Goal: Task Accomplishment & Management: Use online tool/utility

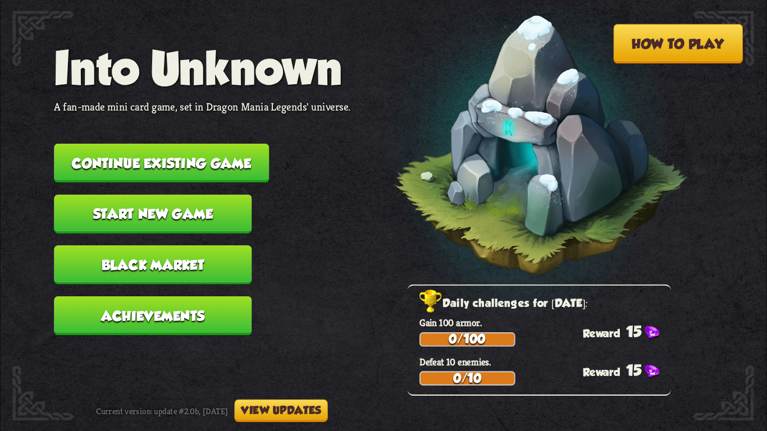
click at [166, 147] on button "Continue existing game" at bounding box center [161, 163] width 215 height 39
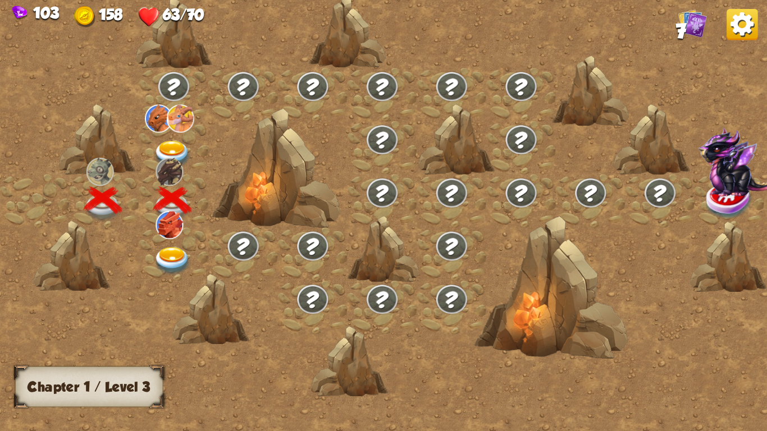
click at [170, 249] on img at bounding box center [172, 261] width 38 height 28
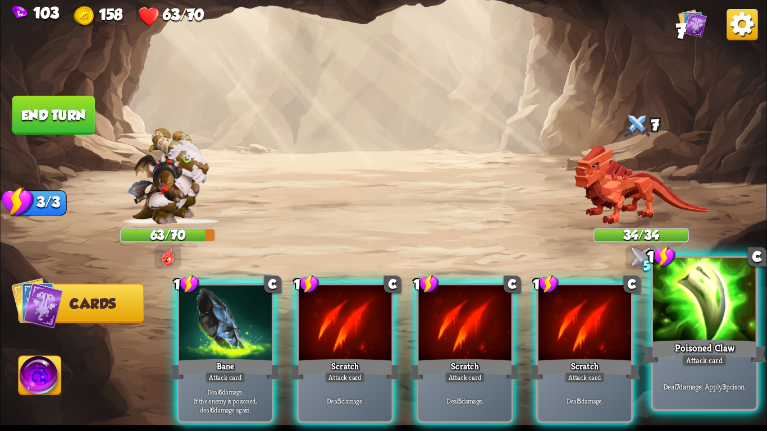
click at [718, 333] on div at bounding box center [704, 301] width 103 height 87
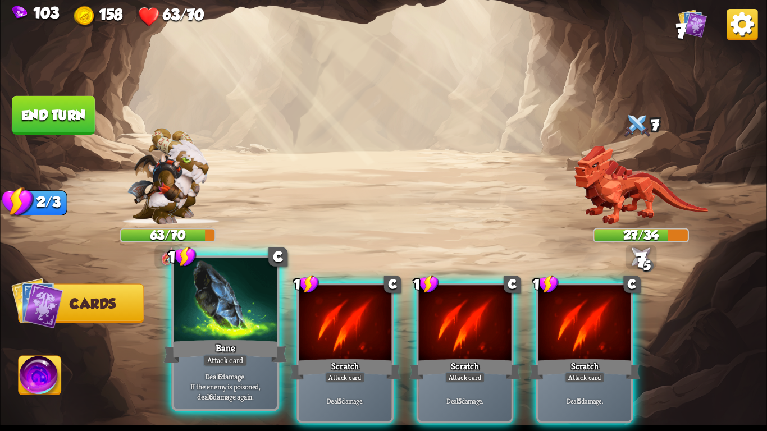
click at [212, 328] on div at bounding box center [225, 301] width 103 height 87
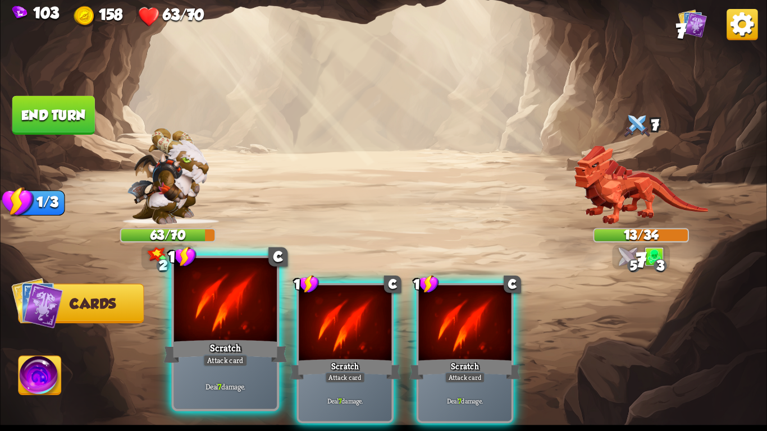
click at [228, 334] on div at bounding box center [225, 301] width 103 height 87
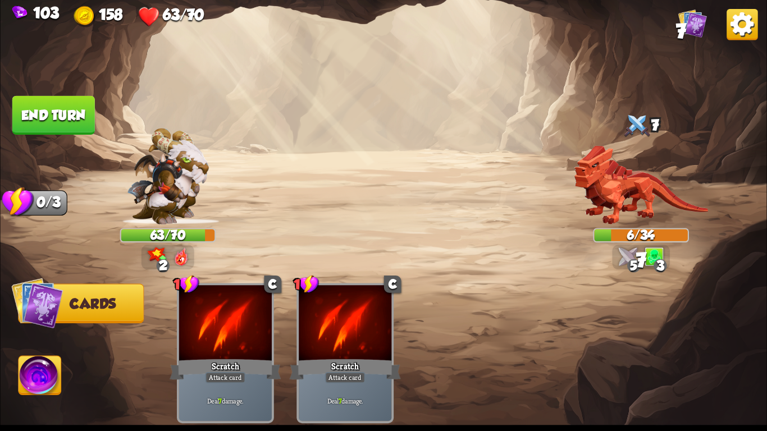
click at [42, 365] on img at bounding box center [40, 378] width 43 height 43
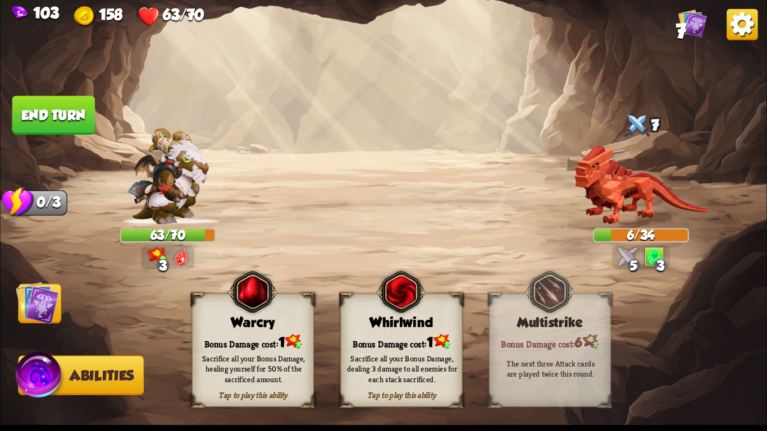
click at [392, 362] on div "Sacrifice all your Bonus Damage, dealing 3 damage to all enemies for each stack…" at bounding box center [402, 369] width 110 height 30
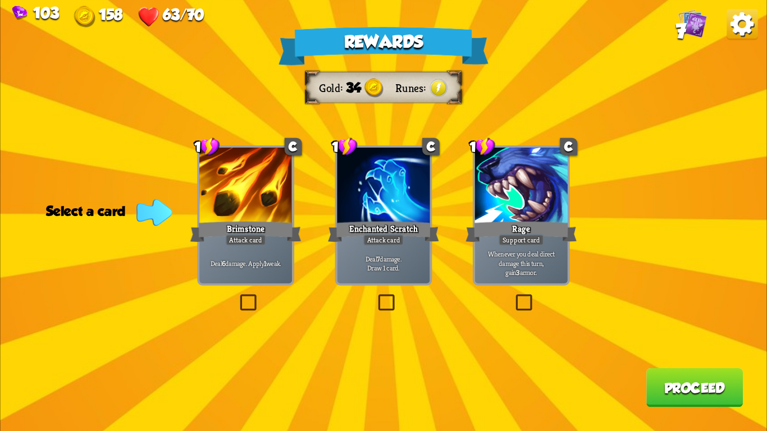
click at [367, 239] on div "Attack card" at bounding box center [383, 240] width 40 height 11
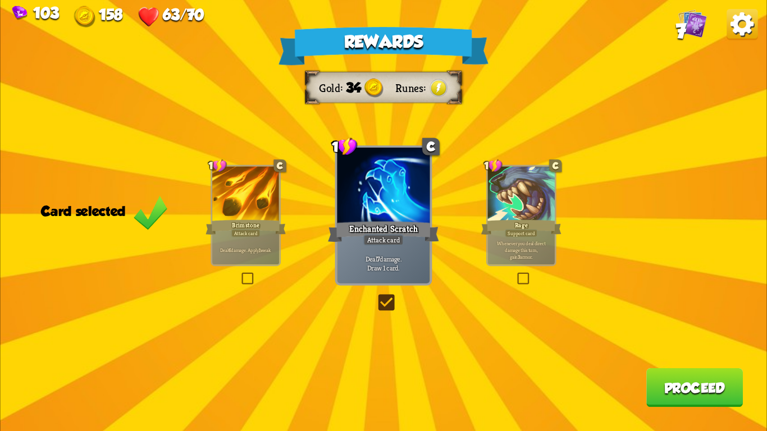
click at [658, 394] on button "Proceed" at bounding box center [695, 387] width 97 height 39
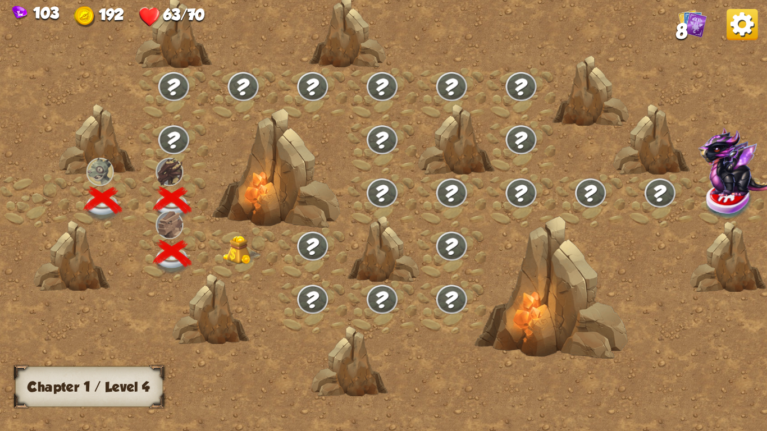
click at [239, 251] on img at bounding box center [242, 250] width 38 height 29
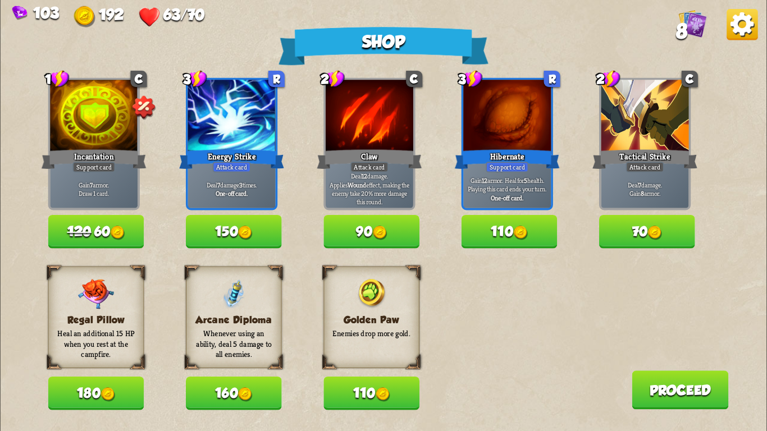
click at [630, 230] on button "70" at bounding box center [647, 231] width 96 height 33
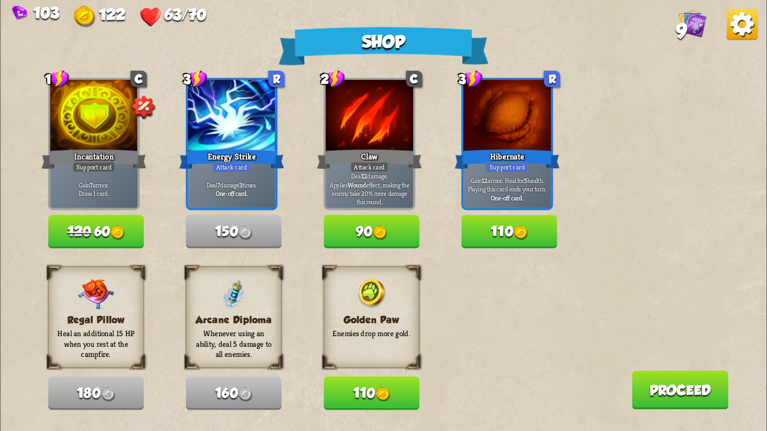
click at [645, 383] on button "Proceed" at bounding box center [680, 390] width 97 height 39
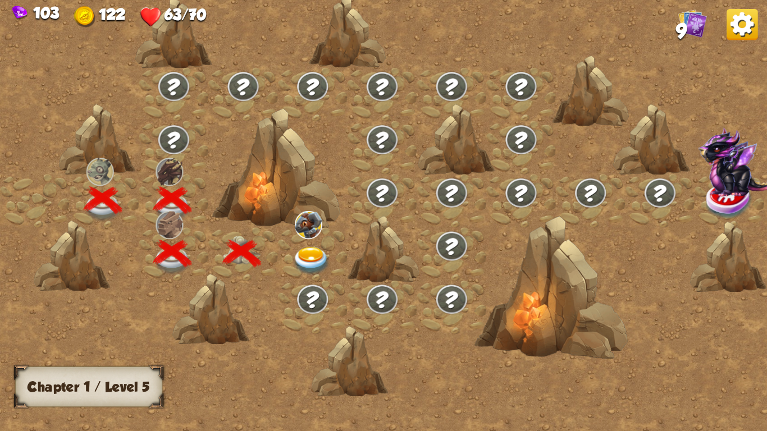
click at [306, 250] on img at bounding box center [312, 261] width 38 height 28
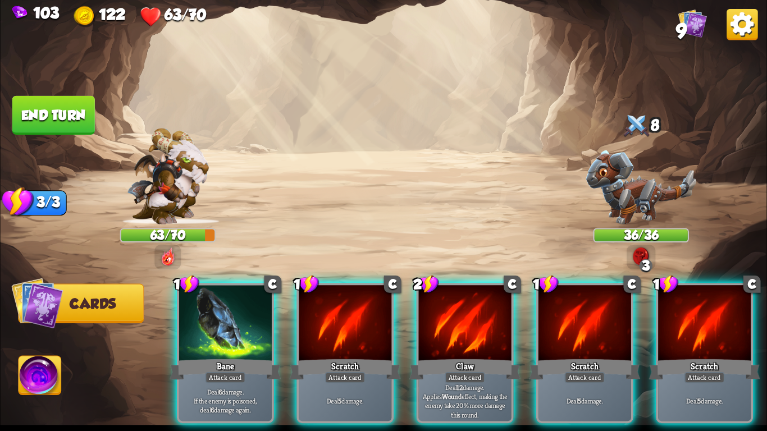
click at [612, 175] on div "Select an enemy to attack... You don't have enough stamina to play that card...…" at bounding box center [383, 215] width 767 height 431
click at [609, 174] on img at bounding box center [641, 188] width 110 height 74
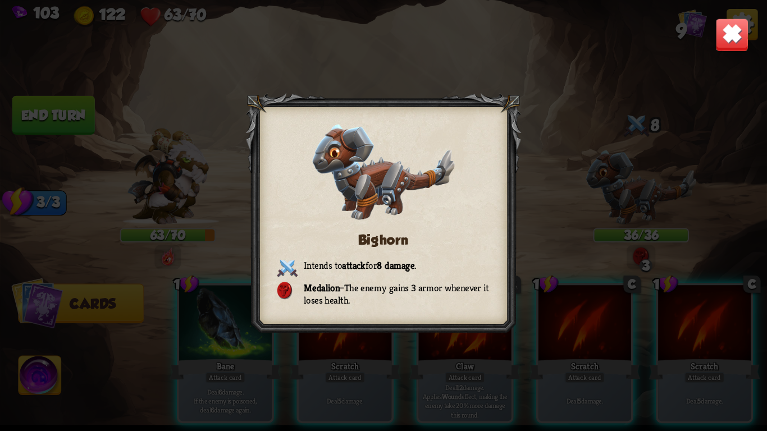
click at [728, 34] on img at bounding box center [733, 35] width 34 height 34
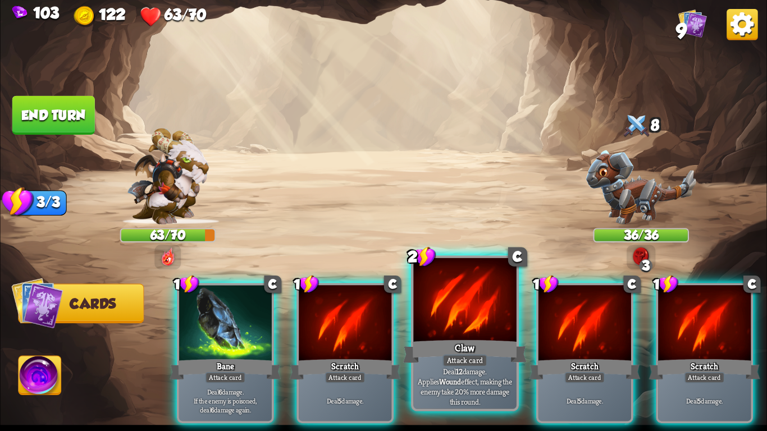
click at [465, 308] on div at bounding box center [464, 301] width 103 height 87
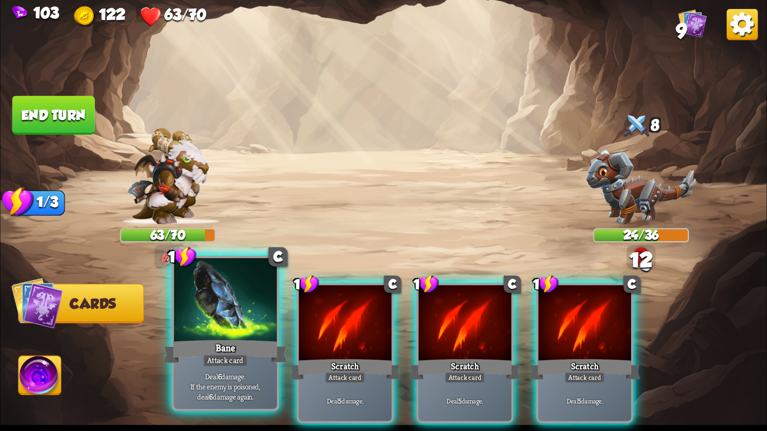
click at [200, 341] on div "Bane" at bounding box center [225, 352] width 124 height 28
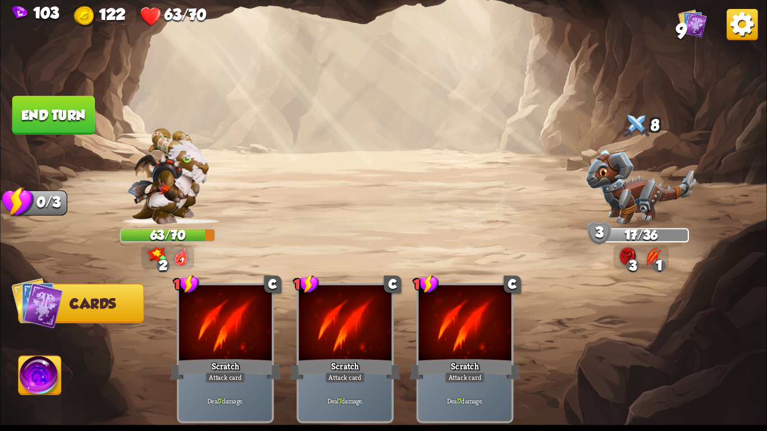
click at [54, 113] on button "End turn" at bounding box center [53, 115] width 83 height 39
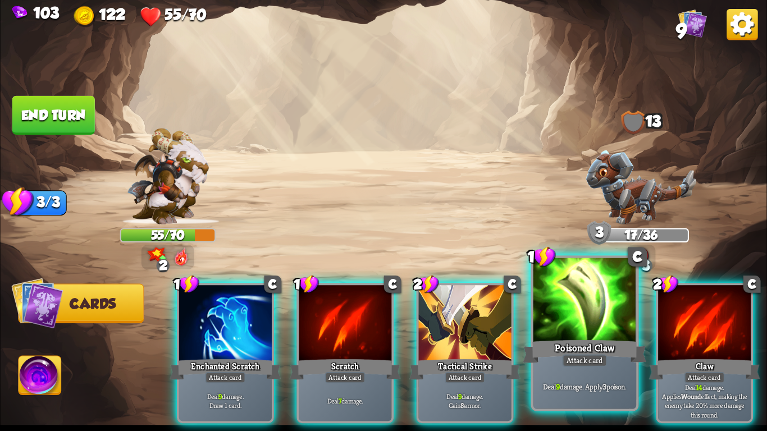
click at [550, 365] on div "Poisoned Claw" at bounding box center [585, 352] width 124 height 28
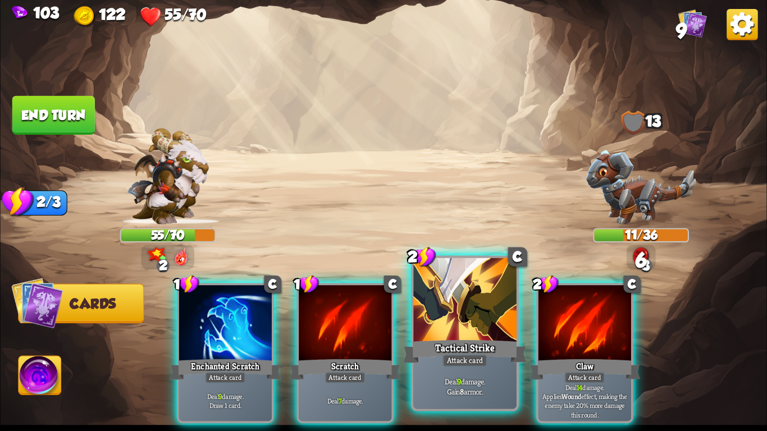
click at [480, 349] on div "Tactical Strike" at bounding box center [465, 352] width 124 height 28
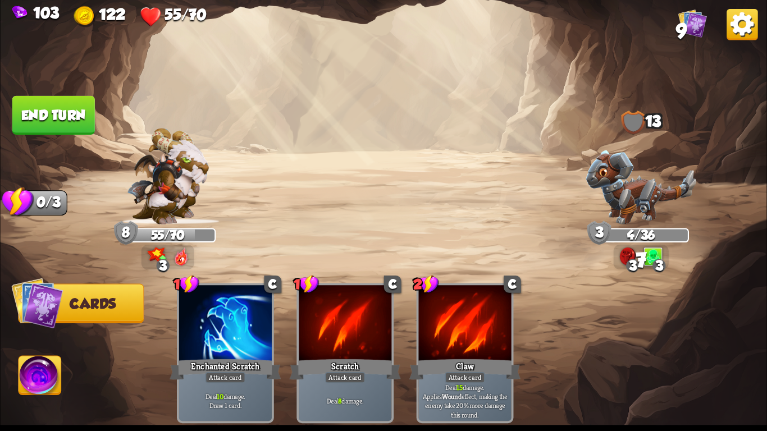
click at [38, 384] on img at bounding box center [40, 378] width 43 height 43
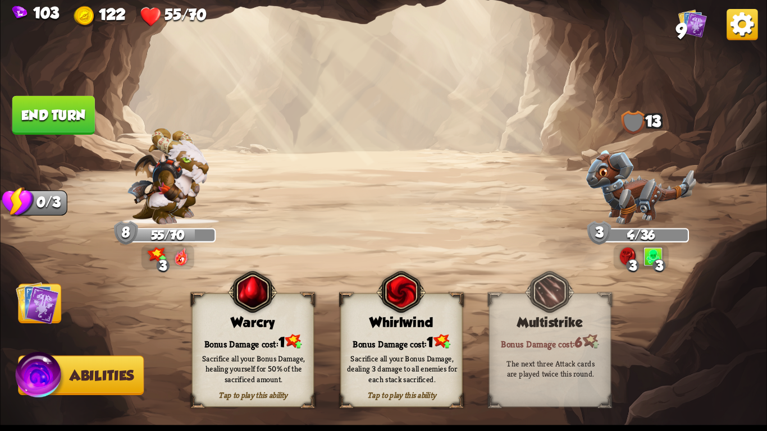
click at [354, 357] on div "Sacrifice all your Bonus Damage, dealing 3 damage to all enemies for each stack…" at bounding box center [402, 369] width 110 height 30
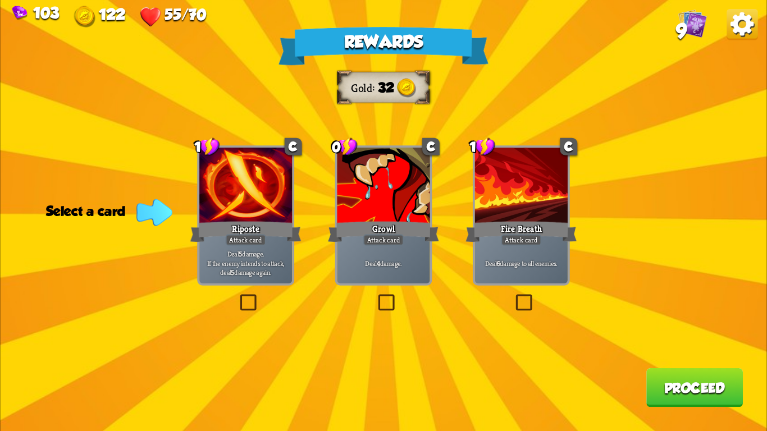
click at [377, 232] on div "Growl" at bounding box center [383, 232] width 111 height 25
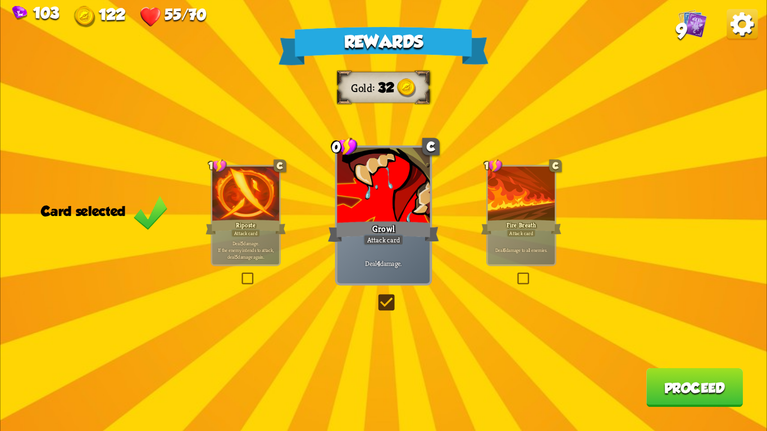
click at [697, 406] on button "Proceed" at bounding box center [695, 387] width 97 height 39
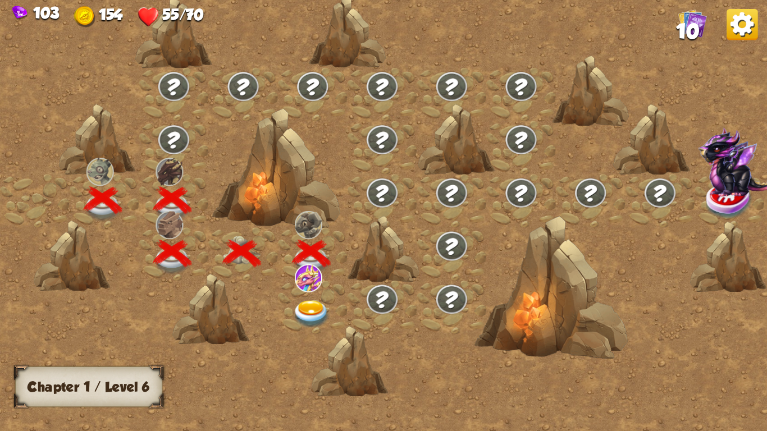
click at [302, 306] on img at bounding box center [312, 315] width 38 height 28
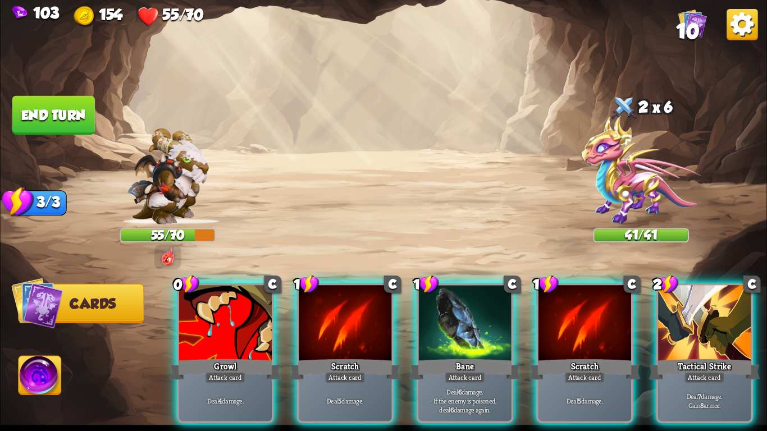
click at [604, 143] on img at bounding box center [641, 170] width 119 height 109
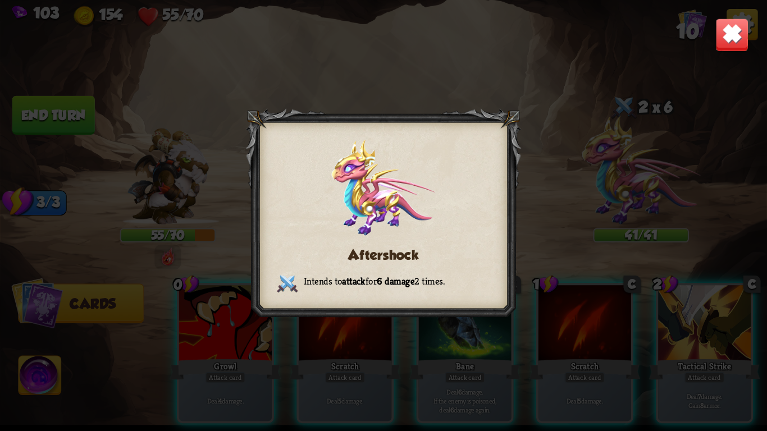
click at [736, 29] on img at bounding box center [733, 35] width 34 height 34
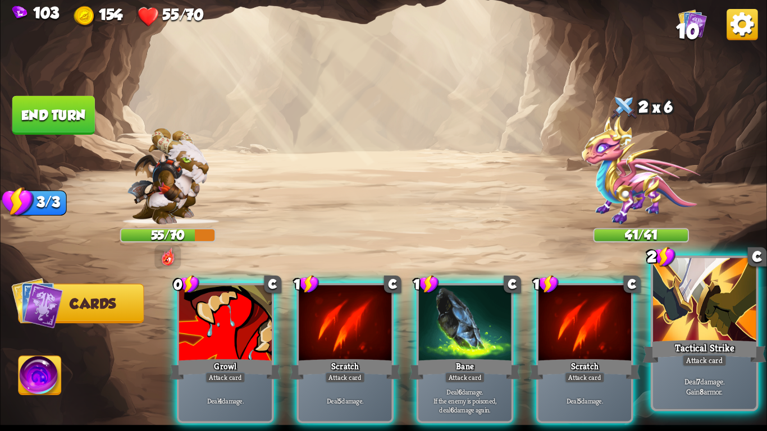
click at [674, 350] on div "Tactical Strike" at bounding box center [705, 352] width 124 height 28
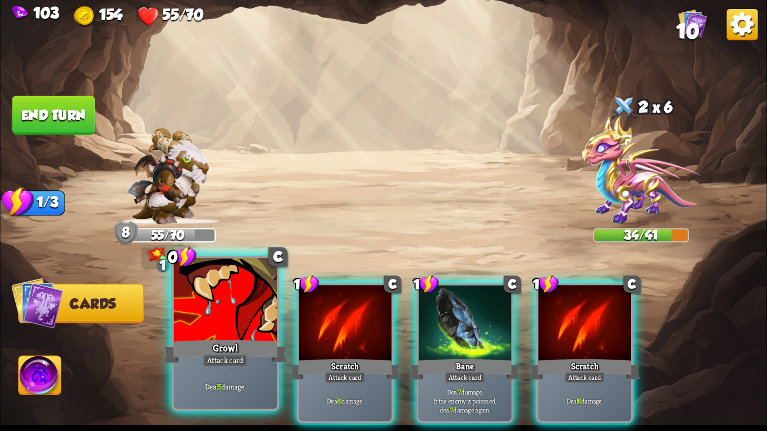
click at [179, 341] on div "Growl" at bounding box center [225, 352] width 124 height 28
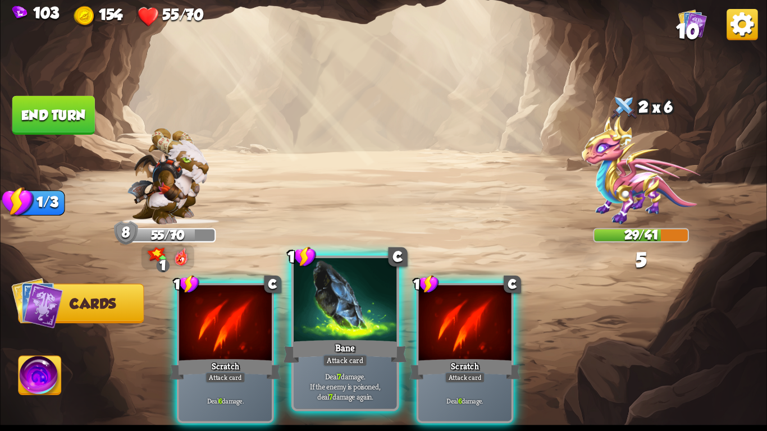
click at [343, 339] on div "Bane" at bounding box center [346, 352] width 124 height 28
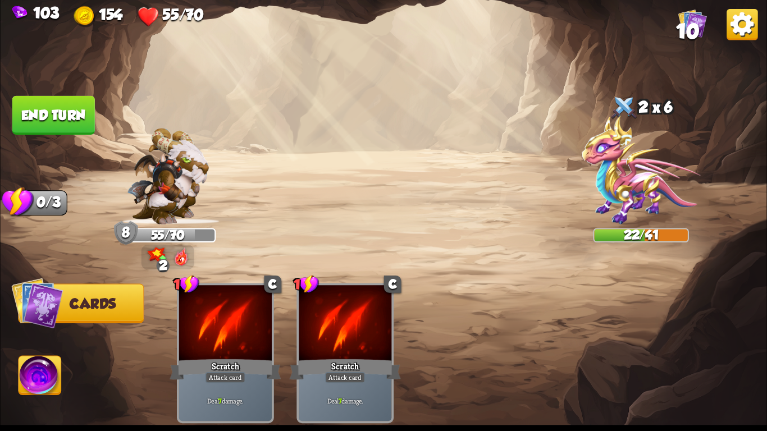
click at [63, 119] on button "End turn" at bounding box center [53, 115] width 83 height 39
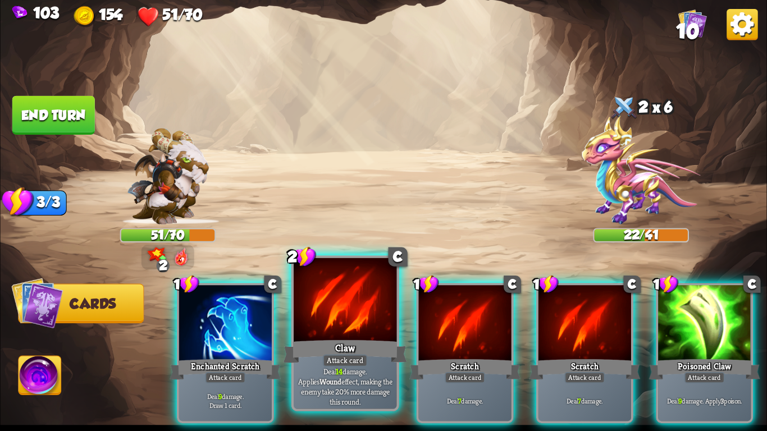
click at [311, 354] on div "Claw" at bounding box center [346, 352] width 124 height 28
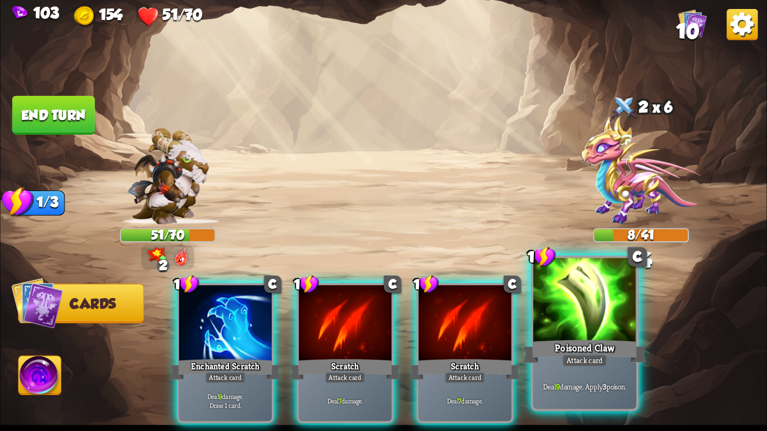
click at [589, 353] on div "Poisoned Claw" at bounding box center [585, 352] width 124 height 28
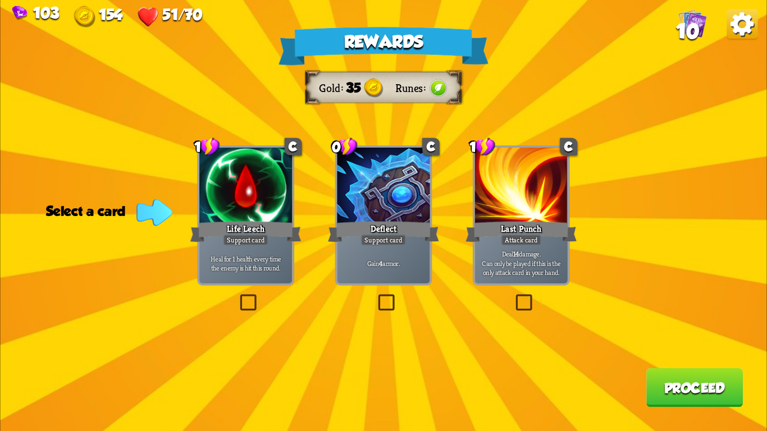
click at [377, 251] on div "Gain 4 armor." at bounding box center [383, 263] width 93 height 40
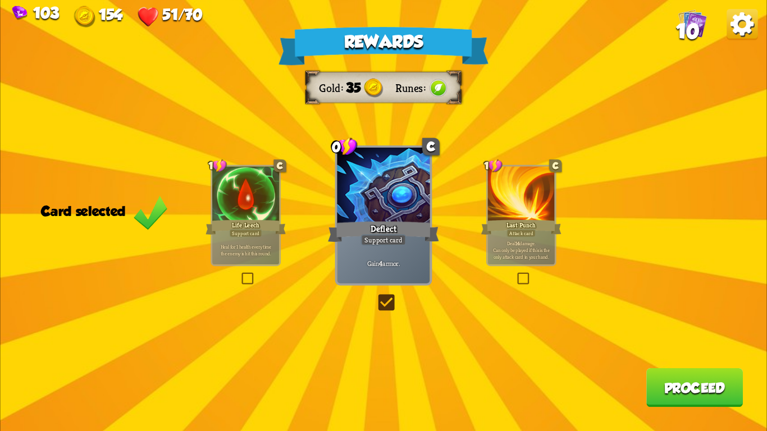
click at [677, 387] on button "Proceed" at bounding box center [695, 387] width 97 height 39
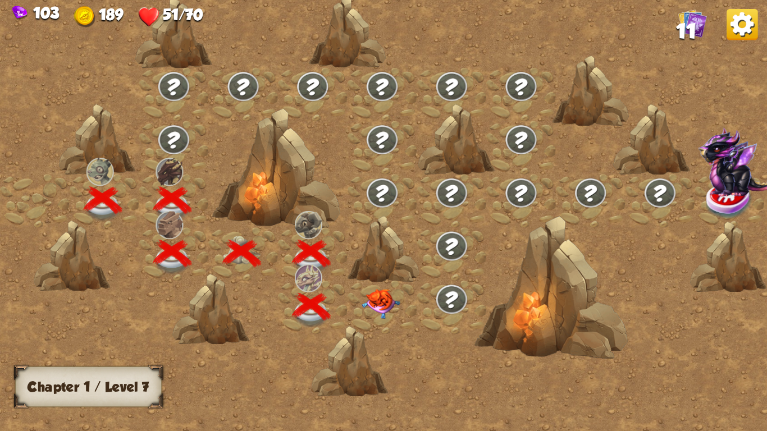
click at [374, 303] on img at bounding box center [381, 304] width 38 height 30
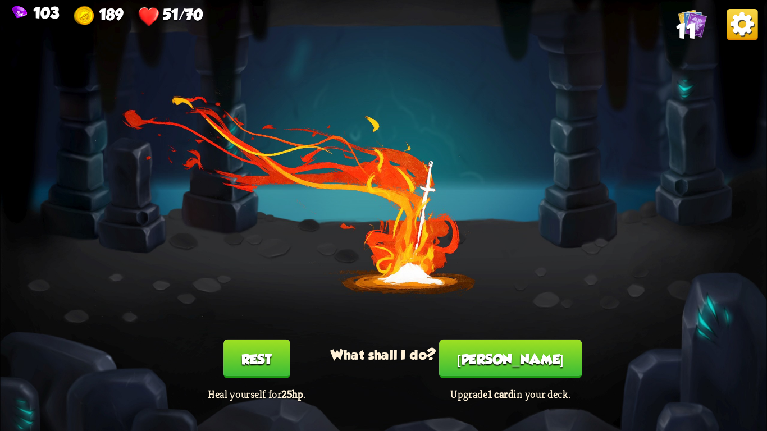
click at [483, 358] on button "Smith" at bounding box center [510, 359] width 143 height 39
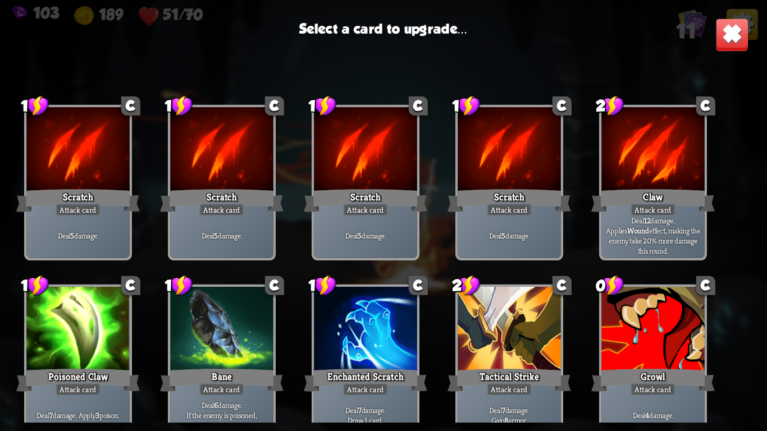
click at [503, 334] on div at bounding box center [509, 330] width 103 height 87
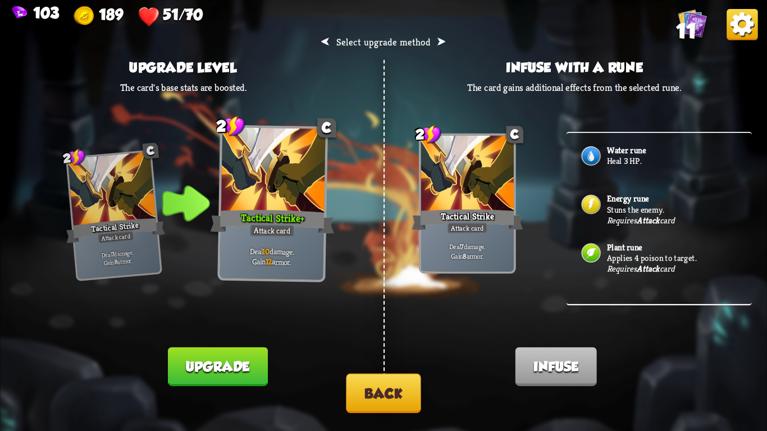
click at [590, 206] on img at bounding box center [591, 205] width 22 height 22
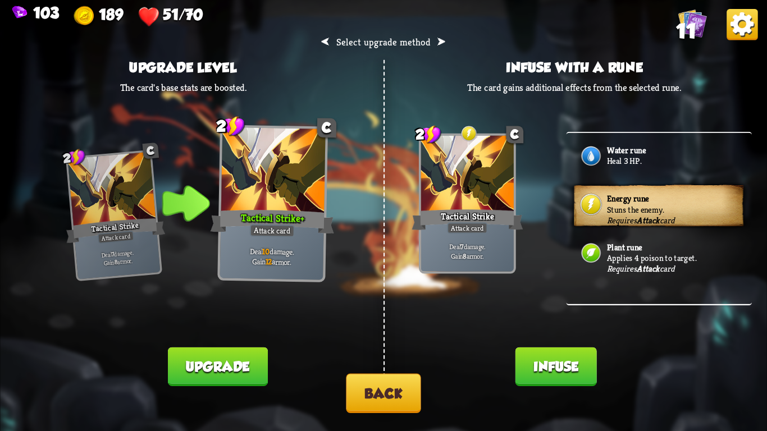
click at [541, 360] on button "Infuse" at bounding box center [556, 367] width 81 height 39
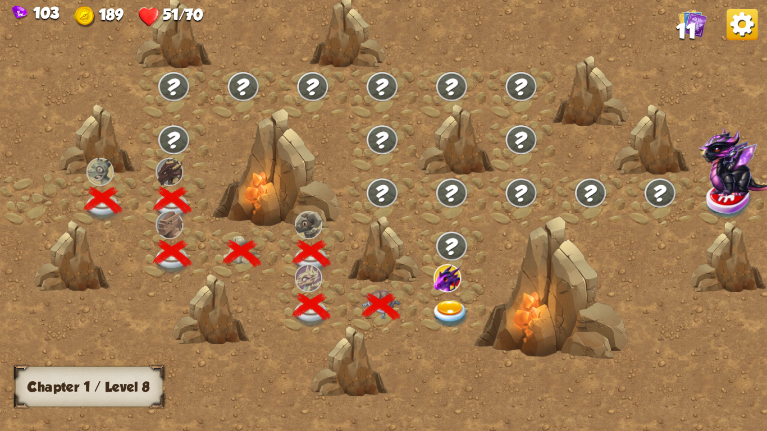
click at [445, 307] on img at bounding box center [450, 315] width 38 height 28
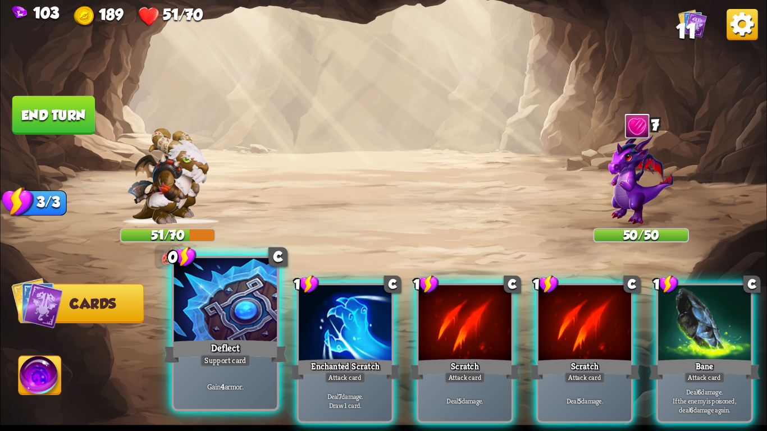
click at [224, 351] on div "Deflect" at bounding box center [225, 352] width 124 height 28
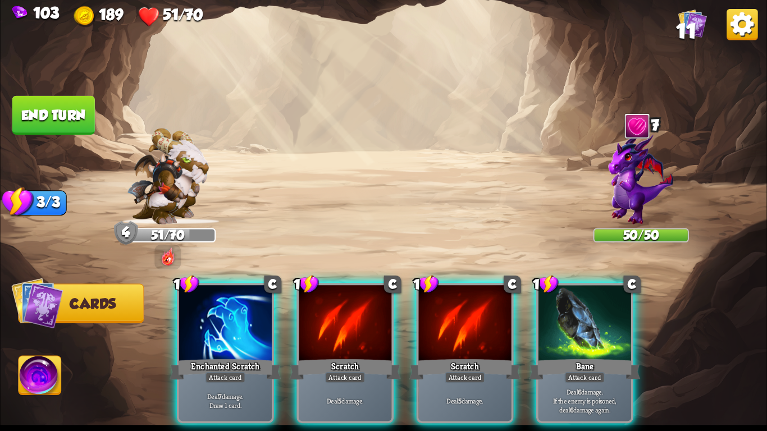
click at [224, 357] on div "Enchanted Scratch" at bounding box center [225, 369] width 111 height 25
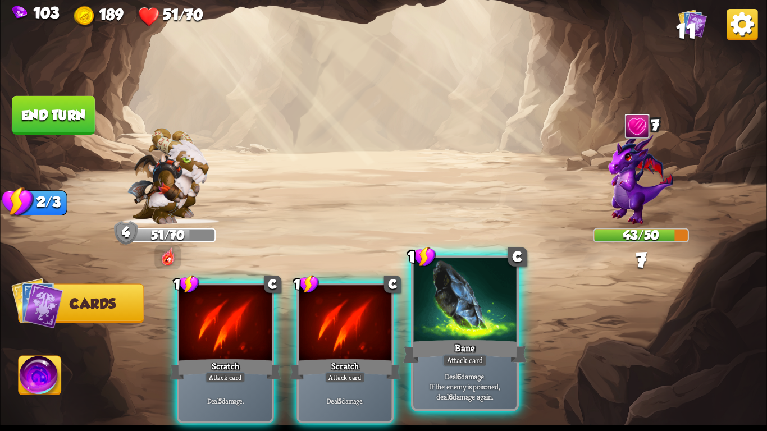
click at [451, 342] on div "Bane" at bounding box center [465, 352] width 124 height 28
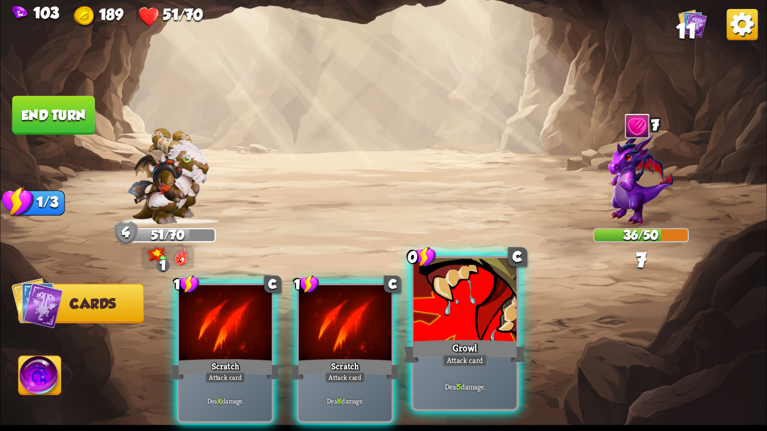
click at [433, 342] on div "Growl" at bounding box center [465, 352] width 124 height 28
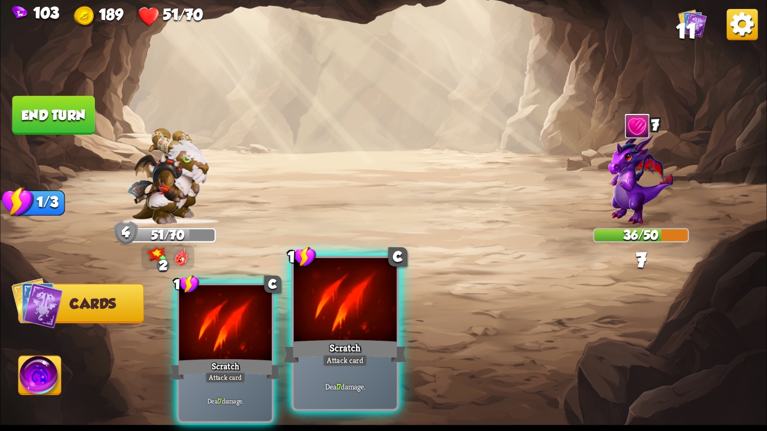
click at [337, 348] on div "Scratch" at bounding box center [346, 352] width 124 height 28
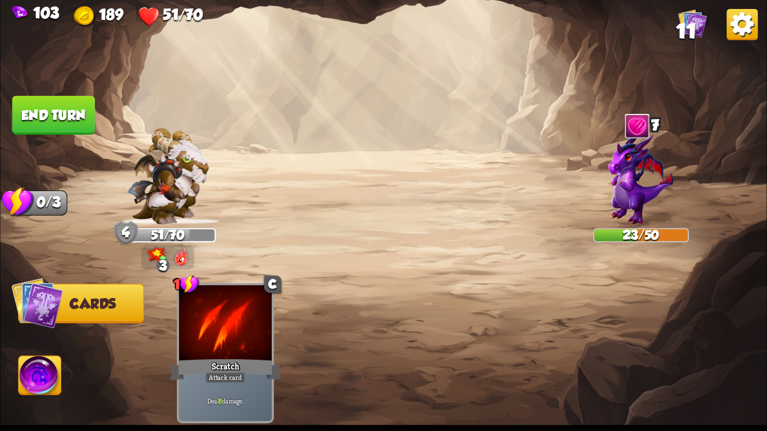
click at [26, 104] on button "End turn" at bounding box center [53, 115] width 83 height 39
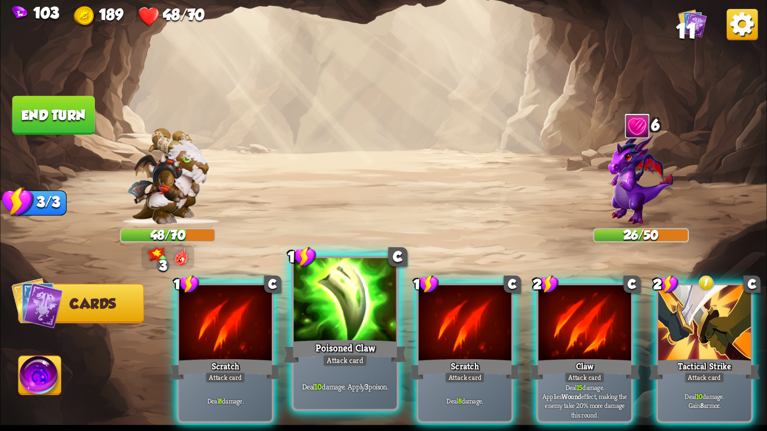
click at [358, 304] on div at bounding box center [345, 301] width 103 height 87
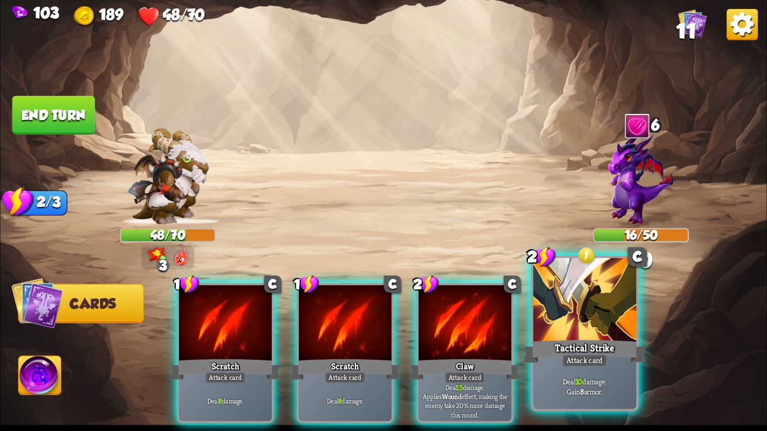
click at [586, 347] on div "Tactical Strike" at bounding box center [585, 352] width 124 height 28
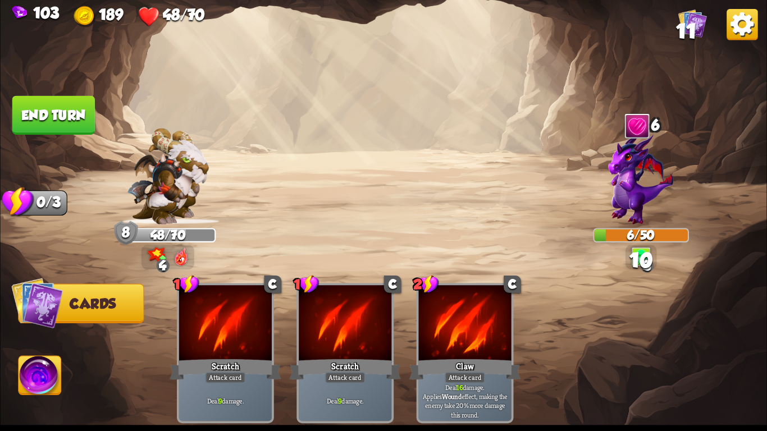
click at [51, 116] on button "End turn" at bounding box center [53, 115] width 83 height 39
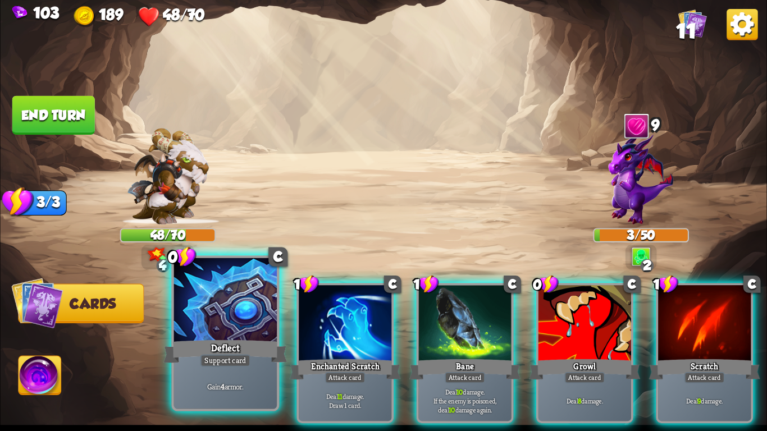
click at [228, 332] on div at bounding box center [225, 301] width 103 height 87
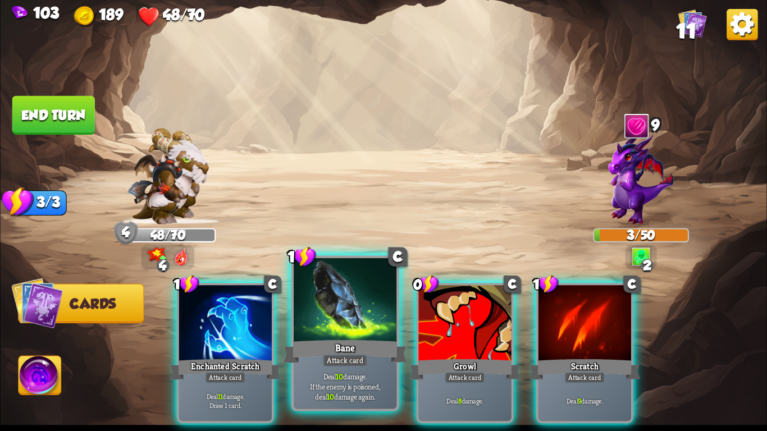
click at [321, 343] on div "Bane" at bounding box center [346, 352] width 124 height 28
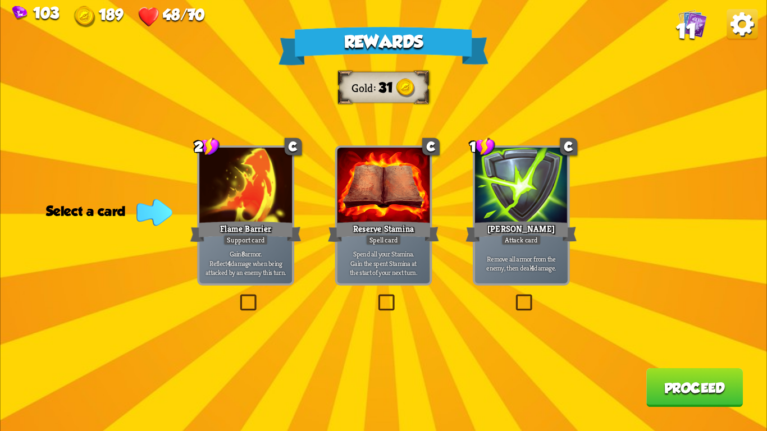
click at [370, 240] on div "Spell card" at bounding box center [384, 240] width 36 height 11
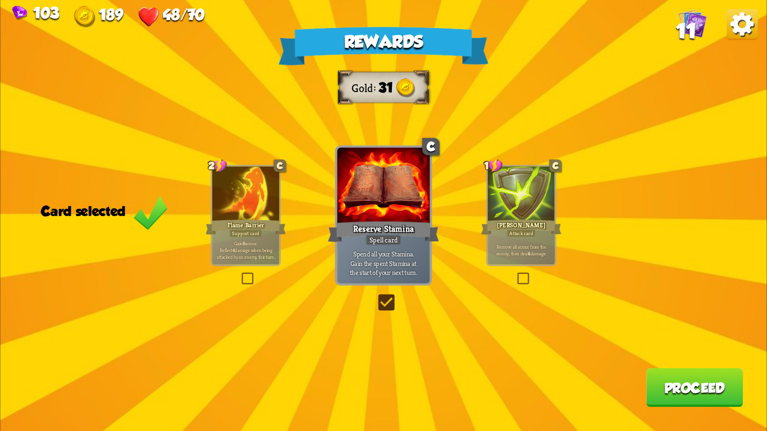
click at [653, 389] on button "Proceed" at bounding box center [695, 387] width 97 height 39
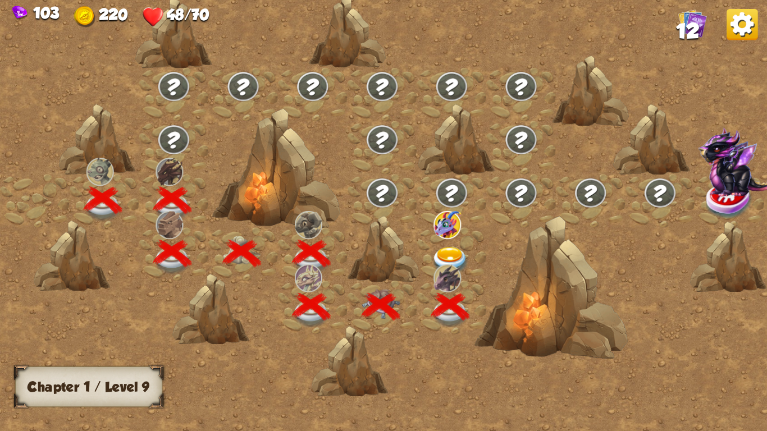
click at [455, 249] on img at bounding box center [450, 261] width 38 height 28
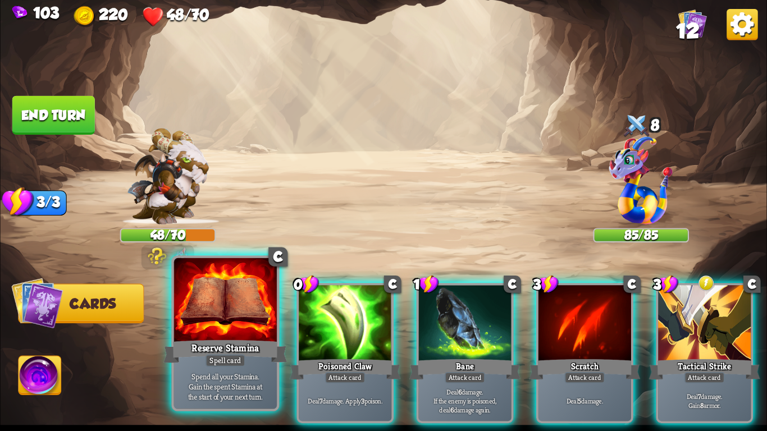
click at [225, 329] on div at bounding box center [225, 301] width 103 height 87
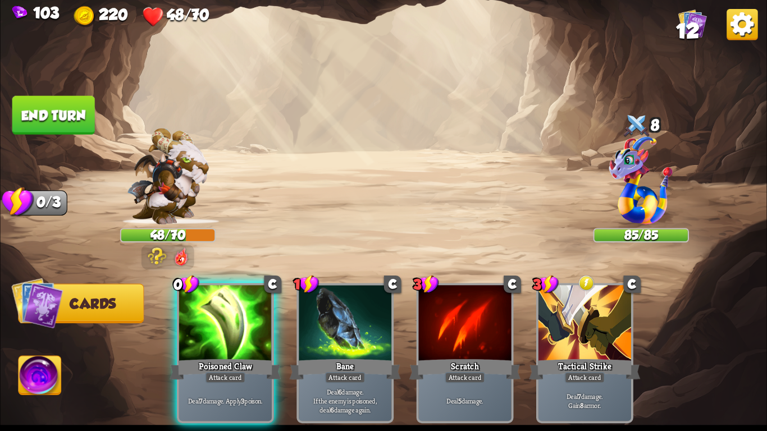
click at [244, 416] on div "0 C Poisoned Claw Attack card Deal 7 damage. Apply 3 poison. 1 C Bane Attack ca…" at bounding box center [459, 336] width 613 height 192
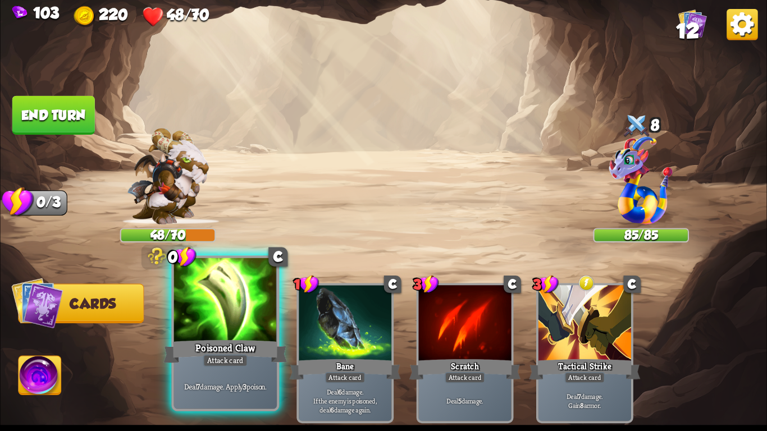
click at [239, 411] on div "0 C Poisoned Claw Attack card Deal 7 damage. Apply 3 poison." at bounding box center [225, 334] width 108 height 156
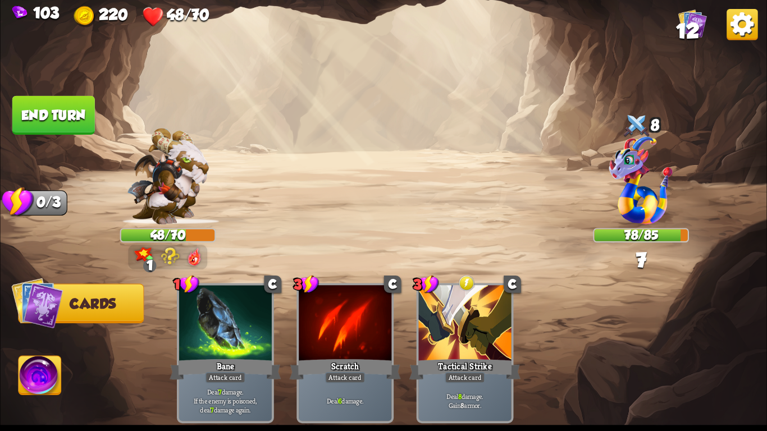
click at [66, 119] on button "End turn" at bounding box center [53, 115] width 83 height 39
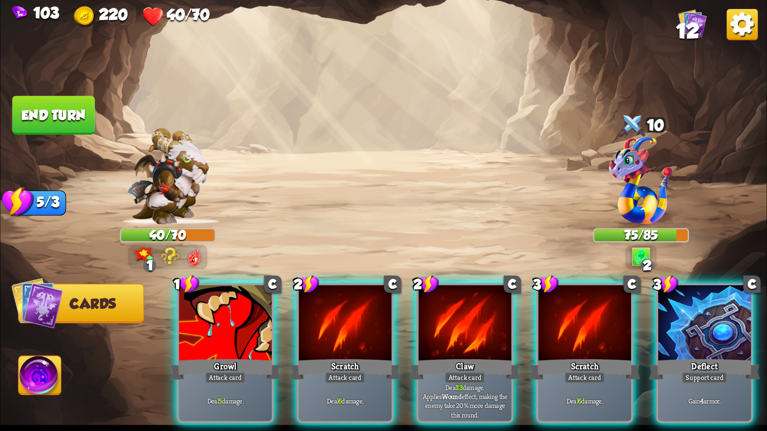
click at [83, 116] on button "End turn" at bounding box center [53, 115] width 83 height 39
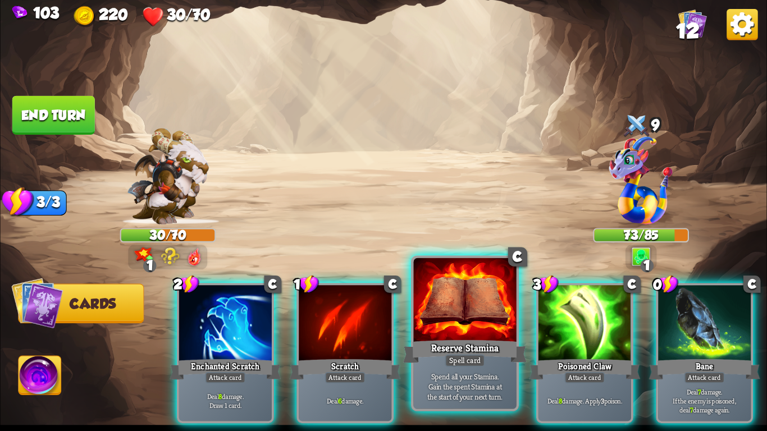
click at [481, 321] on div at bounding box center [464, 301] width 103 height 87
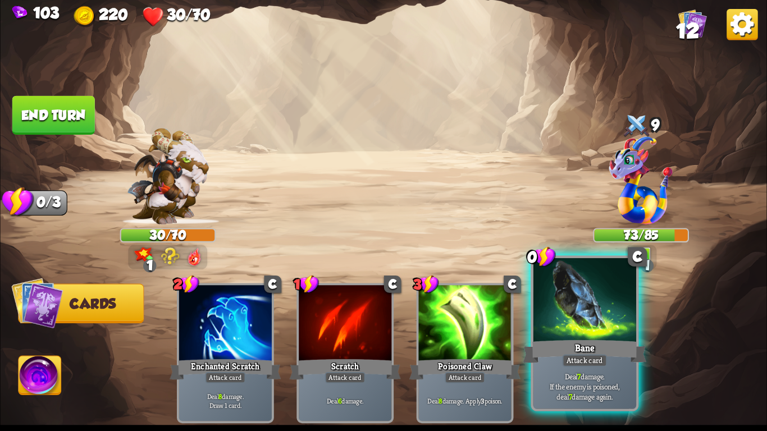
click at [562, 326] on div at bounding box center [585, 301] width 103 height 87
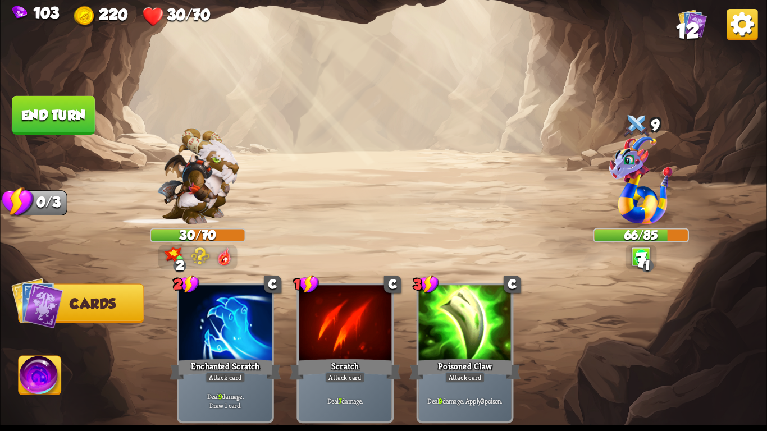
click at [56, 104] on button "End turn" at bounding box center [53, 115] width 83 height 39
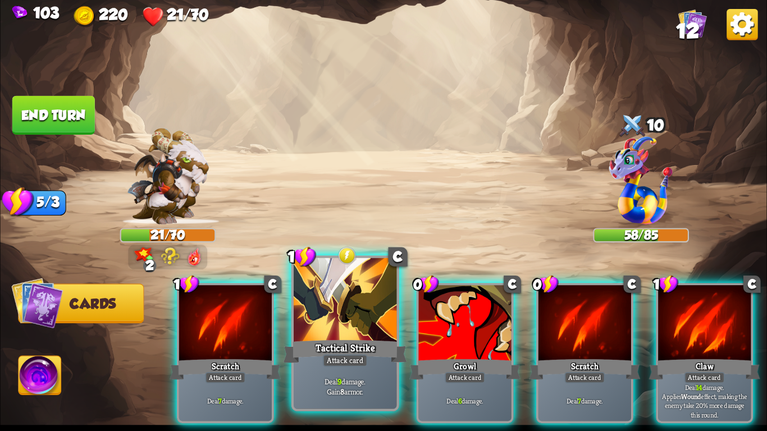
click at [360, 349] on div "Tactical Strike" at bounding box center [346, 352] width 124 height 28
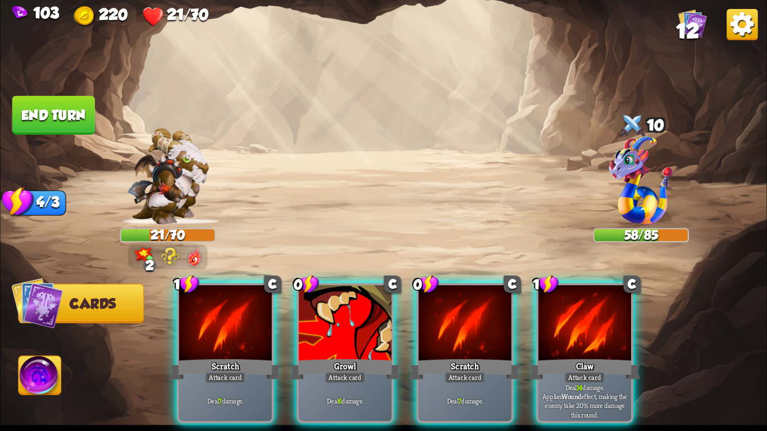
click at [360, 357] on div "Growl" at bounding box center [345, 369] width 111 height 25
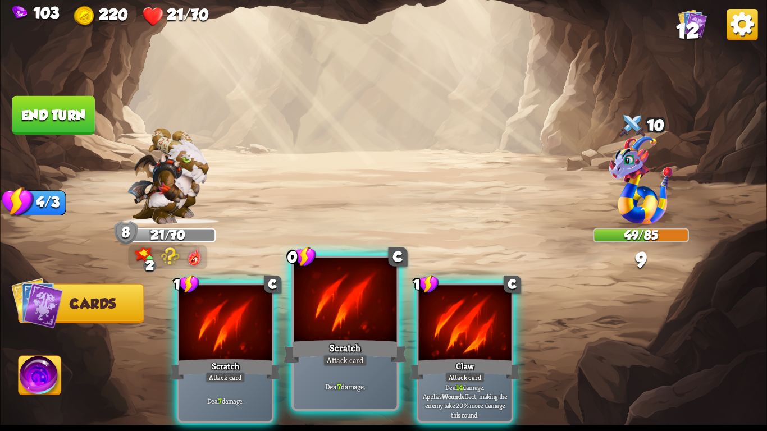
click at [301, 336] on div at bounding box center [345, 301] width 103 height 87
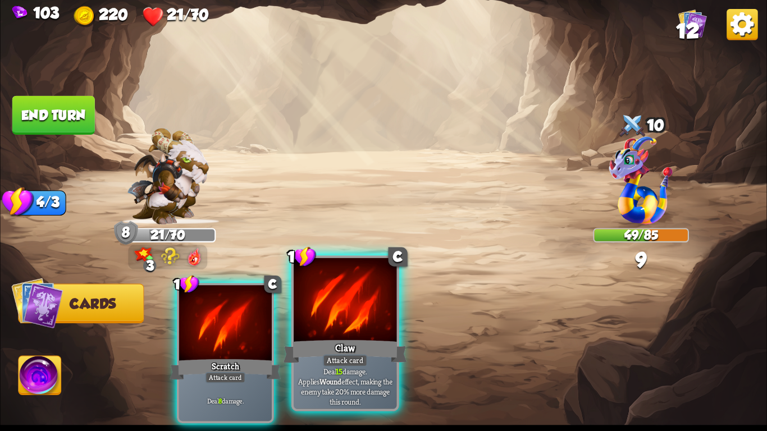
click at [321, 340] on div "Claw" at bounding box center [346, 352] width 124 height 28
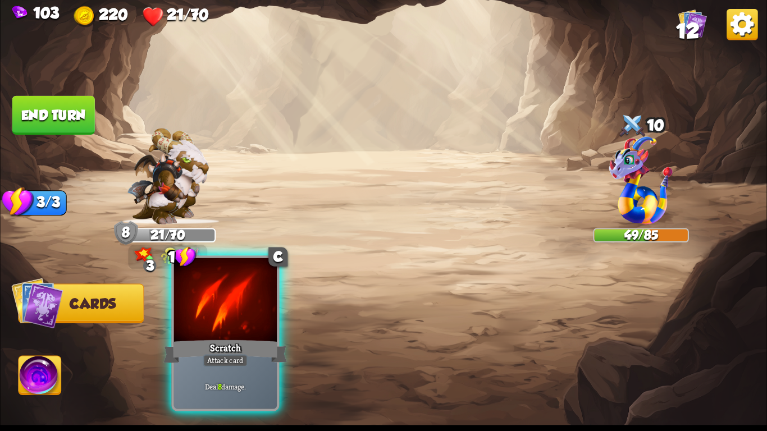
click at [258, 335] on div at bounding box center [225, 301] width 103 height 87
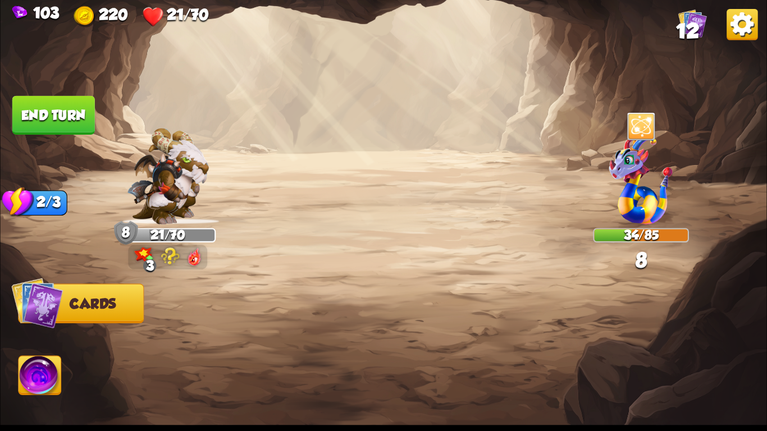
click at [69, 105] on button "End turn" at bounding box center [53, 115] width 83 height 39
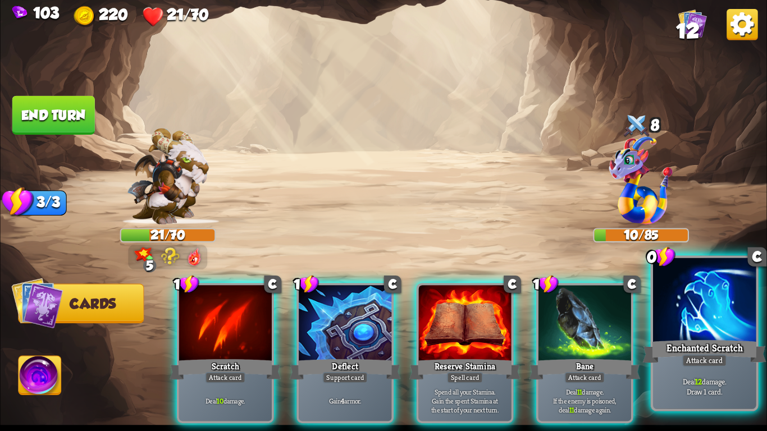
click at [671, 341] on div "Enchanted Scratch" at bounding box center [705, 352] width 124 height 28
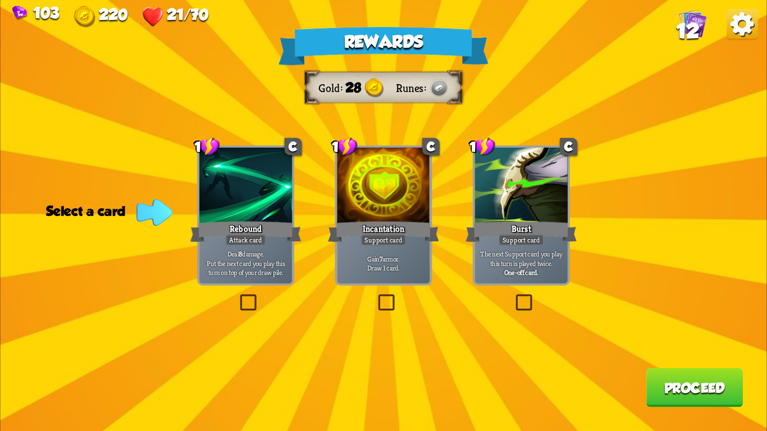
click at [233, 213] on div at bounding box center [245, 187] width 93 height 78
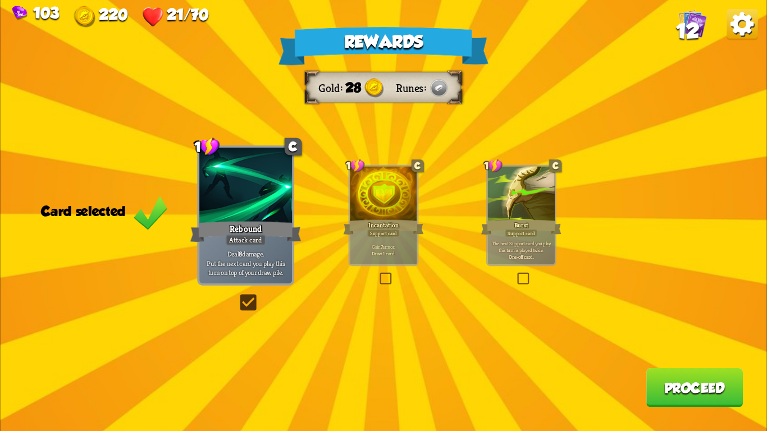
click at [672, 385] on button "Proceed" at bounding box center [695, 387] width 97 height 39
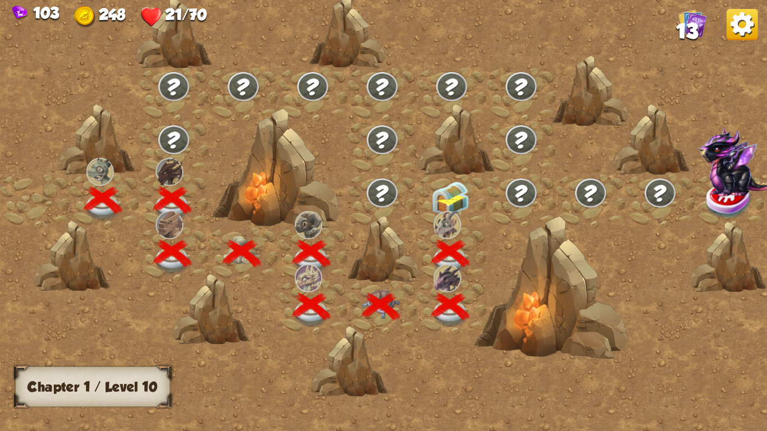
click at [457, 193] on img at bounding box center [450, 199] width 38 height 36
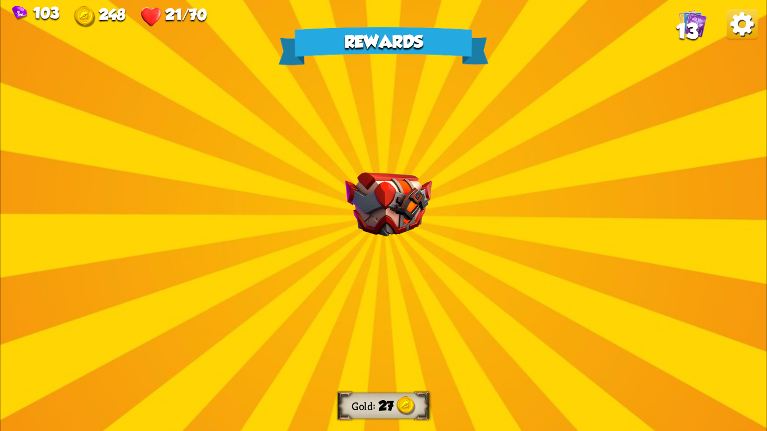
click at [431, 279] on div "Rewards Gold 27 Select a card 3 R Gold Bag Support card Gain 40 gold. One-off c…" at bounding box center [383, 215] width 767 height 431
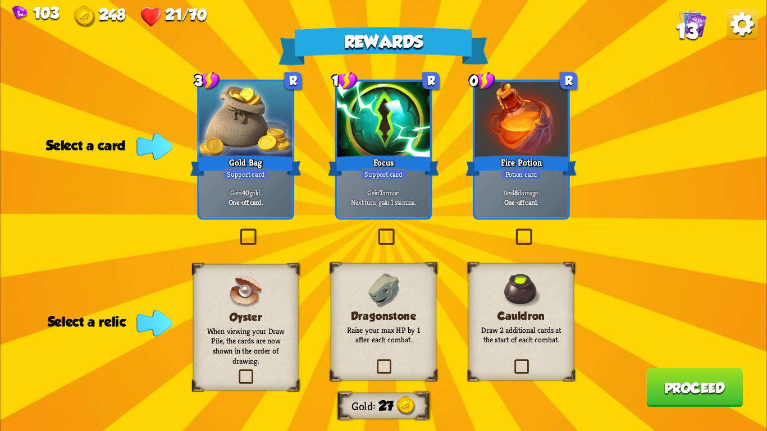
click at [260, 117] on div at bounding box center [245, 121] width 93 height 78
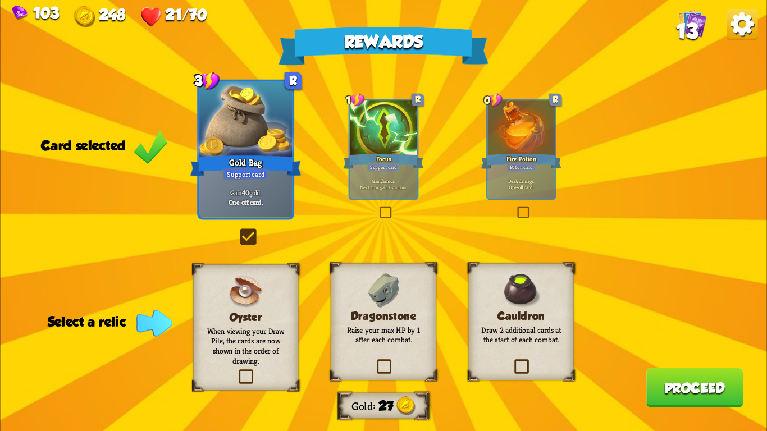
click at [258, 119] on div at bounding box center [245, 121] width 93 height 78
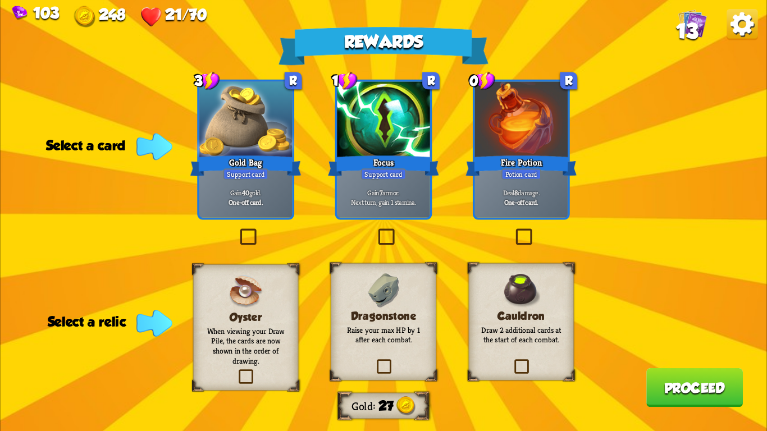
click at [360, 163] on div "Focus" at bounding box center [383, 165] width 111 height 25
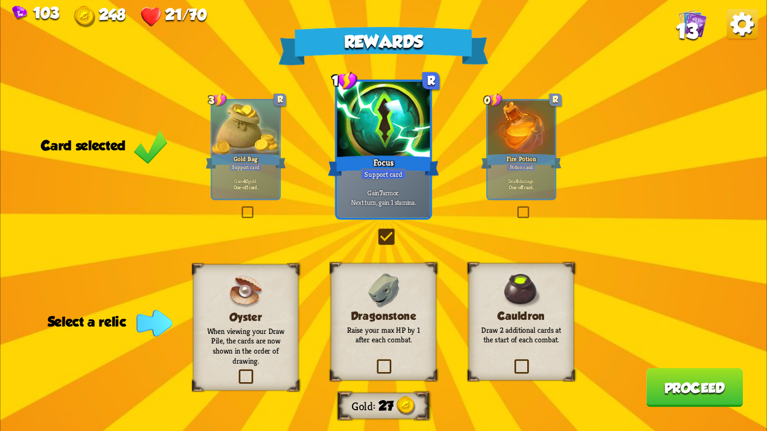
click at [375, 361] on label at bounding box center [375, 361] width 0 height 0
click at [0, 0] on input "checkbox" at bounding box center [0, 0] width 0 height 0
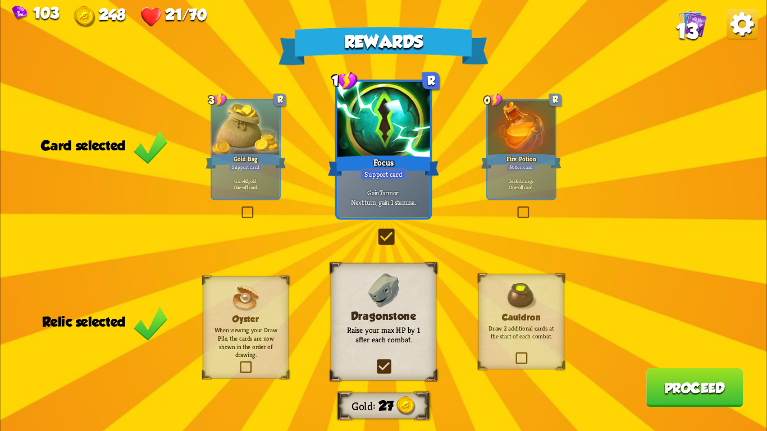
click at [677, 371] on button "Proceed" at bounding box center [695, 387] width 97 height 39
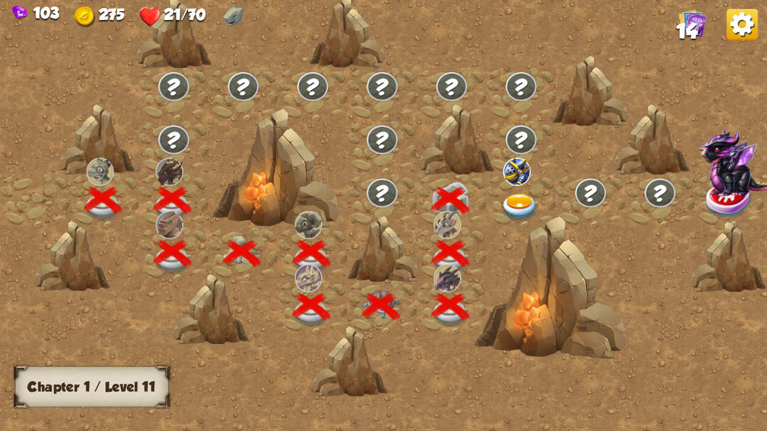
scroll to position [0, 171]
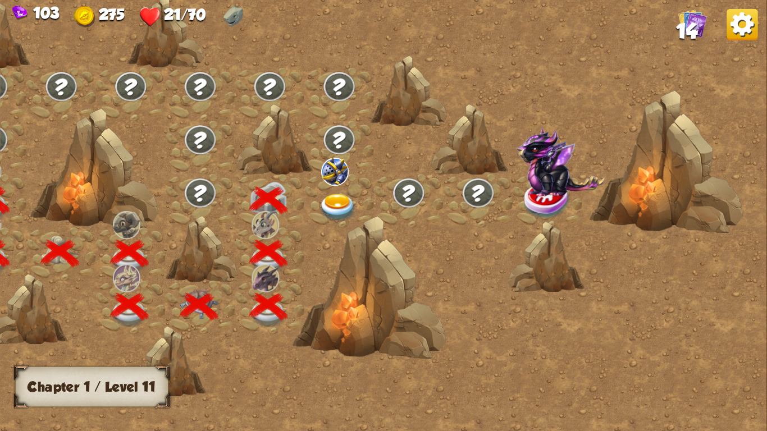
click at [336, 201] on img at bounding box center [338, 208] width 38 height 28
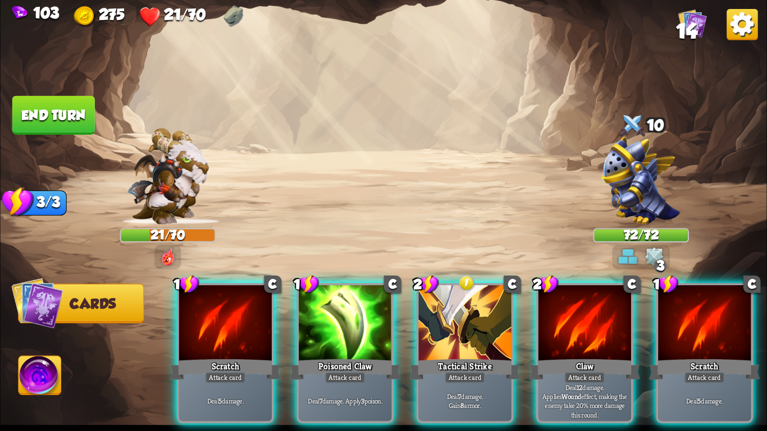
click at [635, 147] on img at bounding box center [641, 180] width 79 height 88
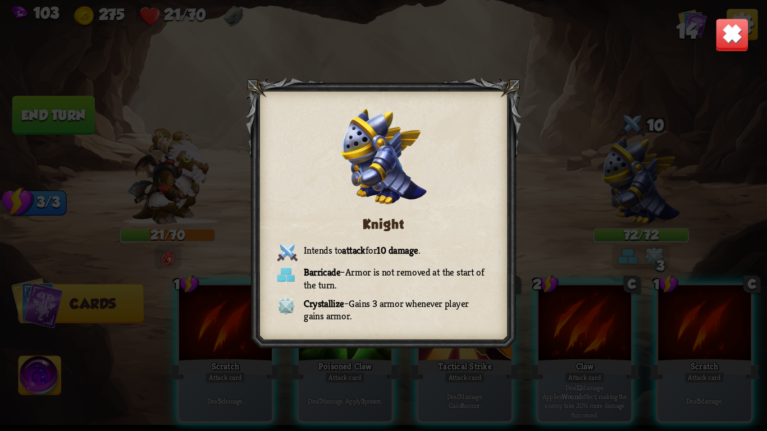
click at [722, 38] on img at bounding box center [733, 35] width 34 height 34
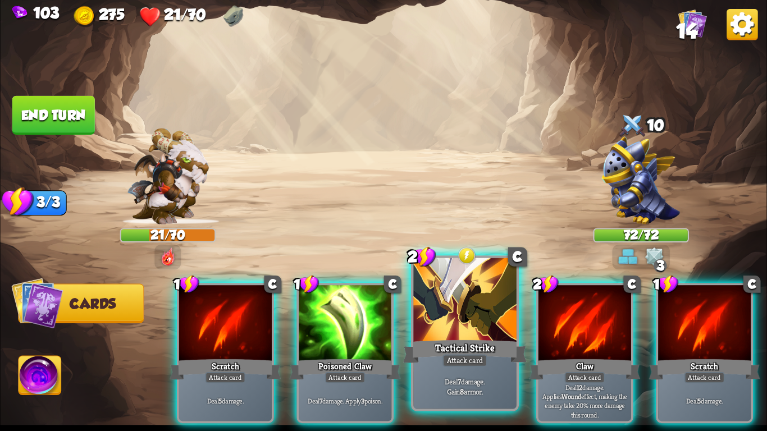
click at [470, 366] on div "Attack card" at bounding box center [465, 360] width 45 height 12
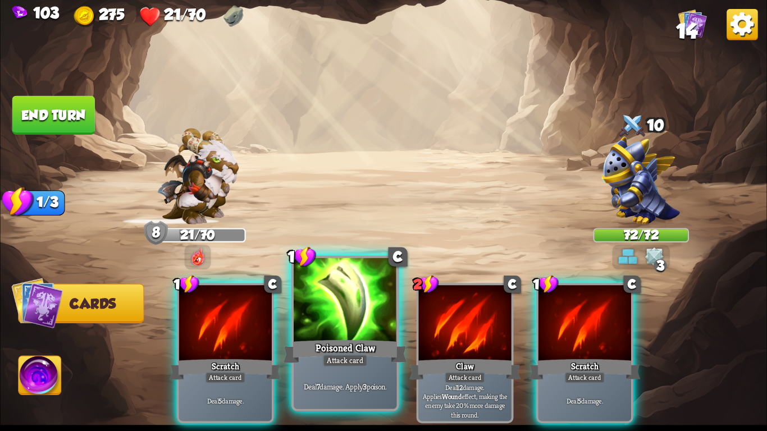
click at [354, 358] on div "Attack card" at bounding box center [345, 360] width 45 height 12
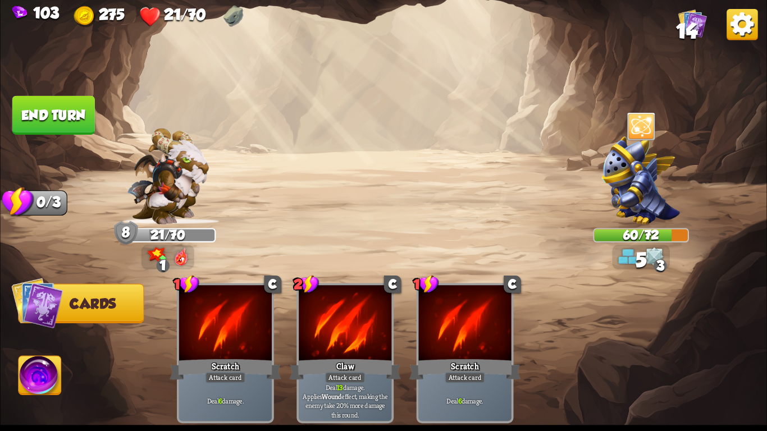
click at [32, 115] on button "End turn" at bounding box center [53, 115] width 83 height 39
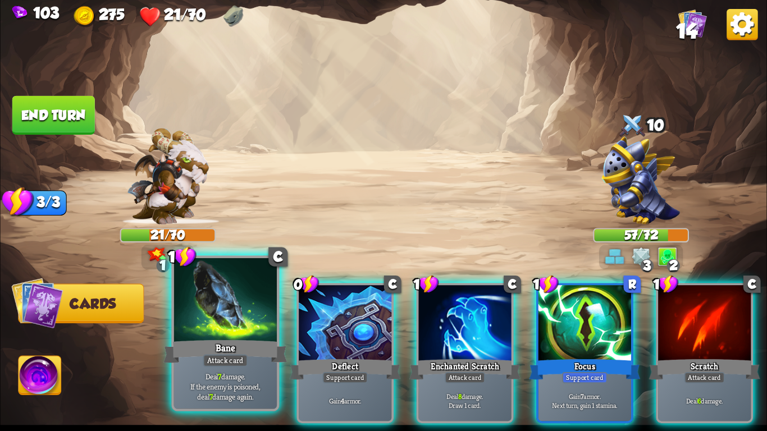
click at [216, 362] on div "Attack card" at bounding box center [225, 360] width 45 height 12
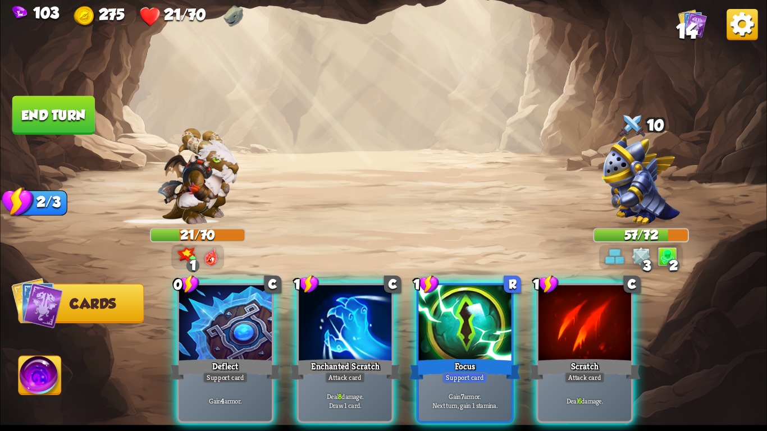
click at [216, 372] on div "Support card" at bounding box center [225, 377] width 45 height 11
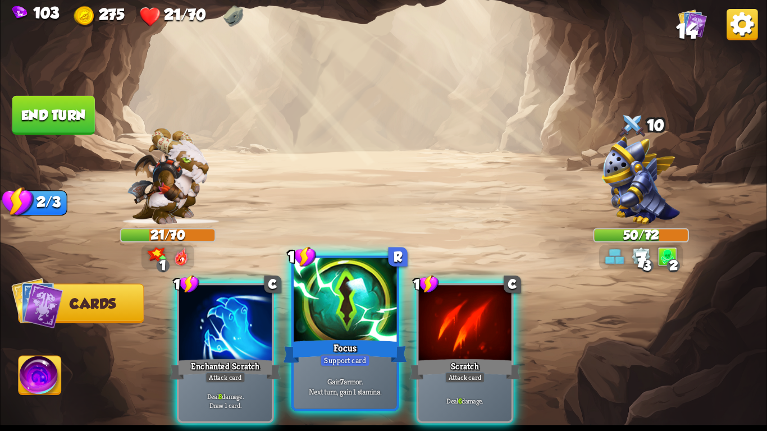
click at [315, 352] on div "Focus" at bounding box center [346, 352] width 124 height 28
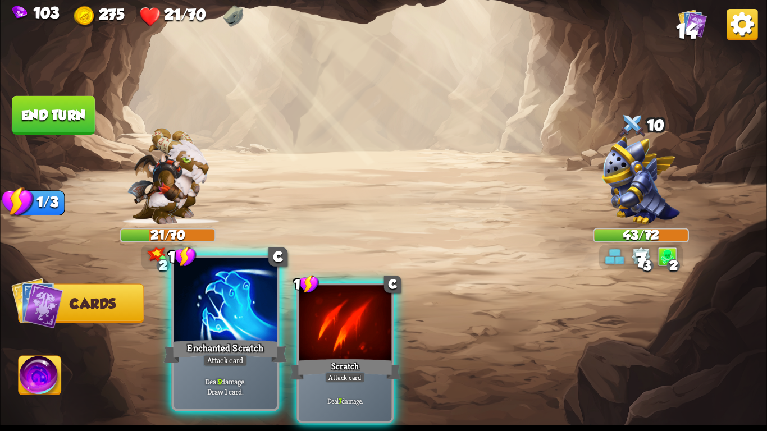
click at [208, 341] on div "Enchanted Scratch" at bounding box center [225, 352] width 124 height 28
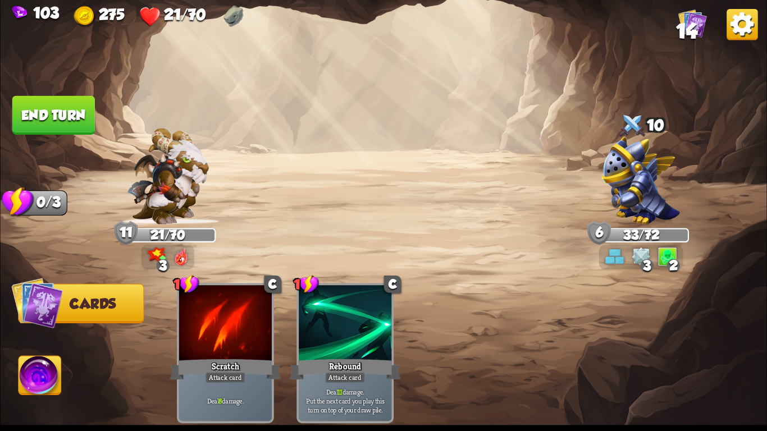
click at [49, 117] on button "End turn" at bounding box center [53, 115] width 83 height 39
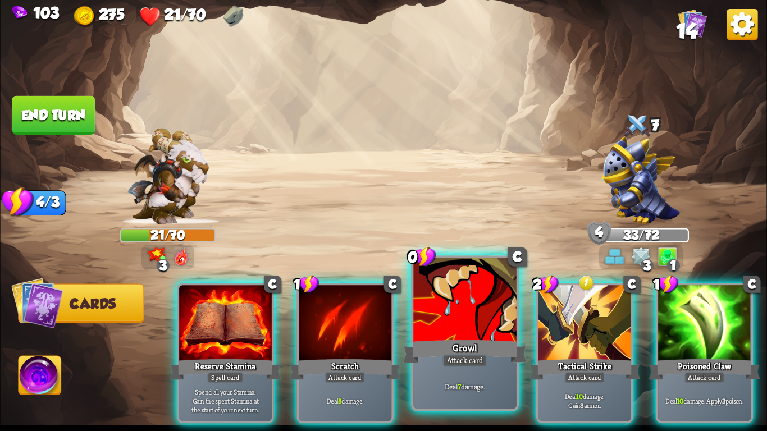
click at [460, 325] on div at bounding box center [464, 301] width 103 height 87
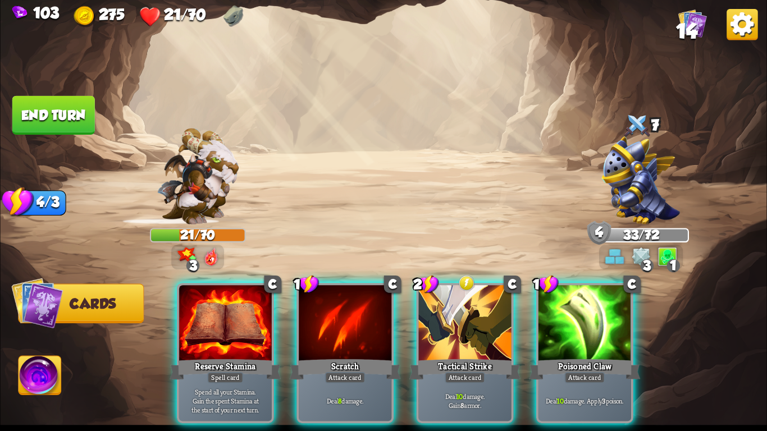
click at [460, 325] on div at bounding box center [465, 324] width 93 height 78
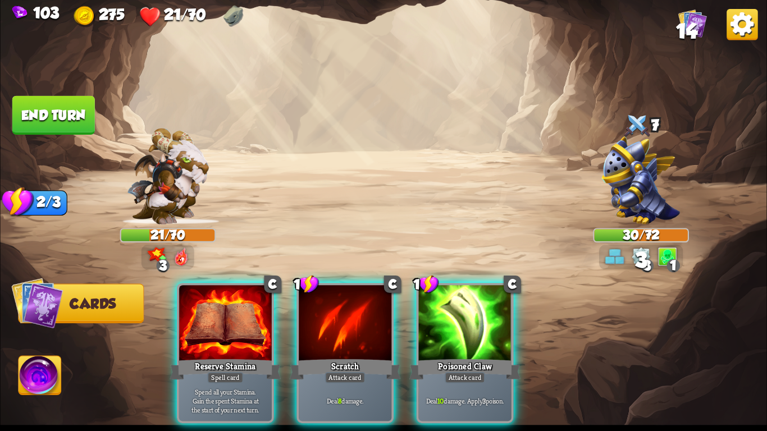
click at [460, 325] on div at bounding box center [465, 324] width 93 height 78
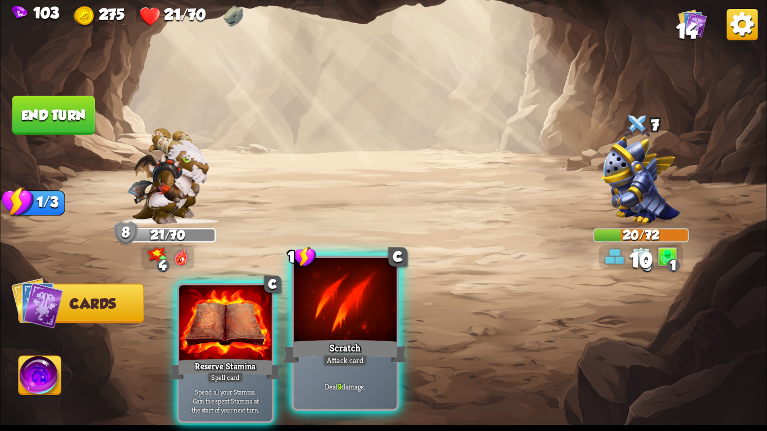
click at [339, 335] on div at bounding box center [345, 301] width 103 height 87
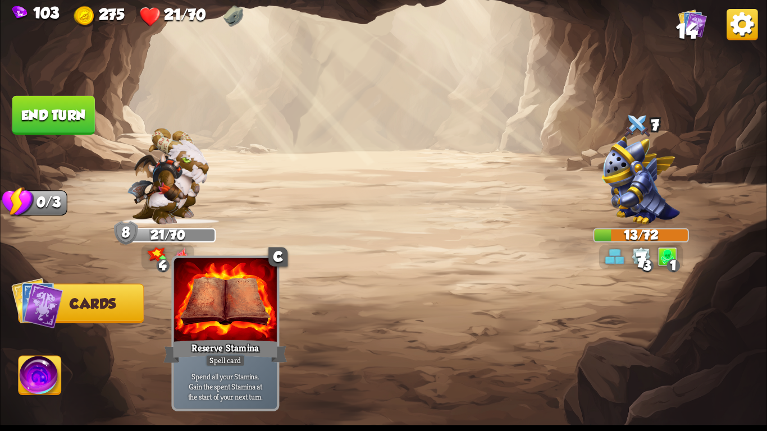
click at [211, 347] on div "Reserve Stamina" at bounding box center [225, 352] width 124 height 28
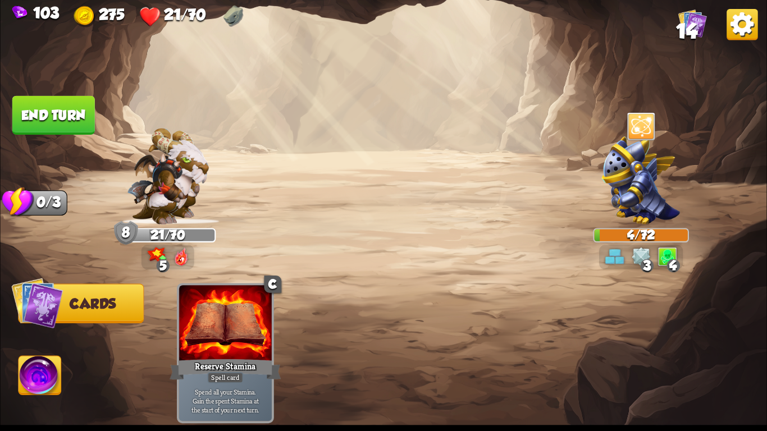
click at [43, 385] on img at bounding box center [40, 378] width 43 height 43
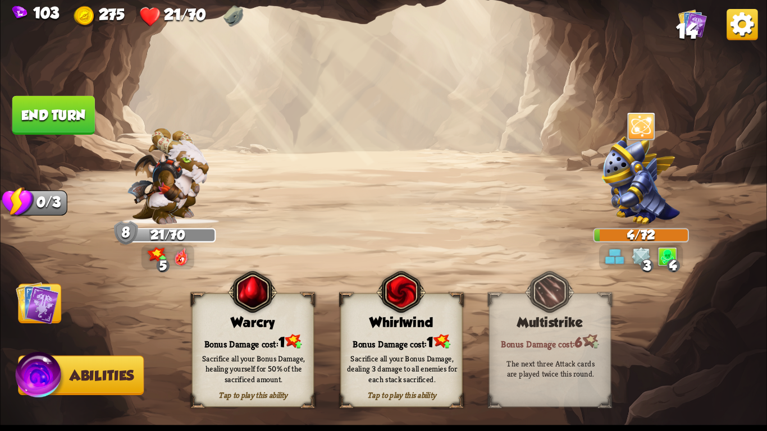
click at [358, 367] on div "Sacrifice all your Bonus Damage, dealing 3 damage to all enemies for each stack…" at bounding box center [402, 369] width 110 height 30
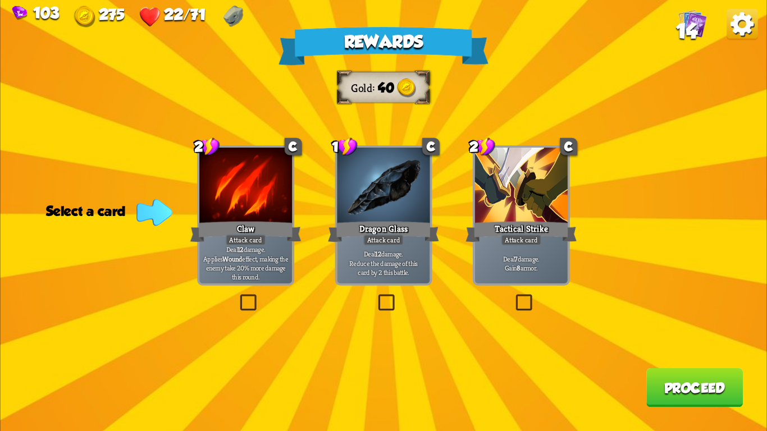
click at [399, 210] on div at bounding box center [383, 187] width 93 height 78
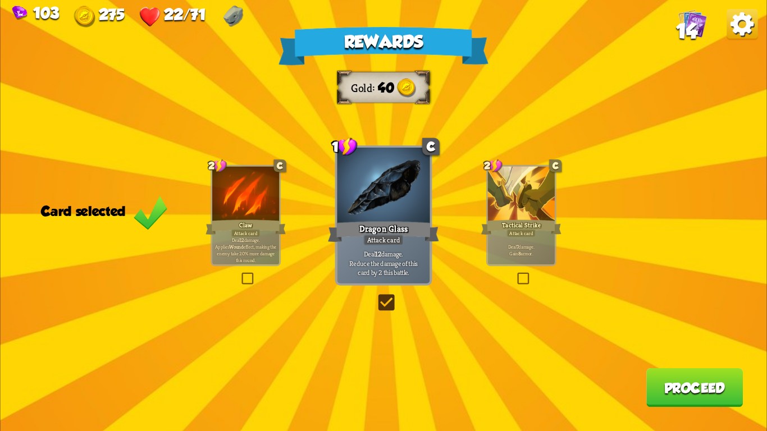
click at [659, 391] on button "Proceed" at bounding box center [695, 387] width 97 height 39
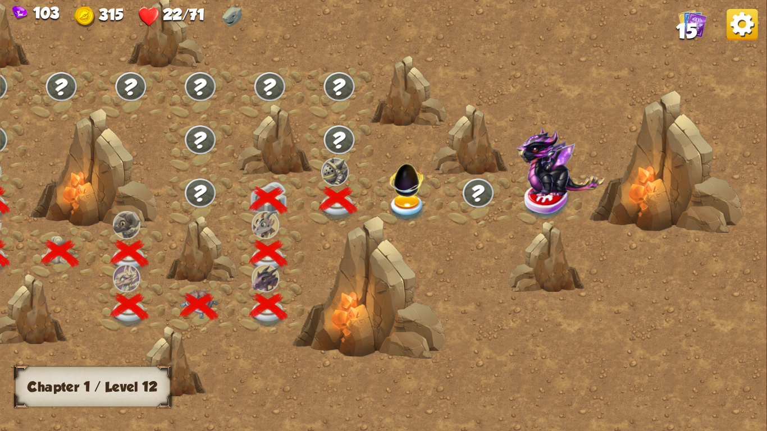
click at [401, 198] on img at bounding box center [408, 208] width 38 height 28
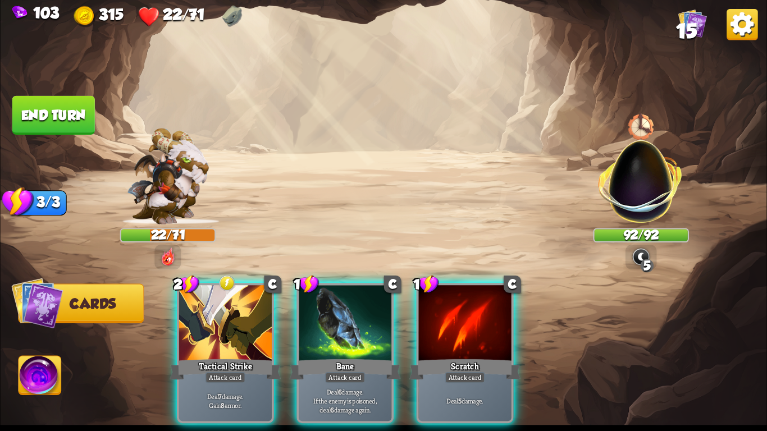
click at [631, 153] on img at bounding box center [641, 174] width 101 height 101
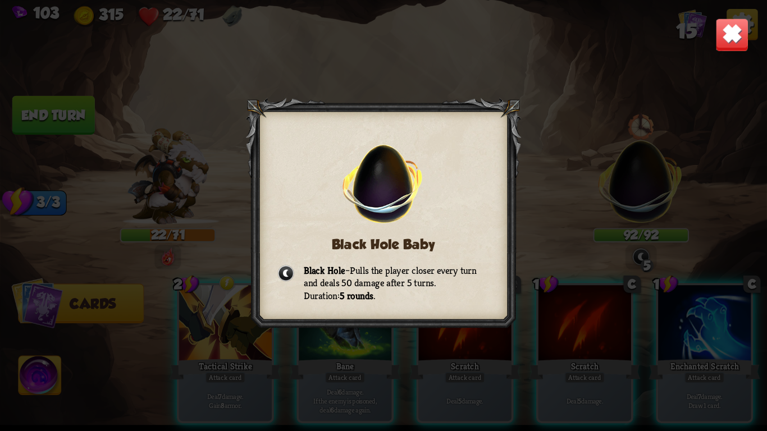
click at [719, 41] on img at bounding box center [733, 35] width 34 height 34
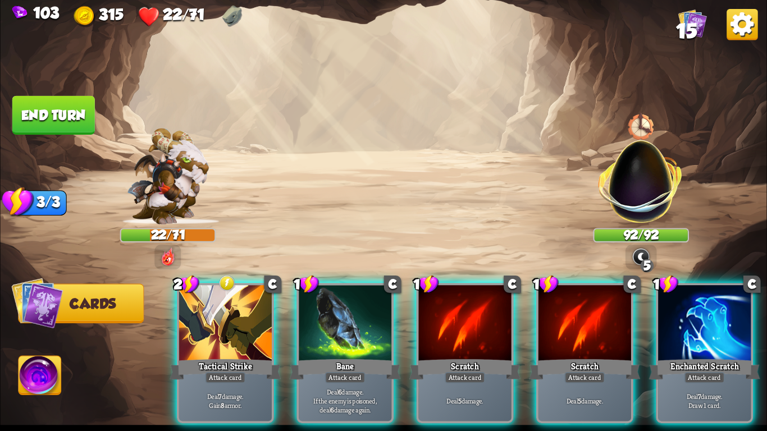
click at [637, 118] on div at bounding box center [641, 126] width 29 height 31
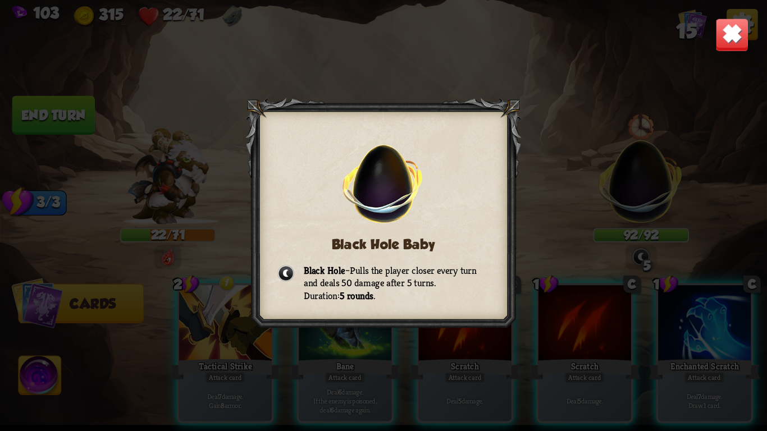
click at [716, 49] on img at bounding box center [733, 35] width 34 height 34
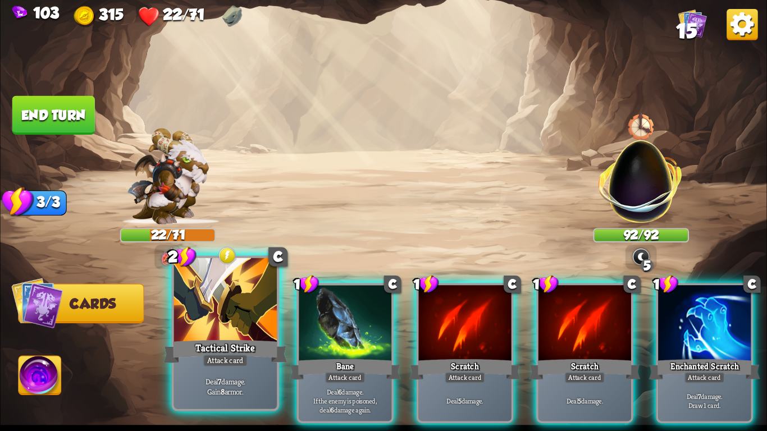
click at [215, 346] on div "Tactical Strike" at bounding box center [225, 352] width 124 height 28
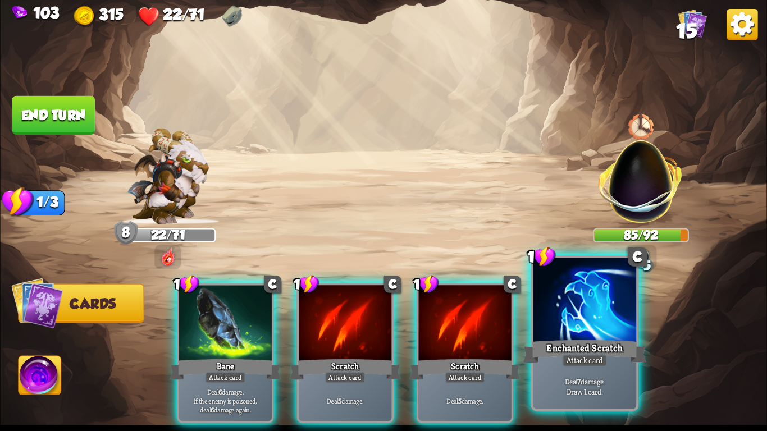
click at [557, 333] on div at bounding box center [585, 301] width 103 height 87
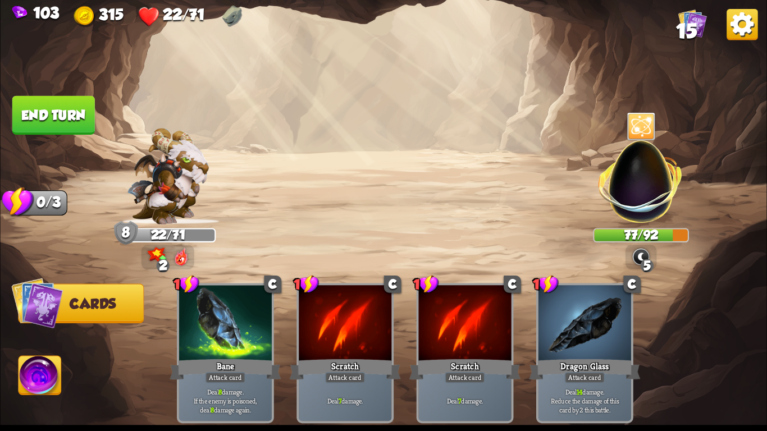
click at [66, 121] on button "End turn" at bounding box center [53, 115] width 83 height 39
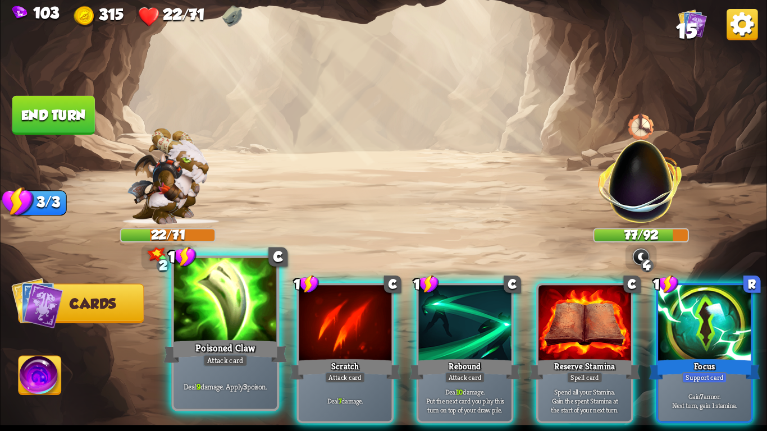
click at [208, 360] on div "Attack card" at bounding box center [225, 360] width 45 height 12
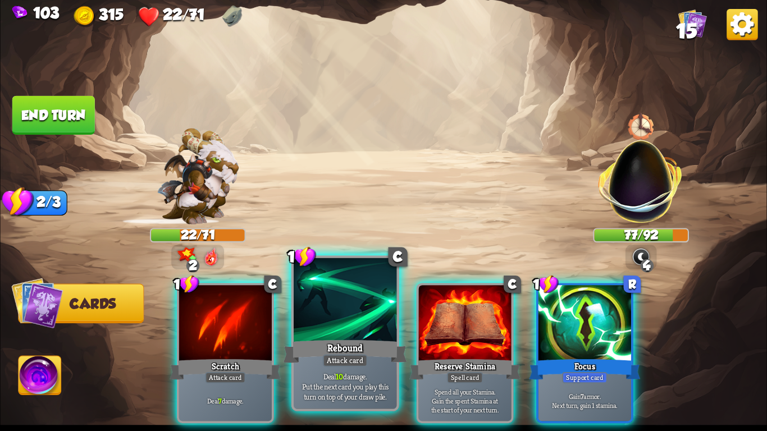
click at [318, 362] on div "Rebound" at bounding box center [346, 352] width 124 height 28
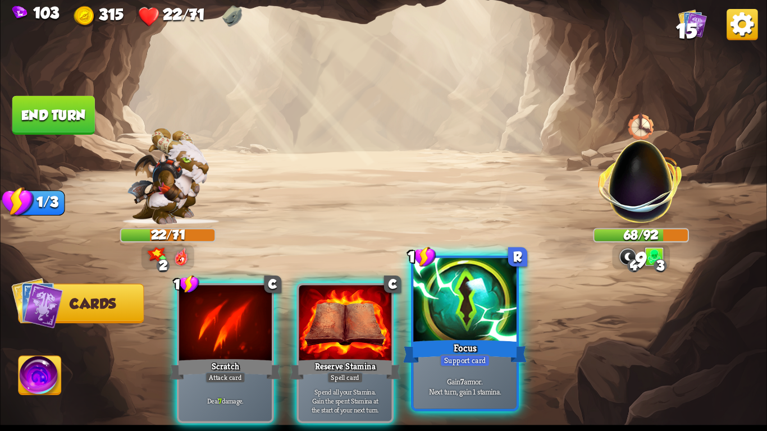
click at [465, 349] on div "Focus" at bounding box center [465, 352] width 124 height 28
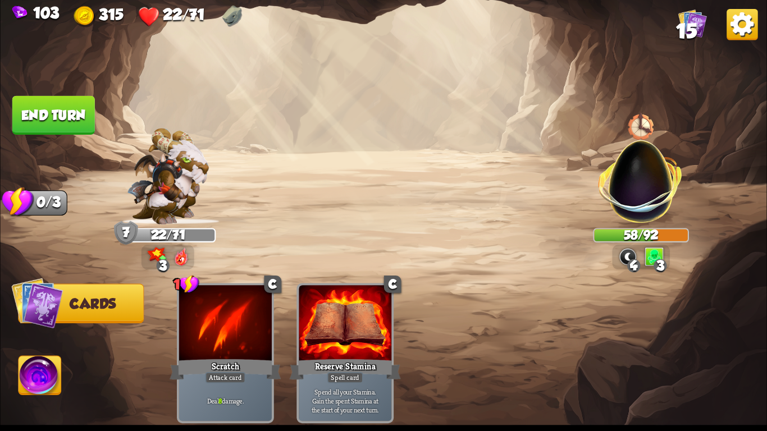
click at [25, 112] on button "End turn" at bounding box center [53, 115] width 83 height 39
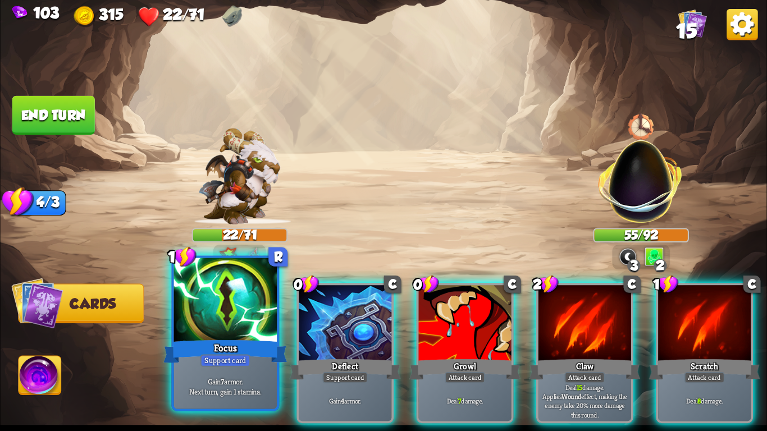
click at [219, 347] on div "Focus" at bounding box center [225, 352] width 124 height 28
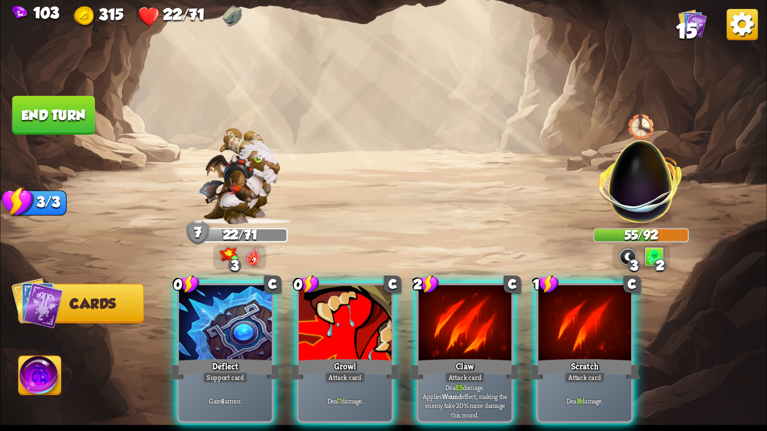
click at [219, 357] on div "Deflect" at bounding box center [225, 369] width 111 height 25
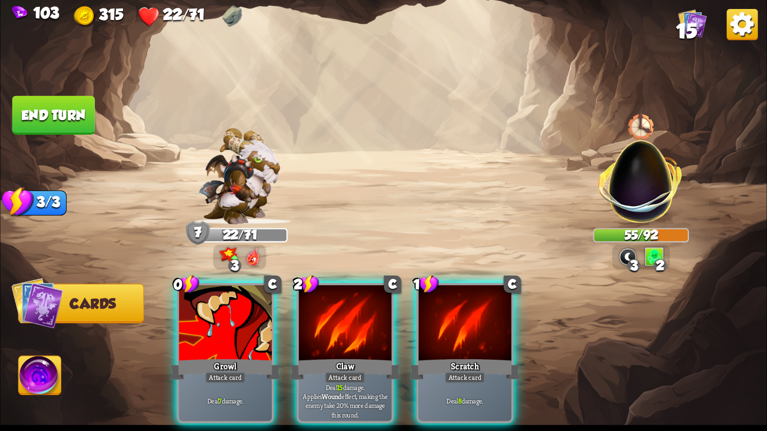
click at [219, 357] on div "Growl" at bounding box center [225, 369] width 111 height 25
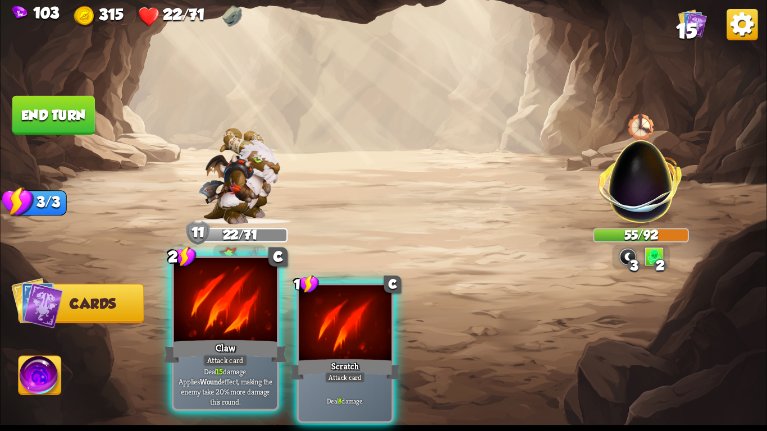
click at [225, 347] on div "Claw" at bounding box center [225, 352] width 124 height 28
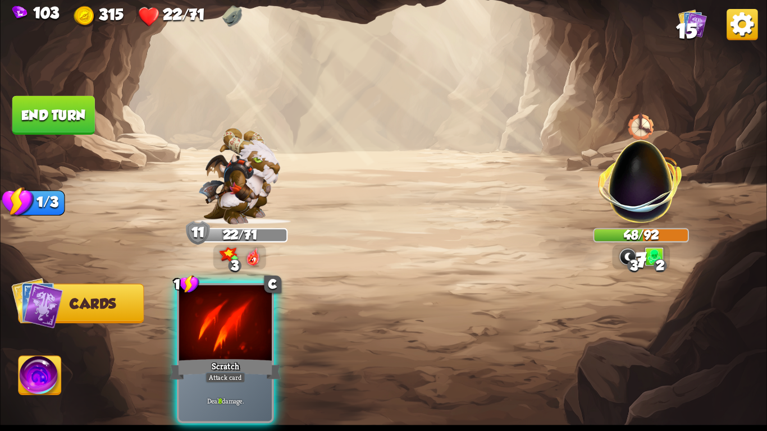
click at [225, 357] on div "Scratch" at bounding box center [225, 369] width 111 height 25
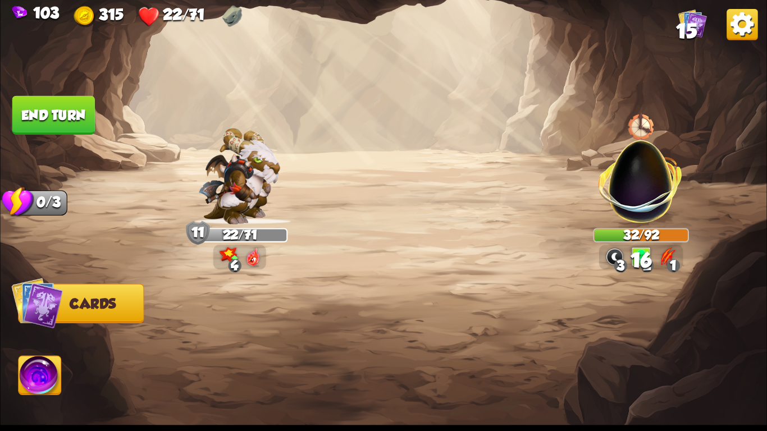
click at [44, 122] on button "End turn" at bounding box center [53, 115] width 83 height 39
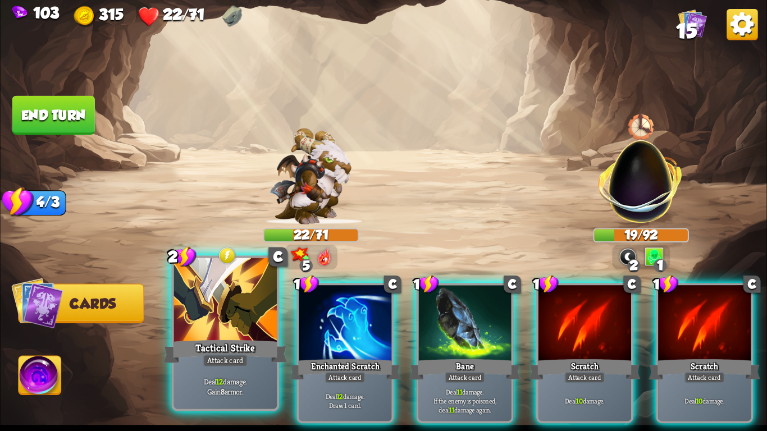
click at [229, 318] on div at bounding box center [225, 301] width 103 height 87
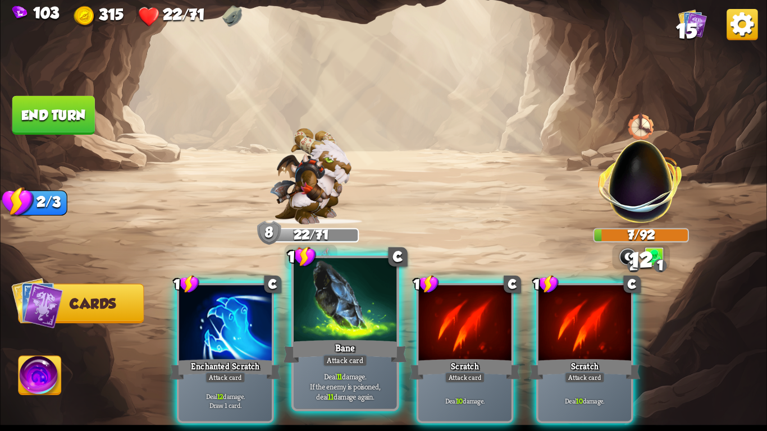
click at [322, 321] on div at bounding box center [345, 301] width 103 height 87
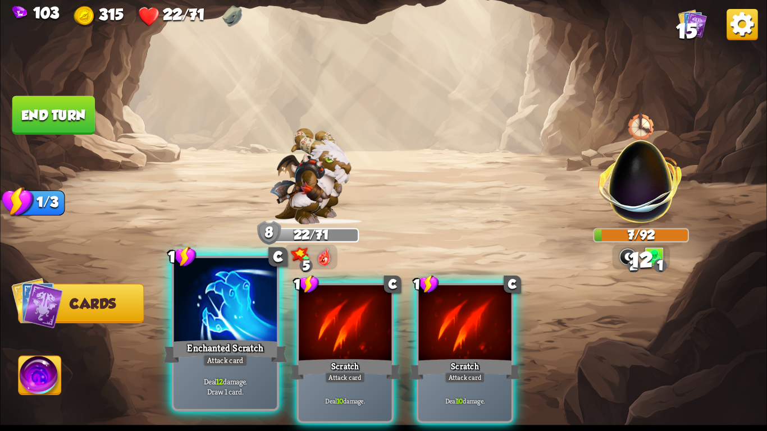
click at [210, 326] on div at bounding box center [225, 301] width 103 height 87
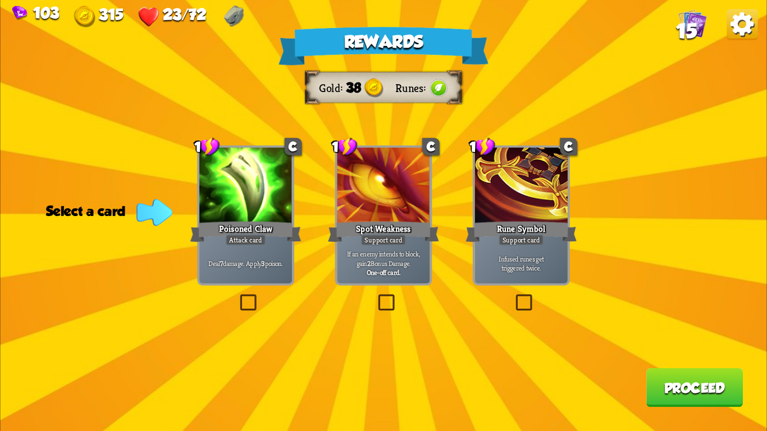
click at [245, 266] on p "Deal 7 damage. Apply 3 poison." at bounding box center [246, 263] width 88 height 9
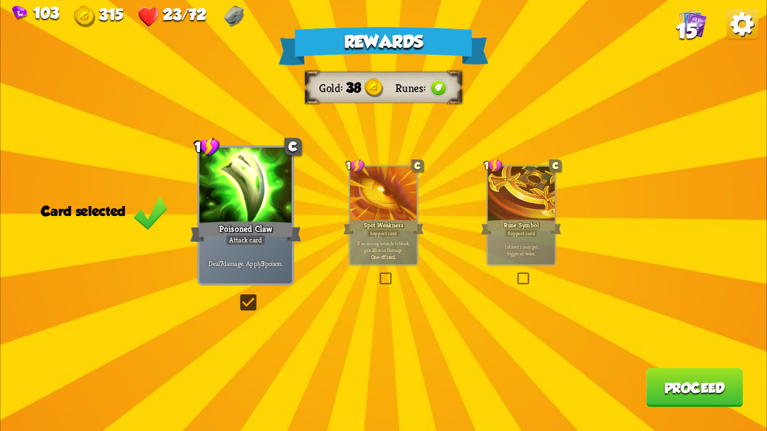
click at [239, 227] on div "Poisoned Claw" at bounding box center [245, 232] width 111 height 25
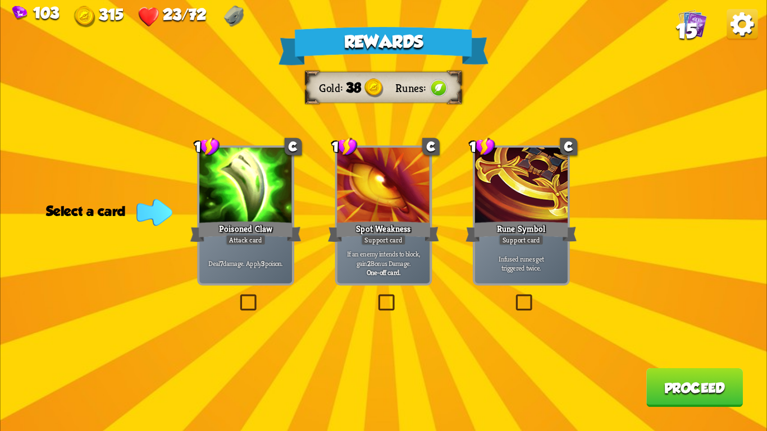
click at [367, 210] on div at bounding box center [383, 187] width 93 height 78
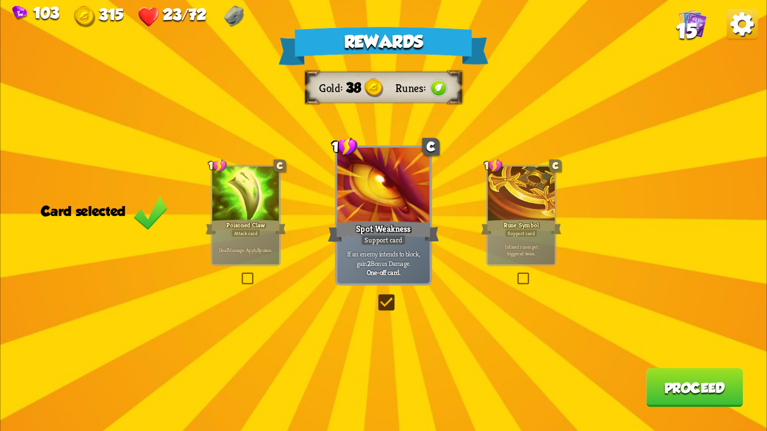
click at [665, 396] on button "Proceed" at bounding box center [695, 387] width 97 height 39
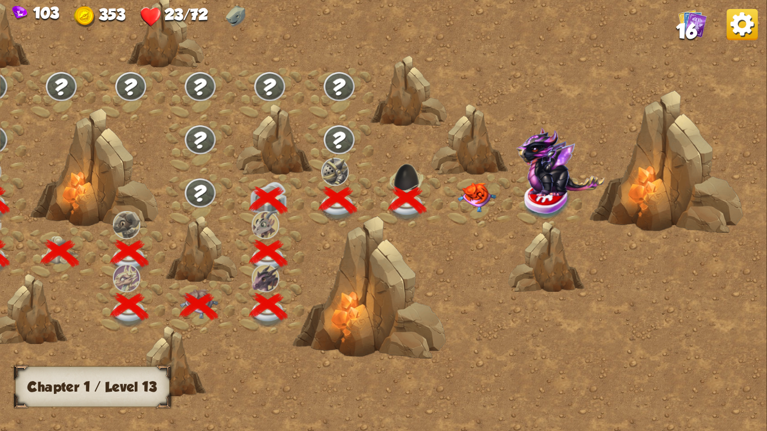
click at [470, 191] on img at bounding box center [477, 198] width 38 height 30
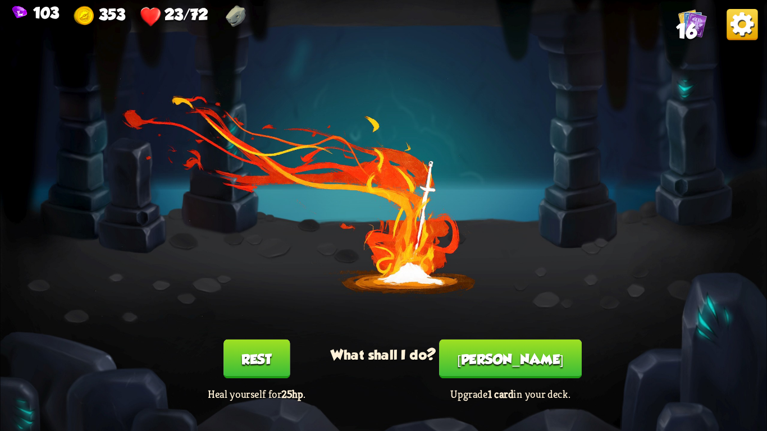
click at [248, 360] on button "Rest" at bounding box center [257, 359] width 66 height 39
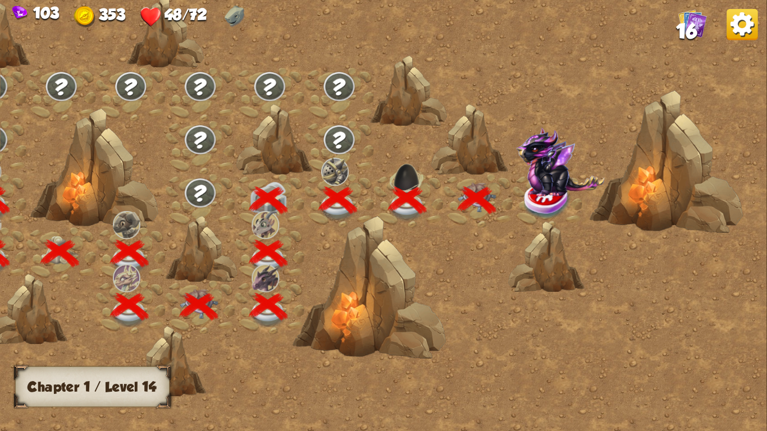
click at [550, 188] on img at bounding box center [560, 162] width 89 height 69
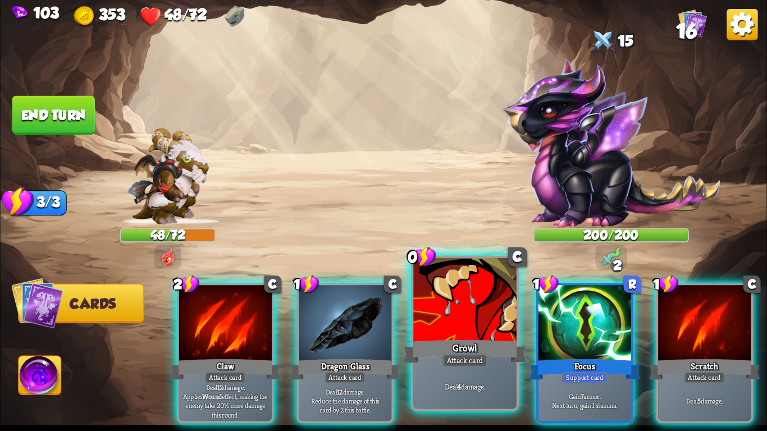
click at [442, 335] on div at bounding box center [464, 301] width 103 height 87
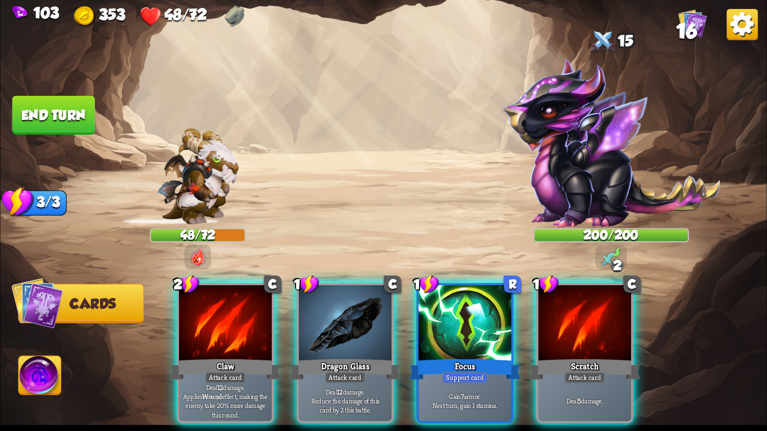
click at [586, 136] on img at bounding box center [611, 143] width 218 height 170
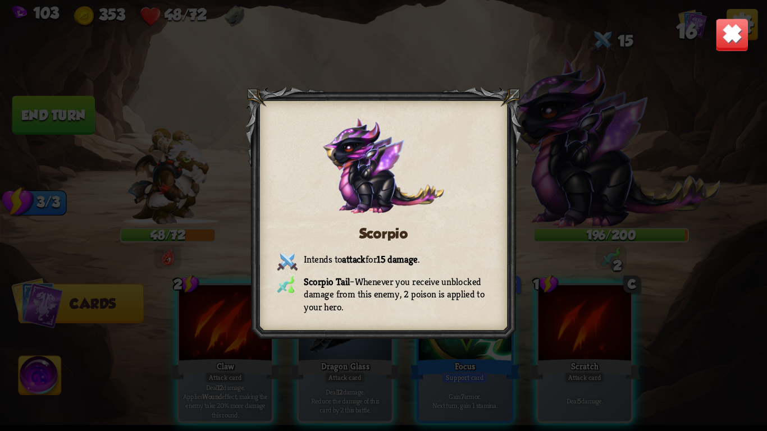
click at [735, 31] on img at bounding box center [733, 35] width 34 height 34
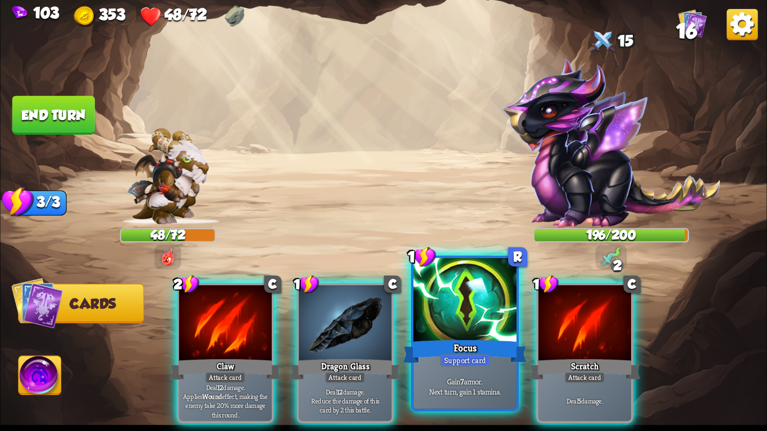
click at [459, 316] on div at bounding box center [464, 301] width 103 height 87
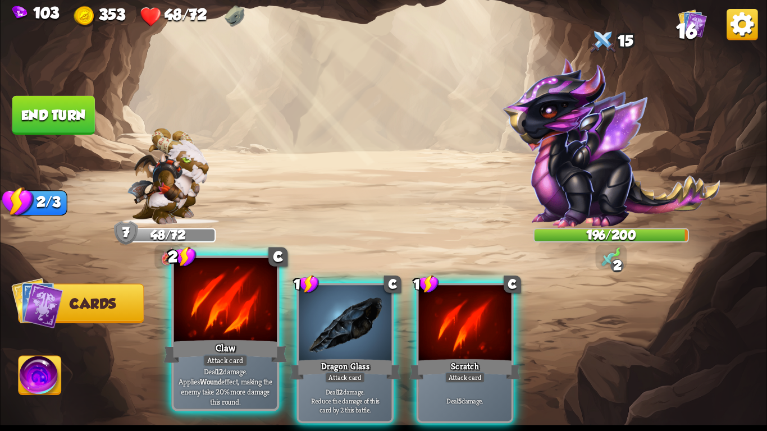
click at [218, 325] on div at bounding box center [225, 301] width 103 height 87
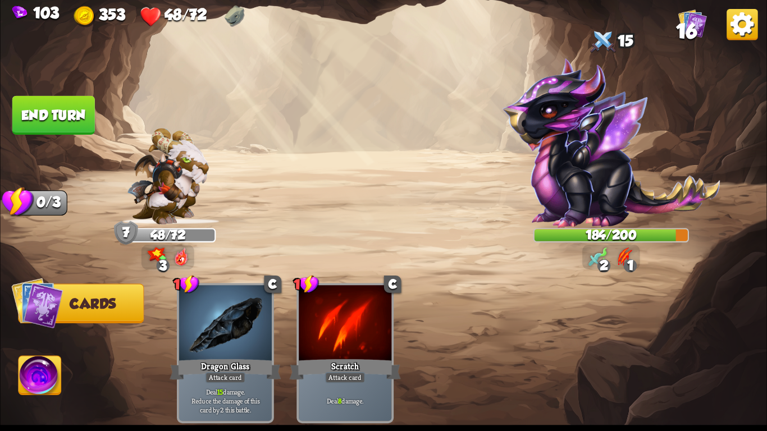
click at [29, 107] on button "End turn" at bounding box center [53, 115] width 83 height 39
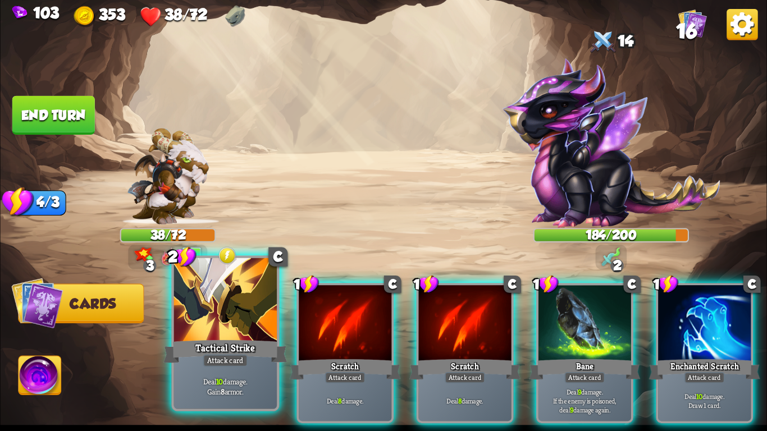
click at [220, 330] on div at bounding box center [225, 301] width 103 height 87
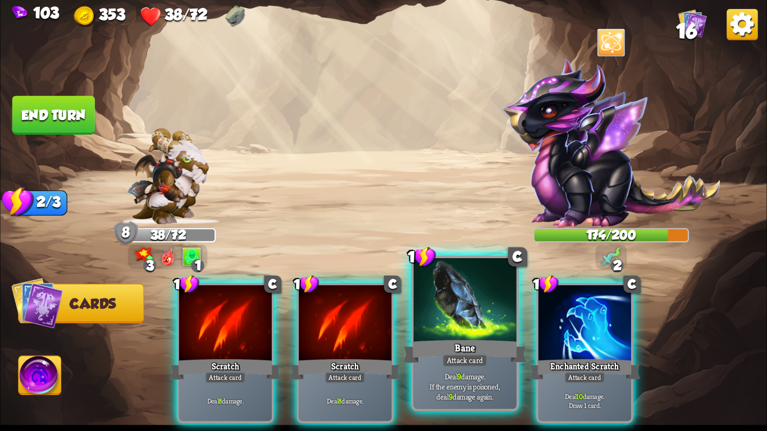
click at [482, 336] on div at bounding box center [464, 301] width 103 height 87
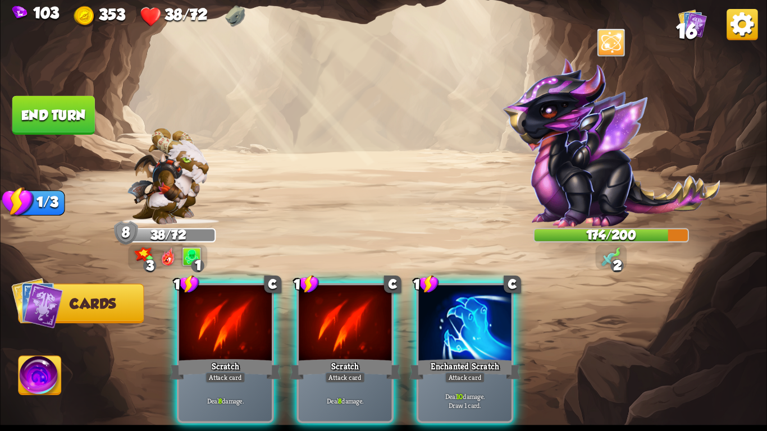
click at [482, 336] on div at bounding box center [465, 324] width 93 height 78
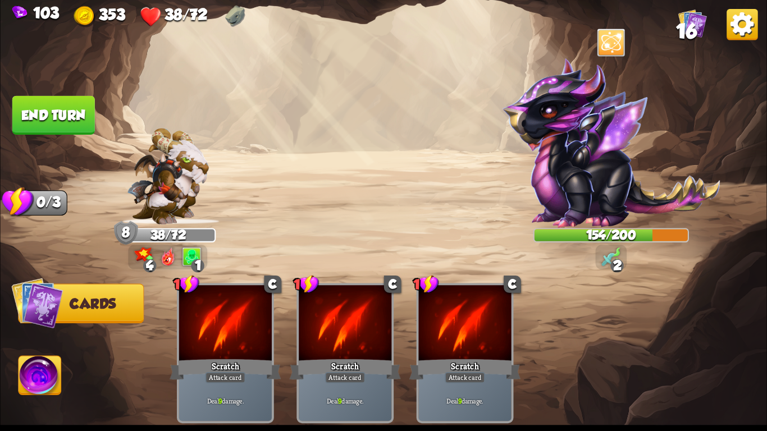
click at [39, 112] on button "End turn" at bounding box center [53, 115] width 83 height 39
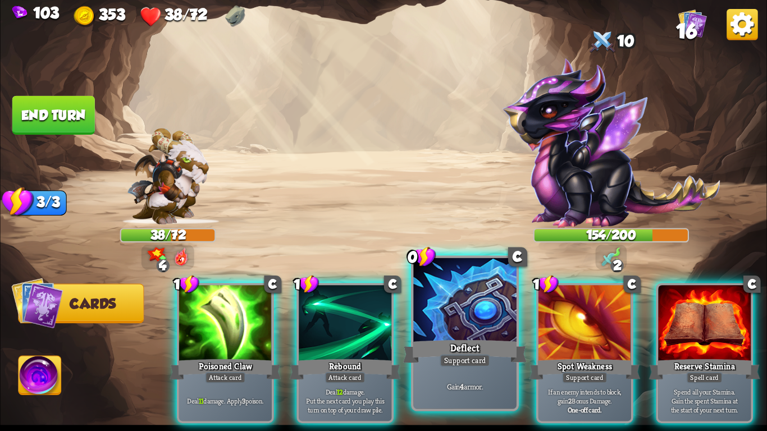
click at [456, 347] on div "Deflect" at bounding box center [465, 352] width 124 height 28
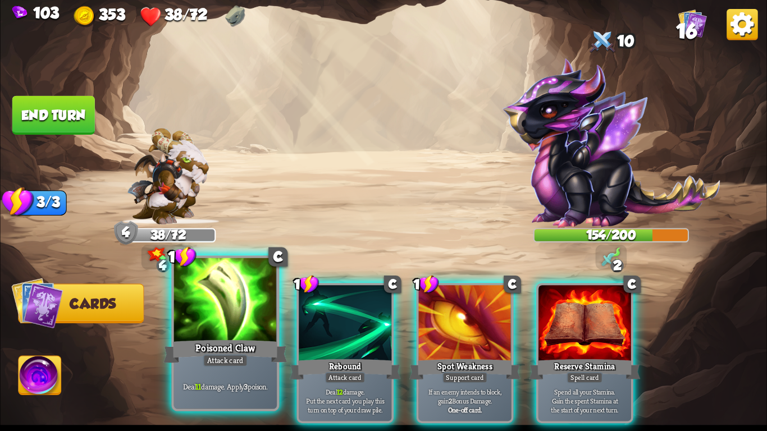
click at [263, 327] on div at bounding box center [225, 301] width 103 height 87
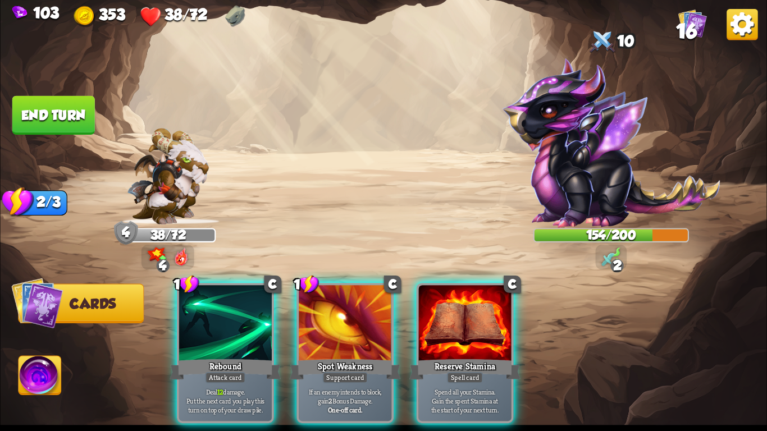
click at [263, 327] on div at bounding box center [225, 324] width 93 height 78
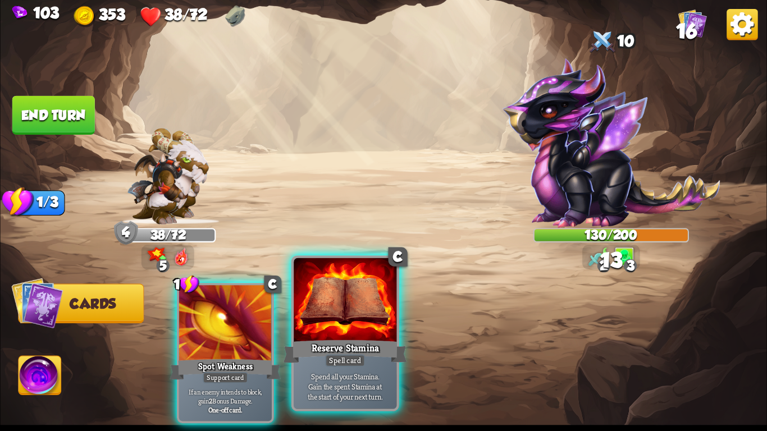
click at [334, 333] on div at bounding box center [345, 301] width 103 height 87
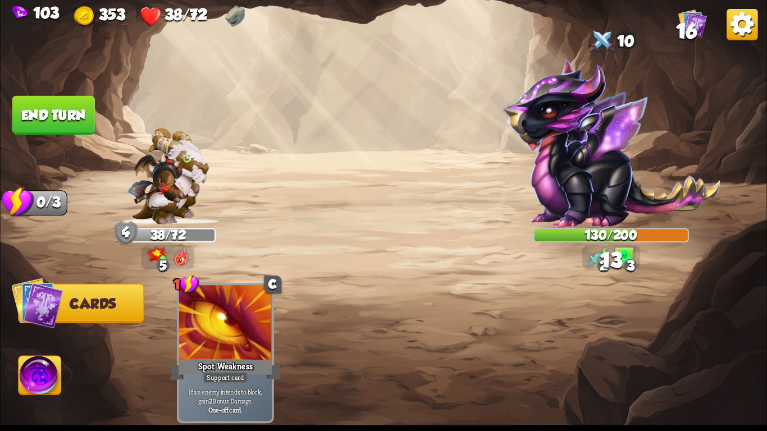
click at [49, 108] on button "End turn" at bounding box center [53, 115] width 83 height 39
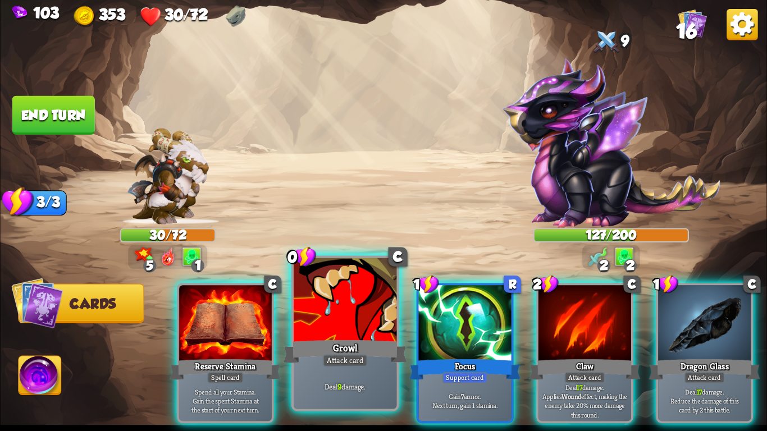
click at [365, 338] on div "Growl" at bounding box center [346, 352] width 124 height 28
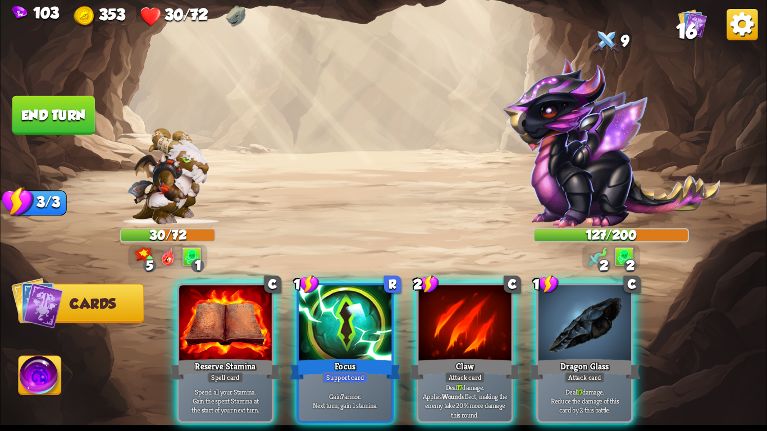
click at [365, 357] on div "Focus" at bounding box center [345, 369] width 111 height 25
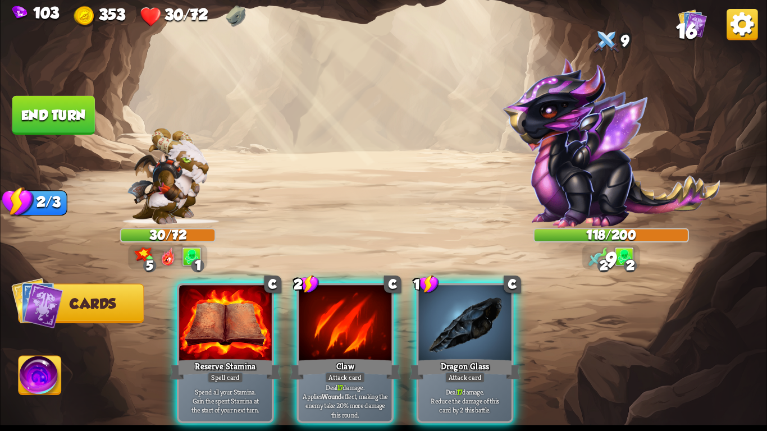
click at [365, 357] on div "Claw" at bounding box center [345, 369] width 111 height 25
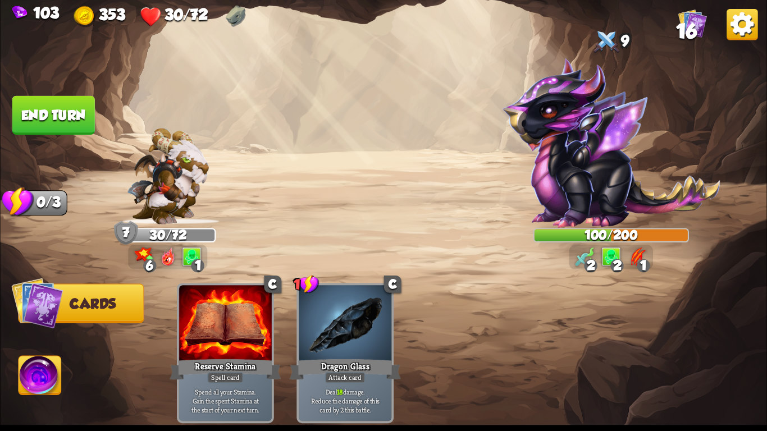
click at [33, 97] on button "End turn" at bounding box center [53, 115] width 83 height 39
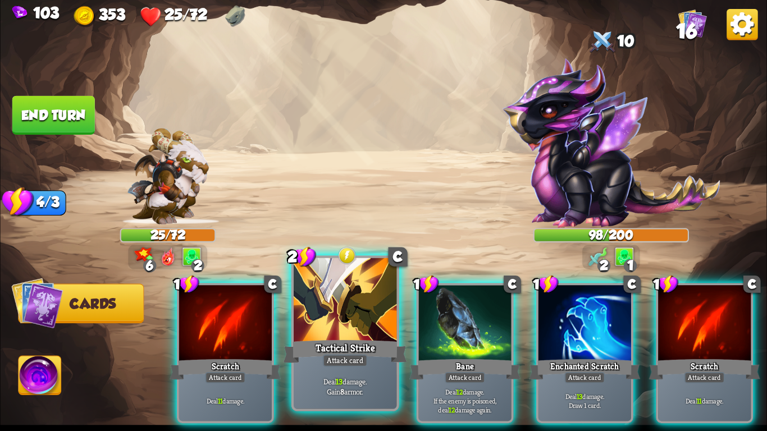
click at [345, 319] on div at bounding box center [345, 301] width 103 height 87
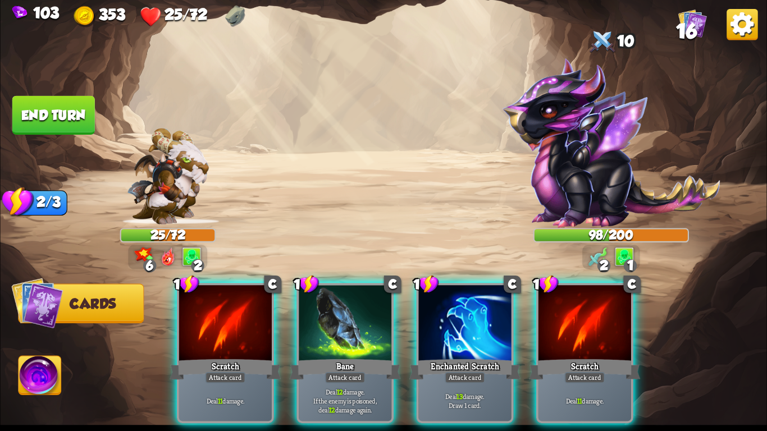
click at [345, 319] on div at bounding box center [345, 324] width 93 height 78
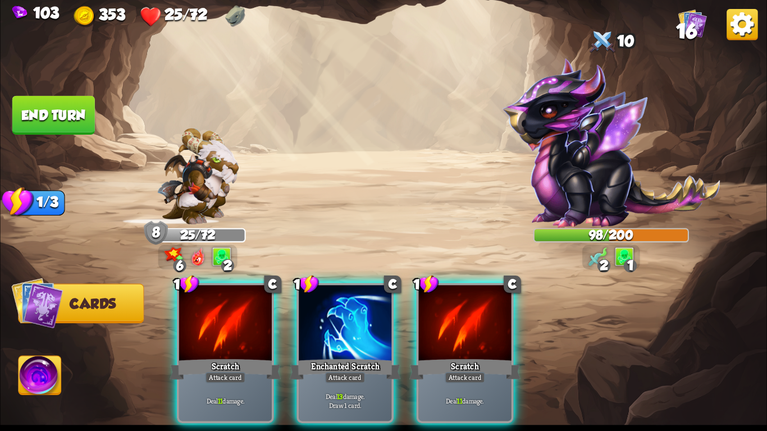
click at [345, 319] on div at bounding box center [345, 324] width 93 height 78
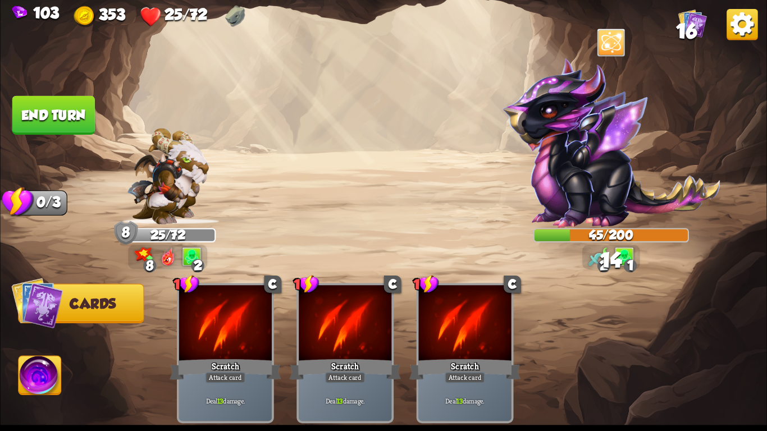
click at [55, 112] on button "End turn" at bounding box center [53, 115] width 83 height 39
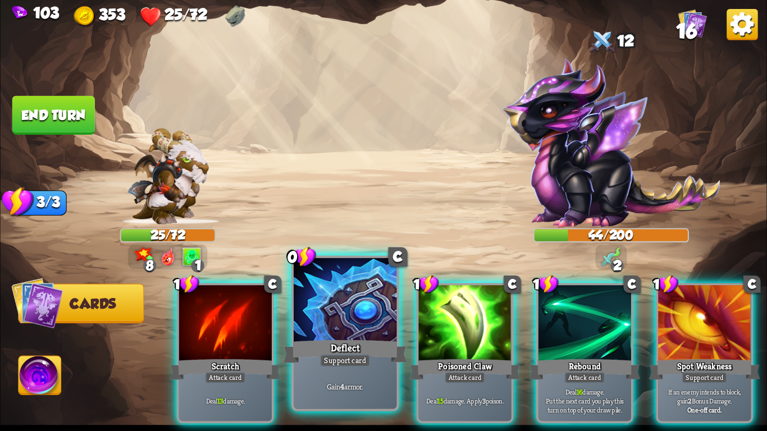
click at [325, 352] on div "Deflect" at bounding box center [346, 352] width 124 height 28
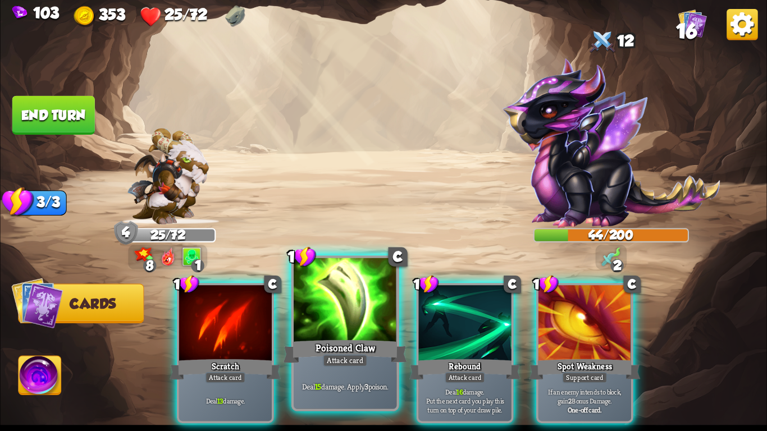
click at [313, 349] on div "Poisoned Claw" at bounding box center [346, 352] width 124 height 28
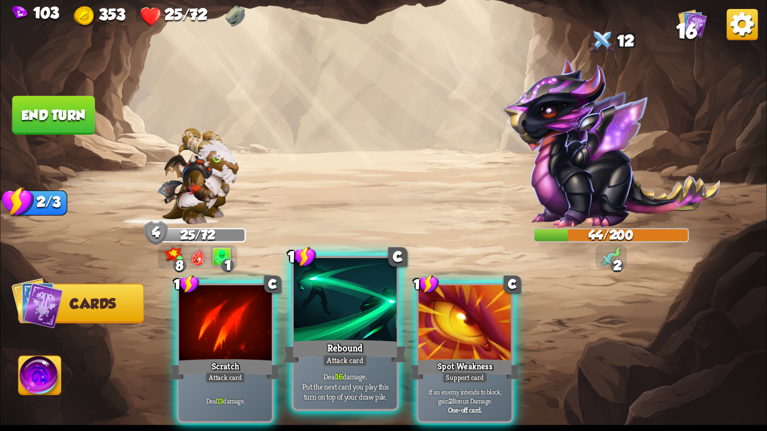
click at [302, 345] on div "Rebound" at bounding box center [346, 352] width 124 height 28
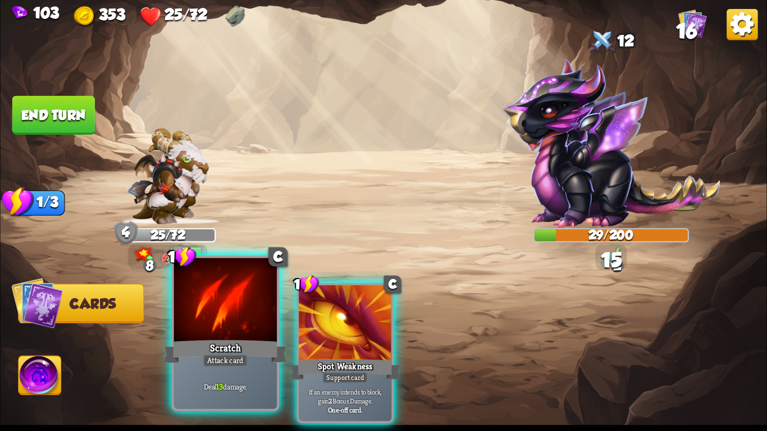
click at [217, 352] on div "Scratch" at bounding box center [225, 352] width 124 height 28
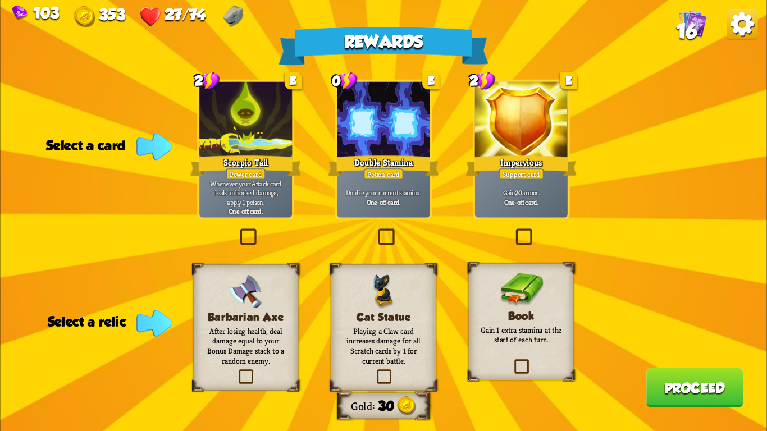
click at [354, 192] on p "Double your current stamina." at bounding box center [384, 192] width 88 height 9
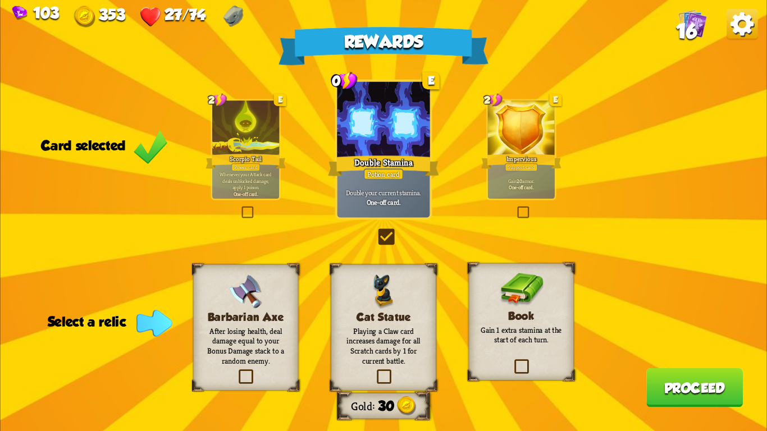
click at [239, 363] on p "After losing health, deal damage equal to your Bonus Damage stack to a random e…" at bounding box center [245, 346] width 85 height 40
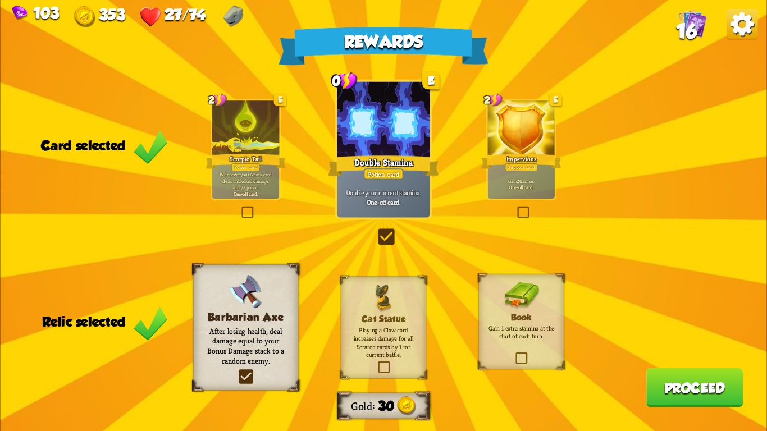
click at [694, 400] on button "Proceed" at bounding box center [695, 387] width 97 height 39
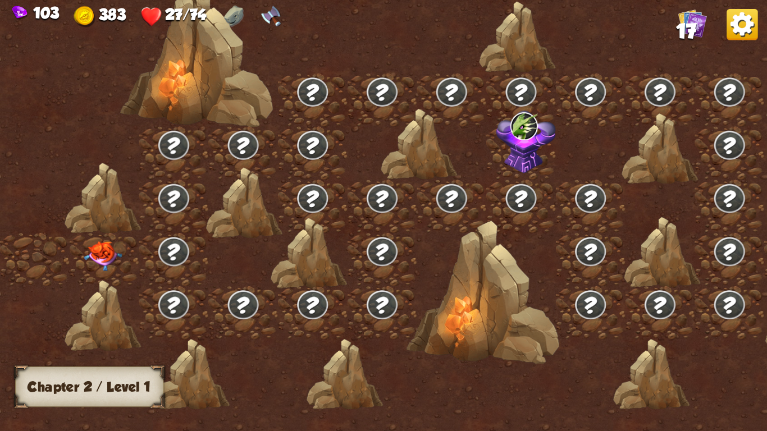
click at [98, 256] on img at bounding box center [103, 257] width 38 height 30
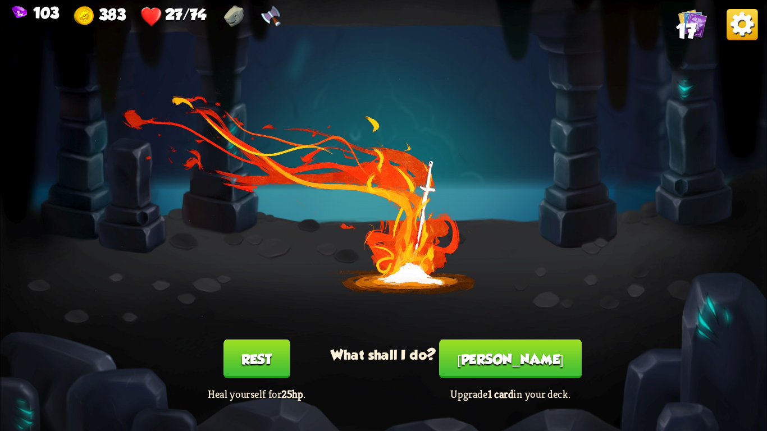
click at [253, 365] on button "Rest" at bounding box center [257, 359] width 66 height 39
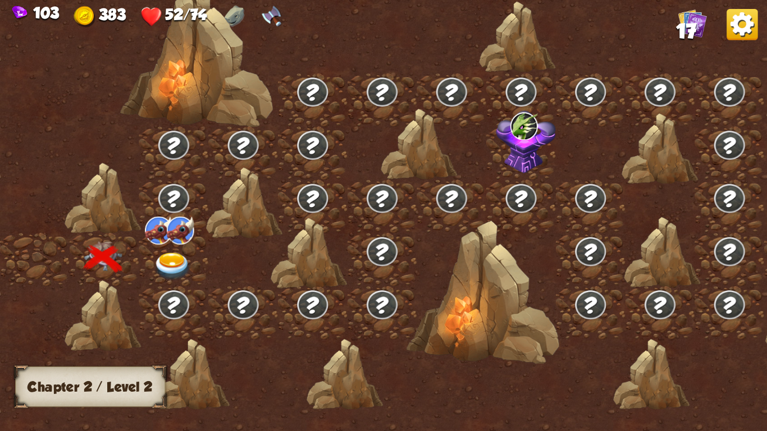
click at [170, 260] on img at bounding box center [172, 267] width 38 height 28
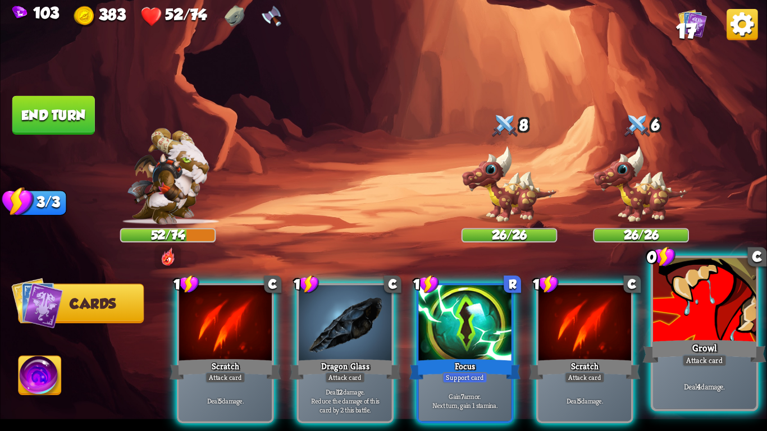
click at [681, 338] on div "Growl" at bounding box center [705, 352] width 124 height 28
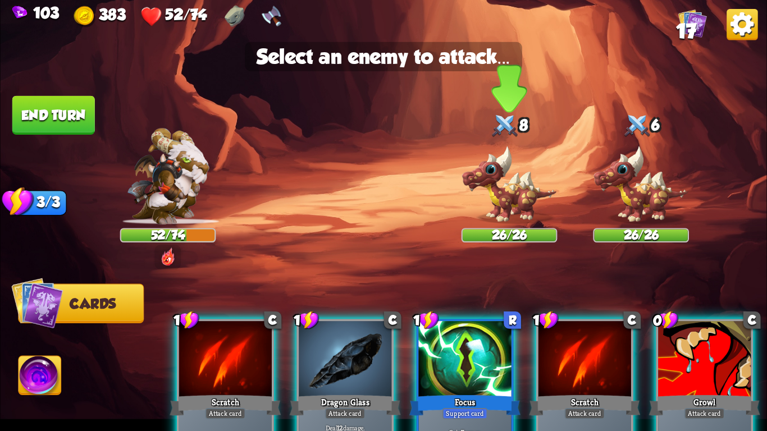
click at [510, 184] on img at bounding box center [510, 184] width 96 height 79
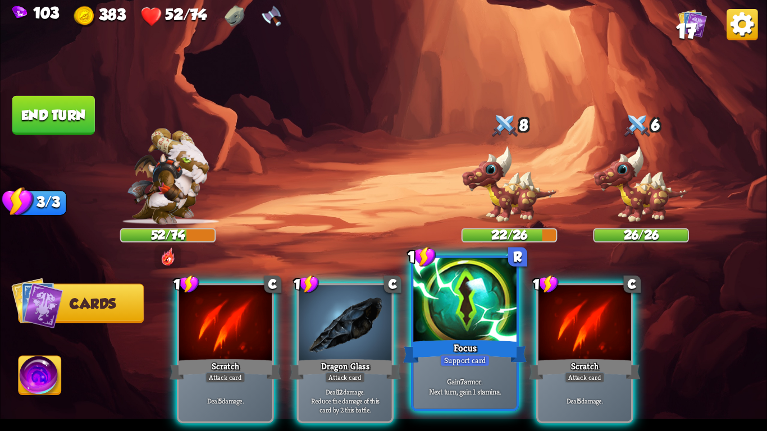
click at [463, 289] on div at bounding box center [464, 301] width 103 height 87
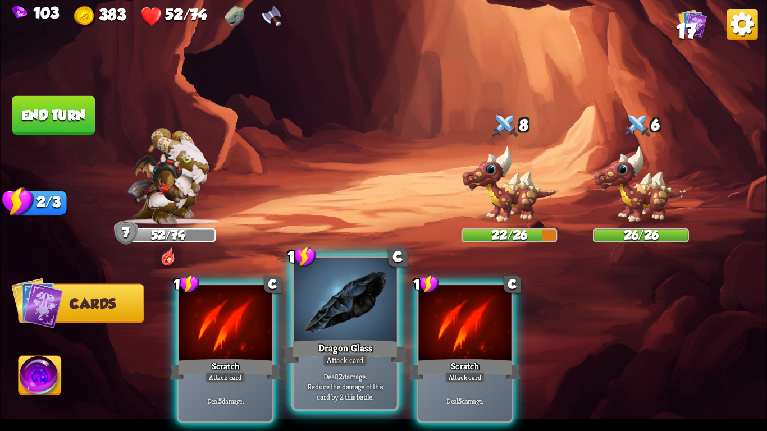
click at [324, 310] on div at bounding box center [345, 301] width 103 height 87
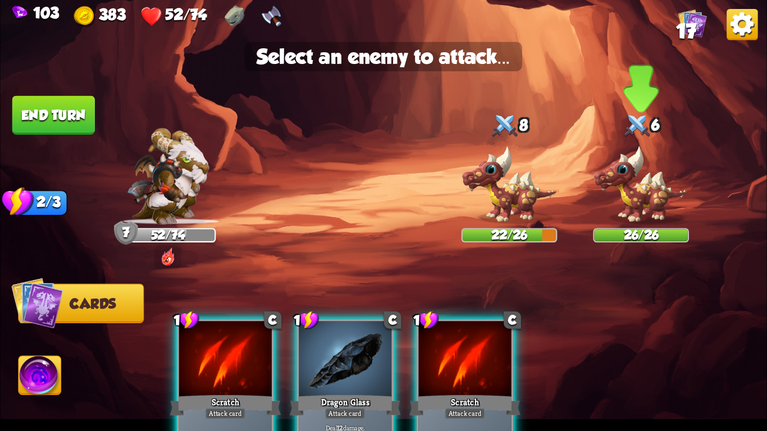
click at [621, 192] on img at bounding box center [641, 184] width 96 height 79
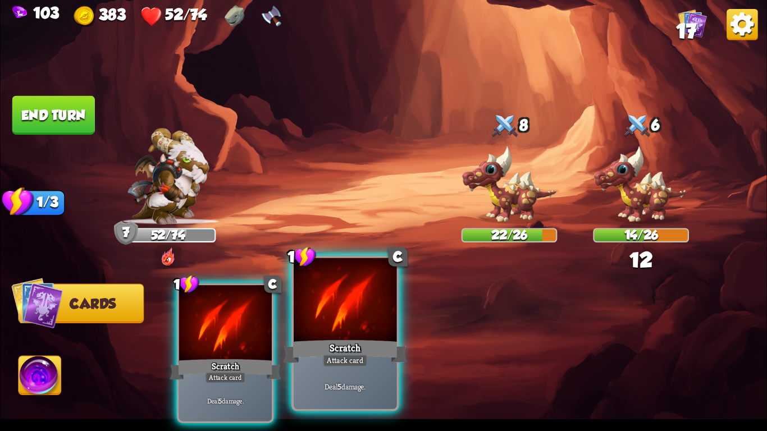
click at [339, 329] on div at bounding box center [345, 301] width 103 height 87
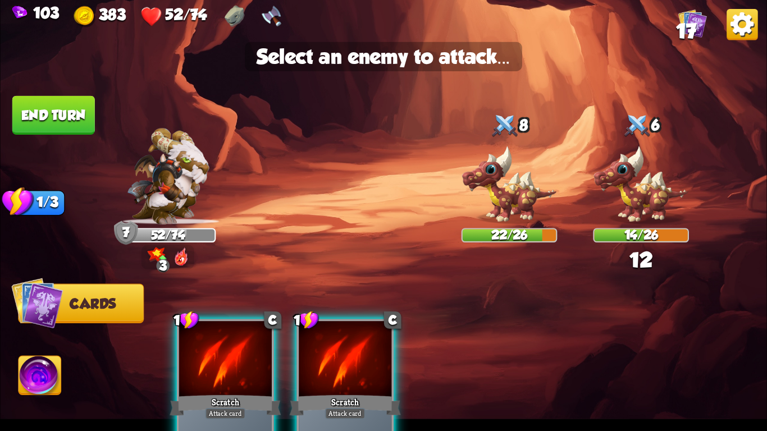
click at [473, 225] on img at bounding box center [383, 215] width 767 height 431
click at [495, 212] on img at bounding box center [510, 184] width 96 height 79
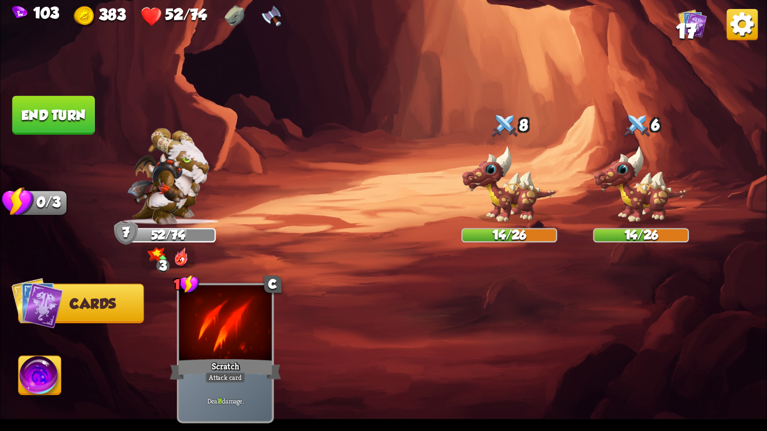
click at [64, 109] on button "End turn" at bounding box center [53, 115] width 83 height 39
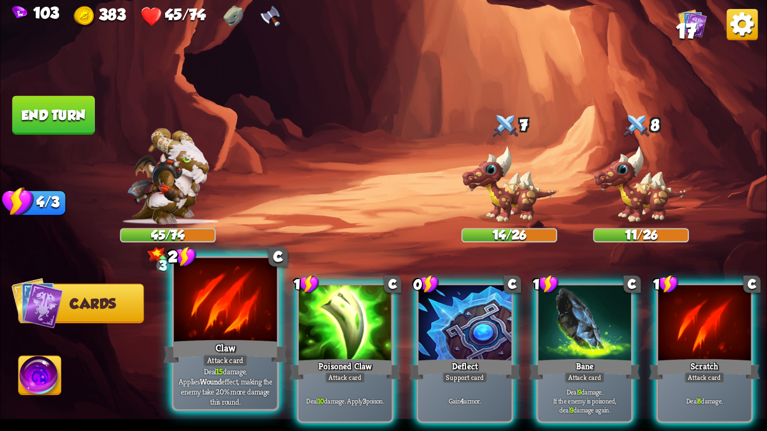
click at [255, 335] on div at bounding box center [225, 301] width 103 height 87
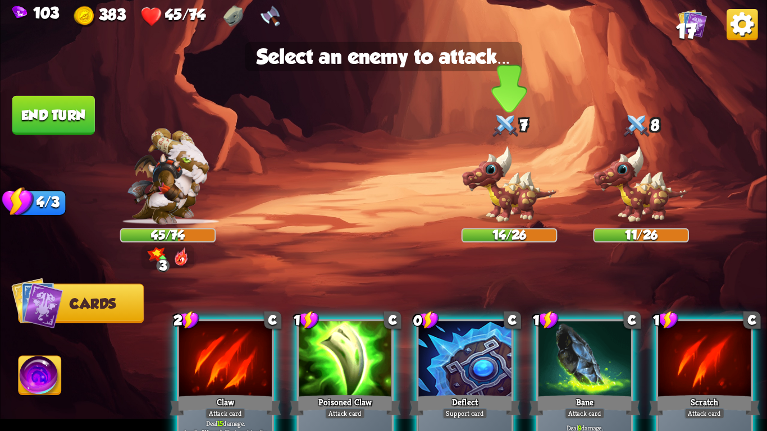
click at [515, 186] on img at bounding box center [510, 184] width 96 height 79
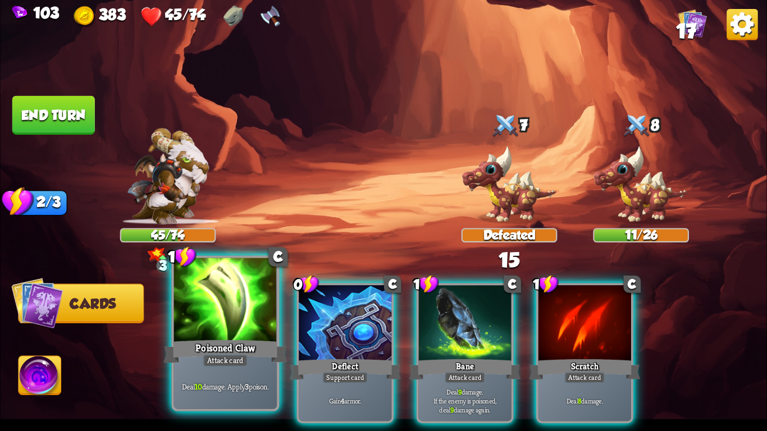
click at [224, 342] on div "Poisoned Claw" at bounding box center [225, 352] width 124 height 28
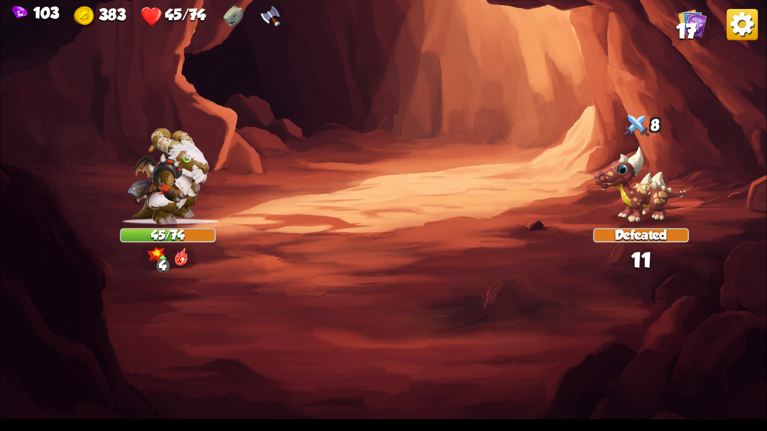
click at [637, 210] on img at bounding box center [641, 184] width 96 height 79
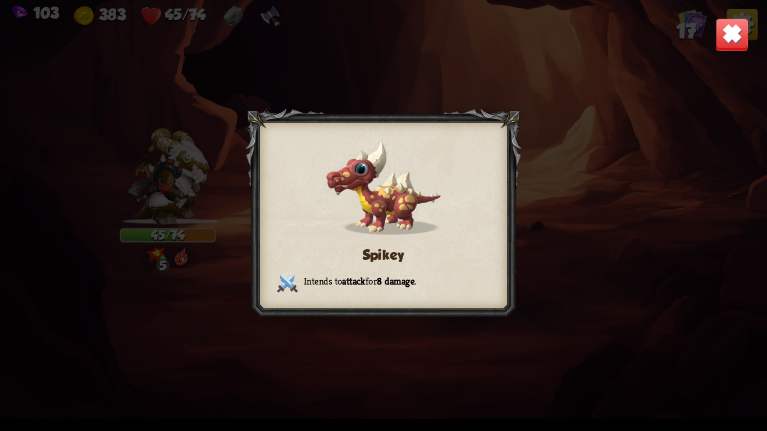
click at [438, 172] on img at bounding box center [384, 188] width 116 height 96
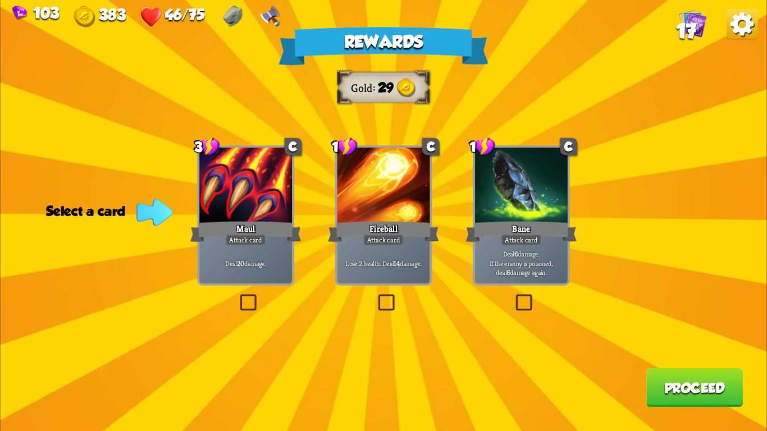
click at [358, 205] on div at bounding box center [383, 187] width 93 height 78
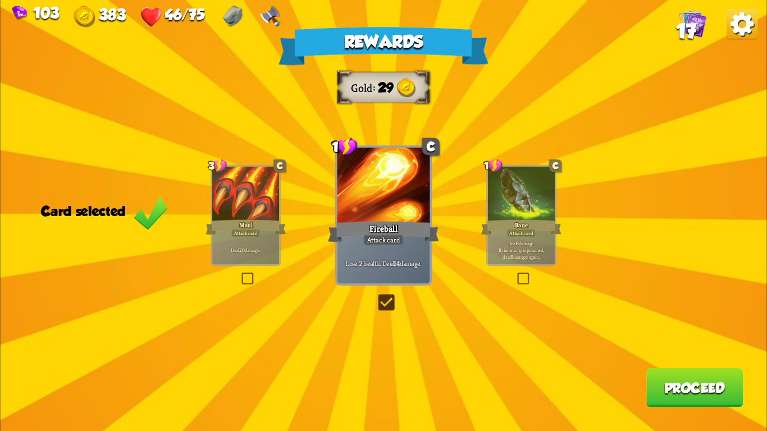
click at [381, 221] on div "Fireball" at bounding box center [383, 232] width 111 height 25
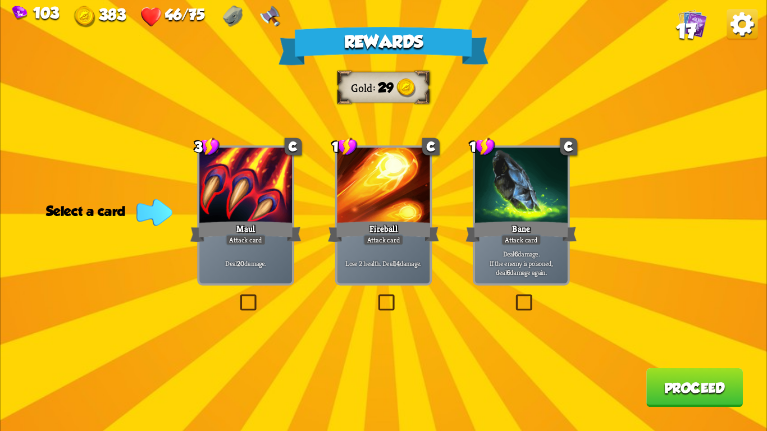
click at [264, 210] on div at bounding box center [245, 187] width 93 height 78
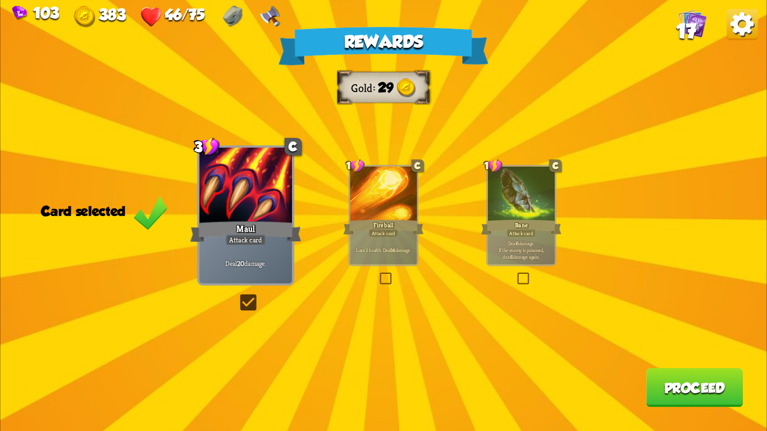
click at [386, 197] on div at bounding box center [383, 195] width 67 height 57
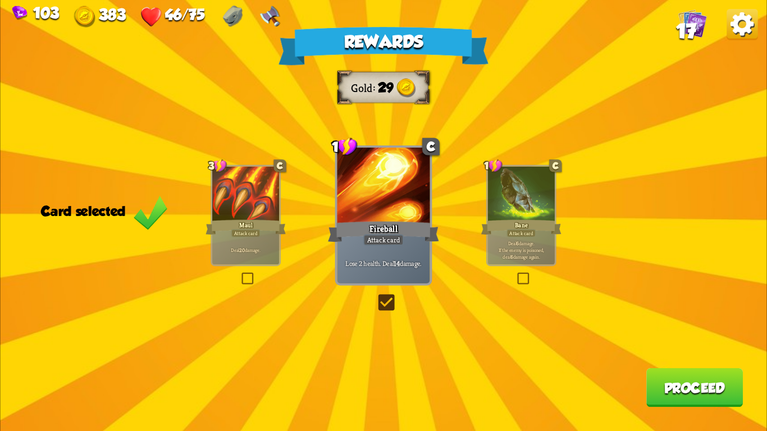
click at [386, 197] on div at bounding box center [383, 187] width 93 height 78
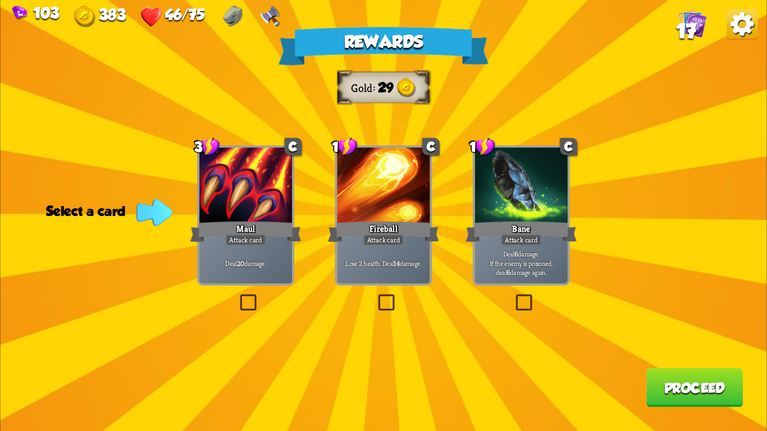
click at [386, 197] on div at bounding box center [383, 187] width 93 height 78
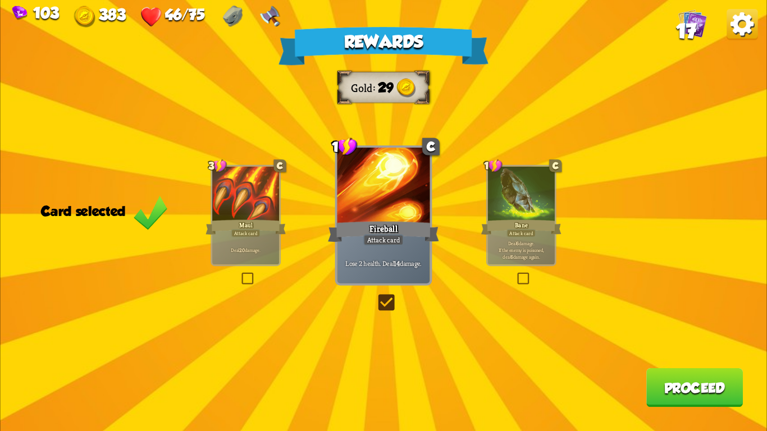
click at [671, 386] on button "Proceed" at bounding box center [695, 387] width 97 height 39
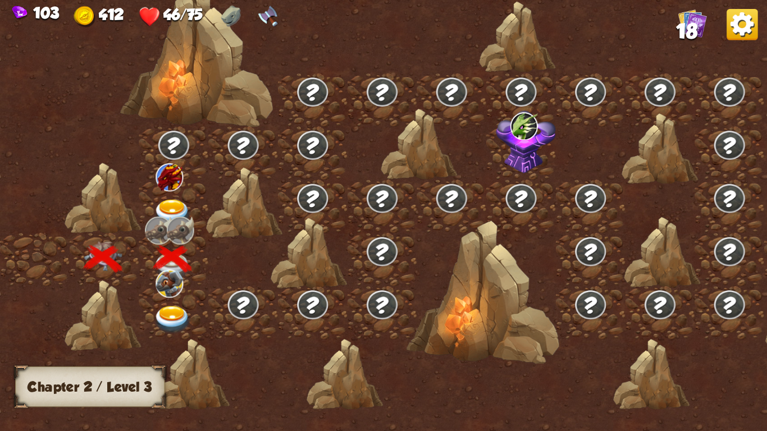
click at [162, 206] on img at bounding box center [172, 213] width 38 height 28
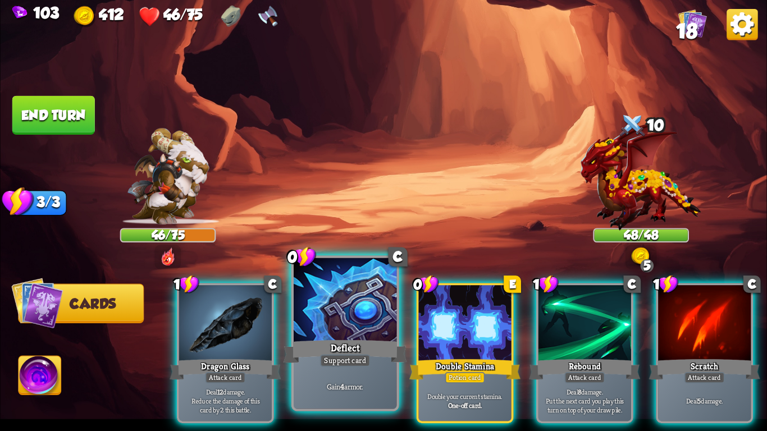
click at [354, 322] on div at bounding box center [345, 301] width 103 height 87
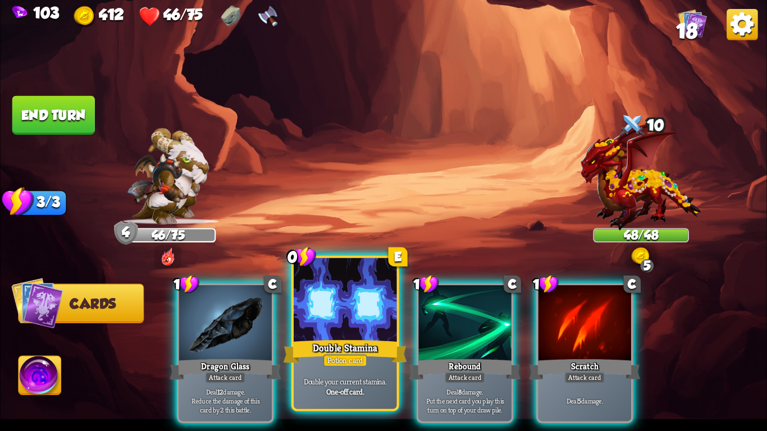
click at [354, 321] on div at bounding box center [345, 301] width 103 height 87
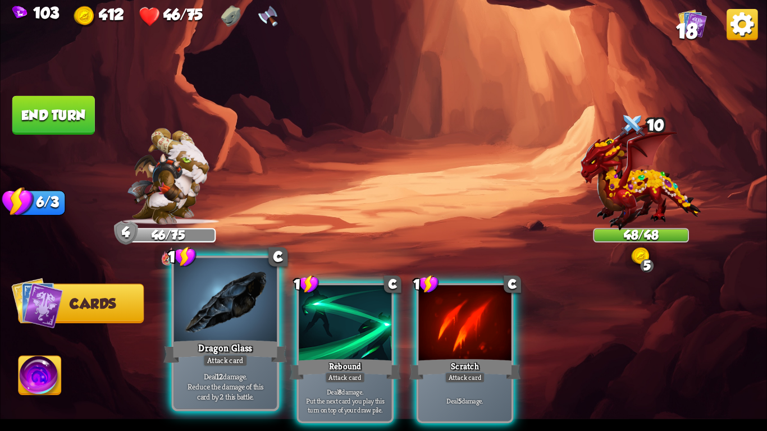
click at [236, 326] on div at bounding box center [225, 301] width 103 height 87
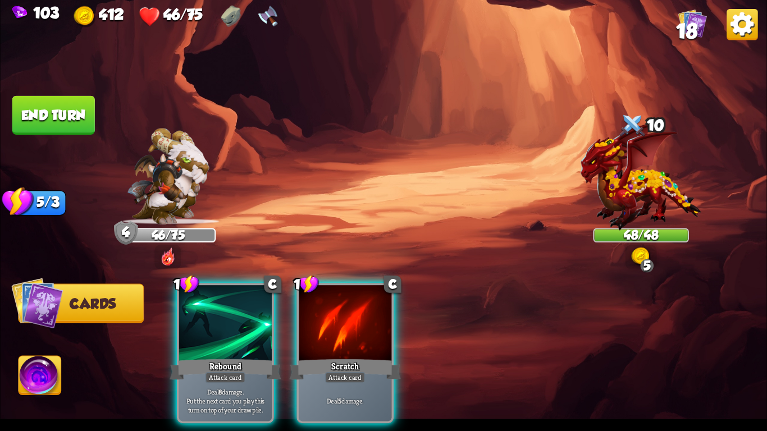
click at [236, 326] on div at bounding box center [225, 324] width 93 height 78
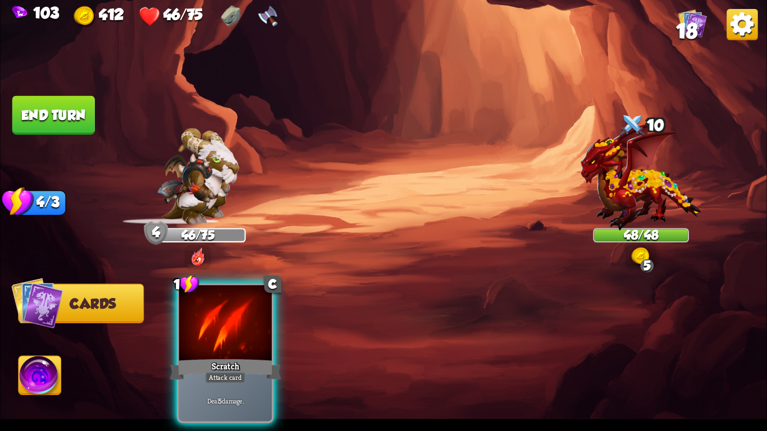
click at [236, 326] on div at bounding box center [225, 324] width 93 height 78
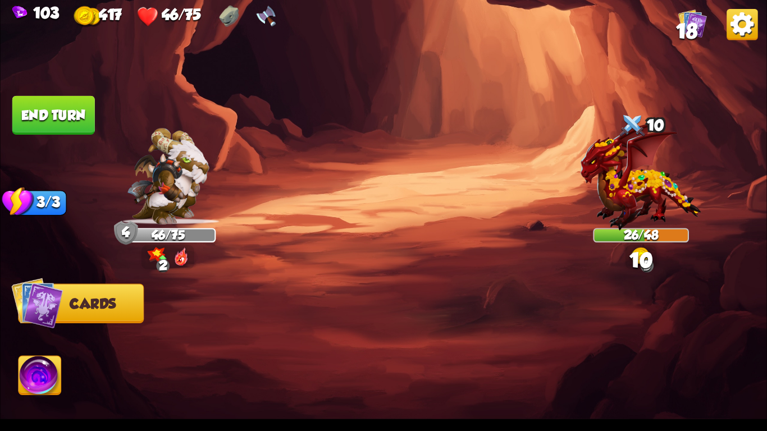
click at [42, 120] on button "End turn" at bounding box center [53, 115] width 83 height 39
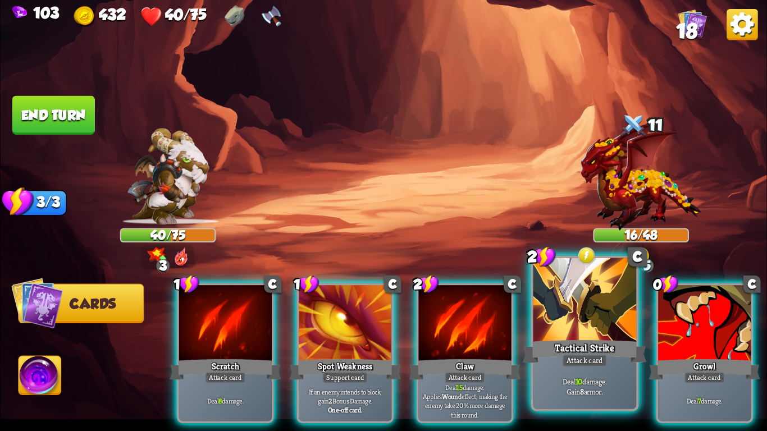
click at [559, 350] on div "Tactical Strike" at bounding box center [585, 352] width 124 height 28
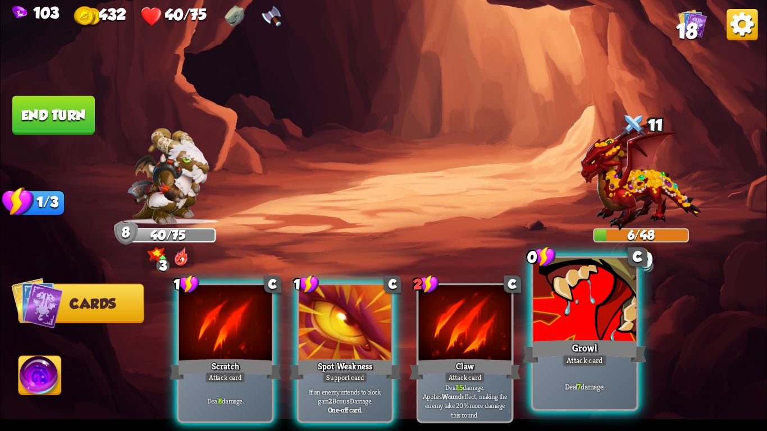
click at [558, 350] on div "Growl" at bounding box center [585, 352] width 124 height 28
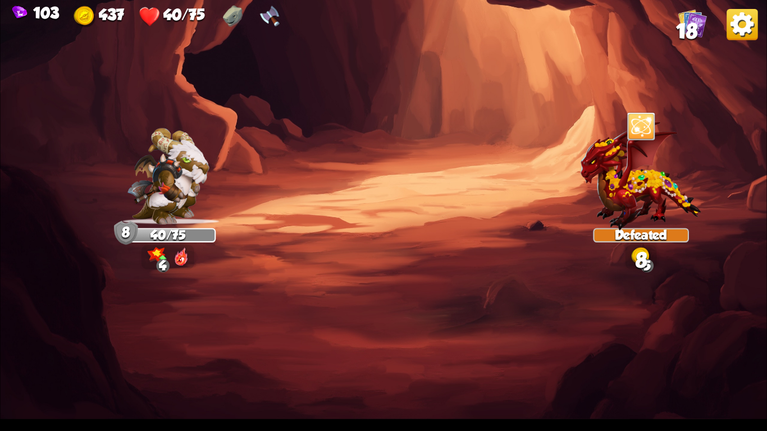
click at [229, 333] on div "Select an enemy to attack... You don't have enough stamina to play that card...…" at bounding box center [383, 215] width 767 height 431
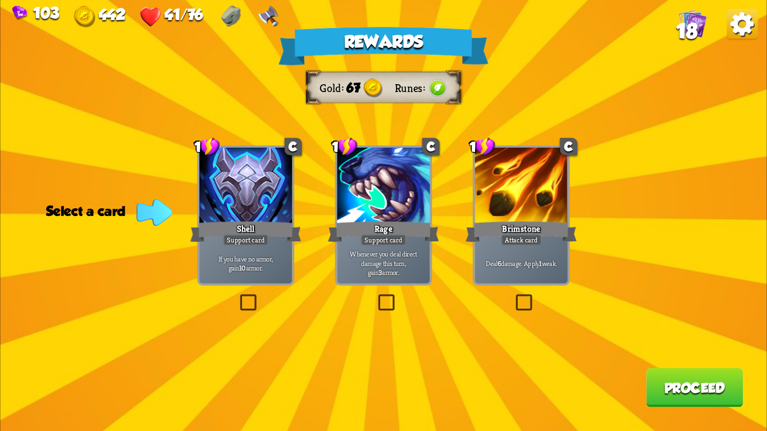
click at [269, 211] on div at bounding box center [245, 187] width 93 height 78
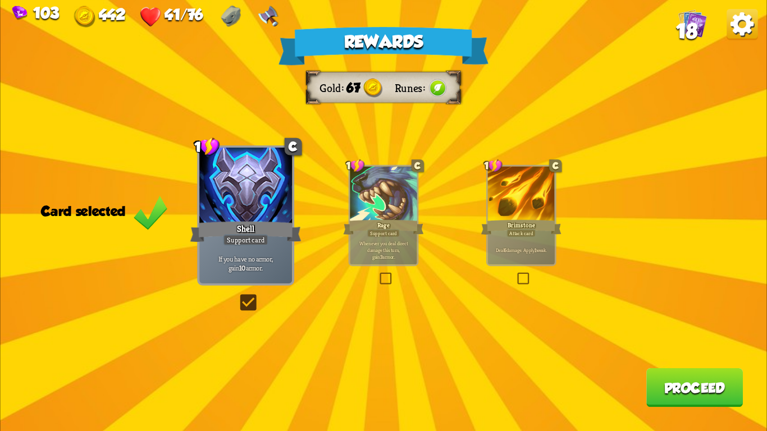
click at [666, 392] on button "Proceed" at bounding box center [695, 387] width 97 height 39
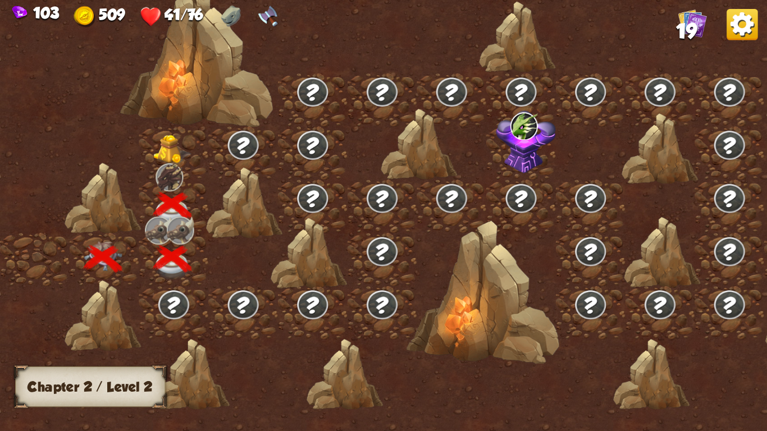
click at [166, 153] on img at bounding box center [172, 149] width 38 height 29
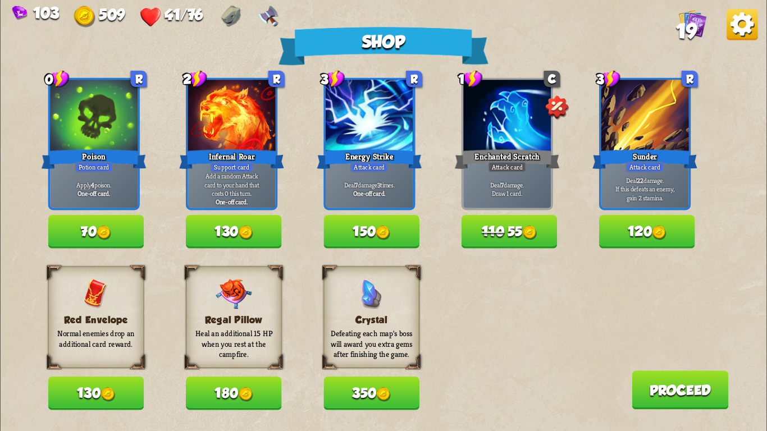
click at [243, 233] on img at bounding box center [246, 233] width 15 height 15
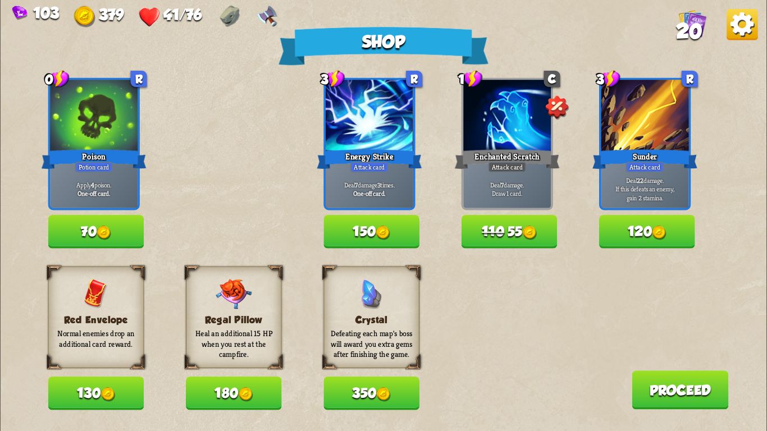
click at [234, 388] on button "180" at bounding box center [234, 393] width 96 height 33
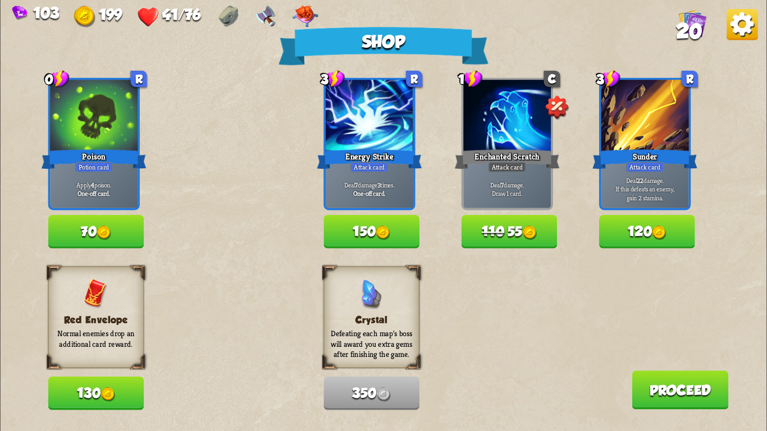
click at [648, 394] on button "Proceed" at bounding box center [680, 390] width 97 height 39
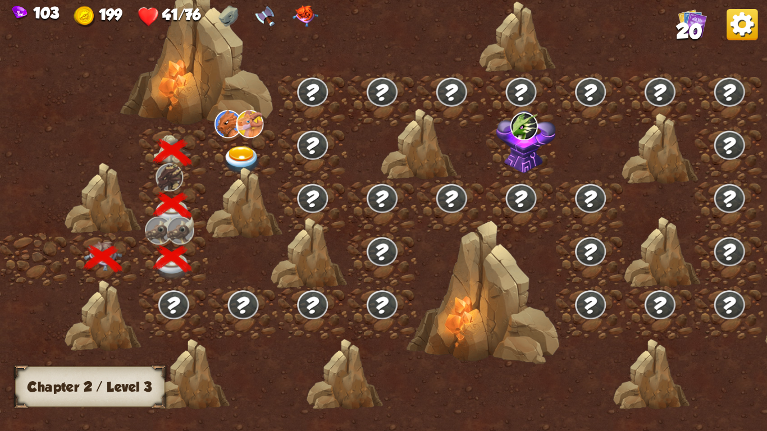
click at [235, 152] on img at bounding box center [242, 160] width 38 height 28
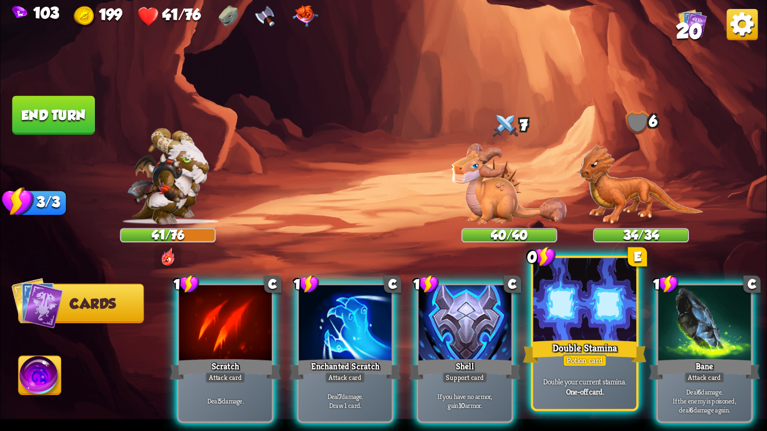
click at [577, 316] on div at bounding box center [585, 301] width 103 height 87
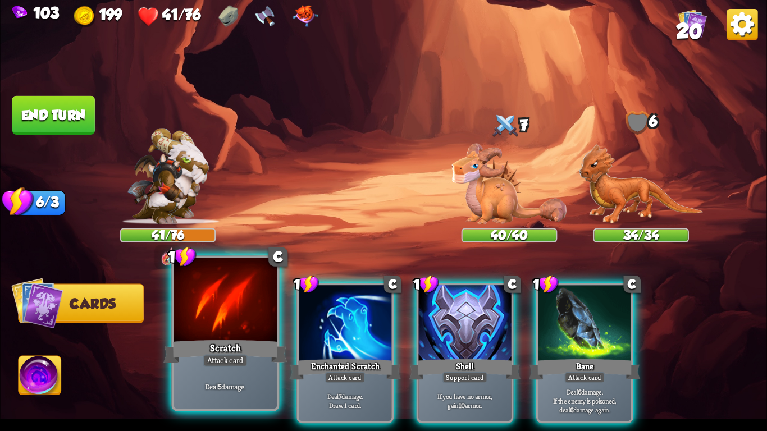
click at [227, 318] on div at bounding box center [225, 301] width 103 height 87
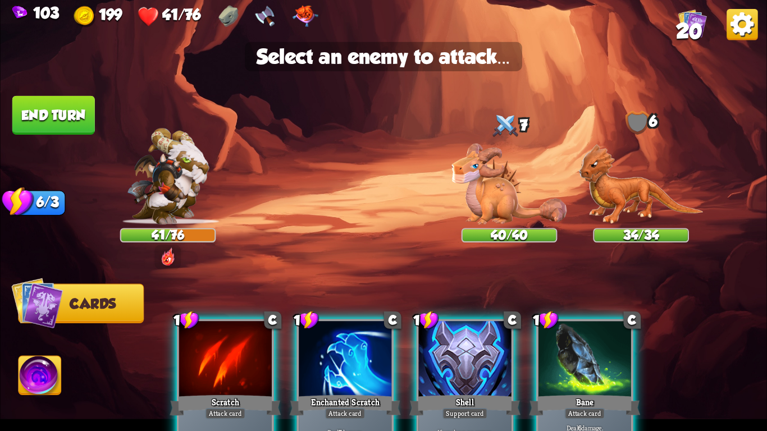
click at [227, 318] on div "1 C Scratch Attack card Deal 5 damage. 1 C Enchanted Scratch Attack card Deal 7…" at bounding box center [459, 372] width 613 height 192
click at [493, 198] on img at bounding box center [509, 184] width 115 height 81
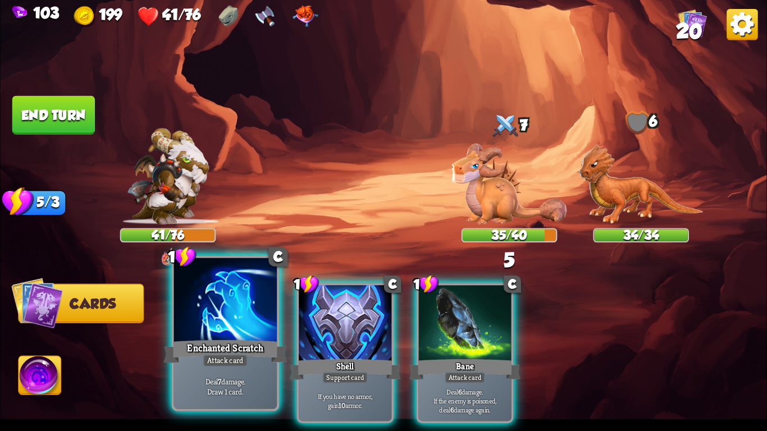
click at [238, 319] on div at bounding box center [225, 301] width 103 height 87
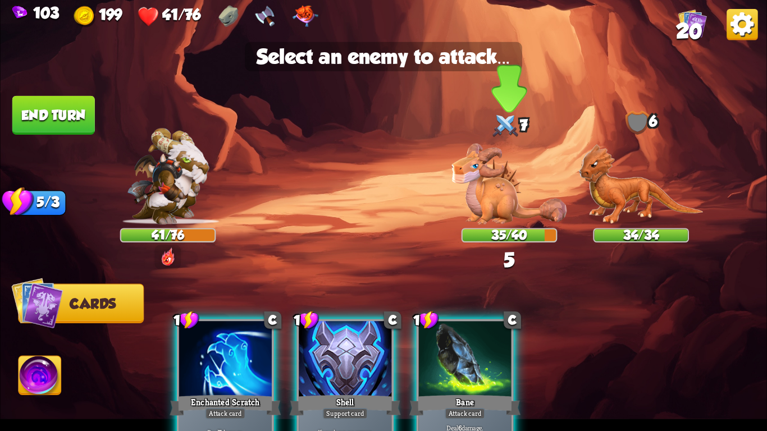
click at [503, 197] on img at bounding box center [509, 184] width 115 height 81
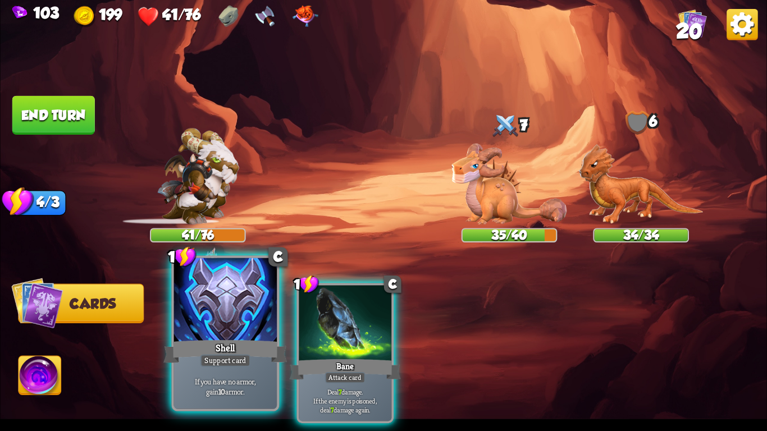
click at [202, 330] on div at bounding box center [225, 301] width 103 height 87
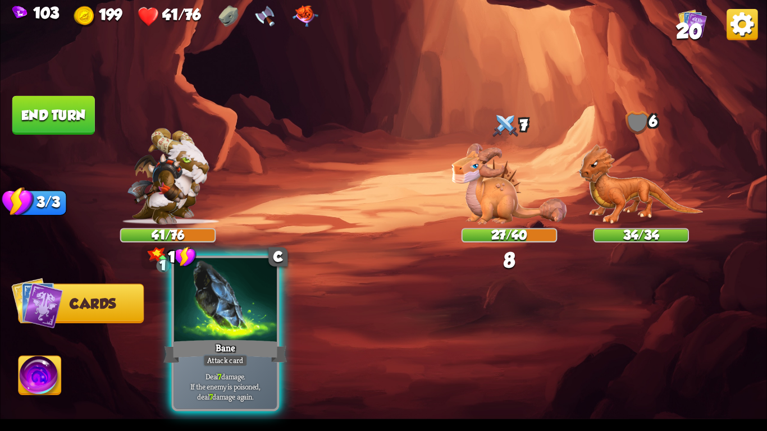
click at [217, 328] on div at bounding box center [225, 301] width 103 height 87
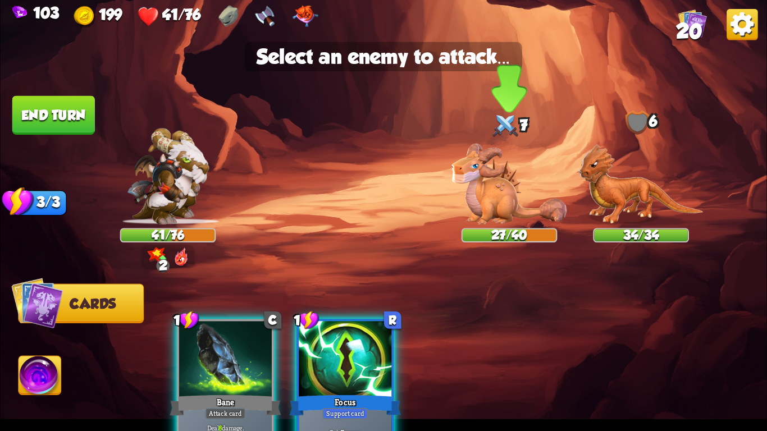
click at [491, 203] on img at bounding box center [509, 184] width 115 height 81
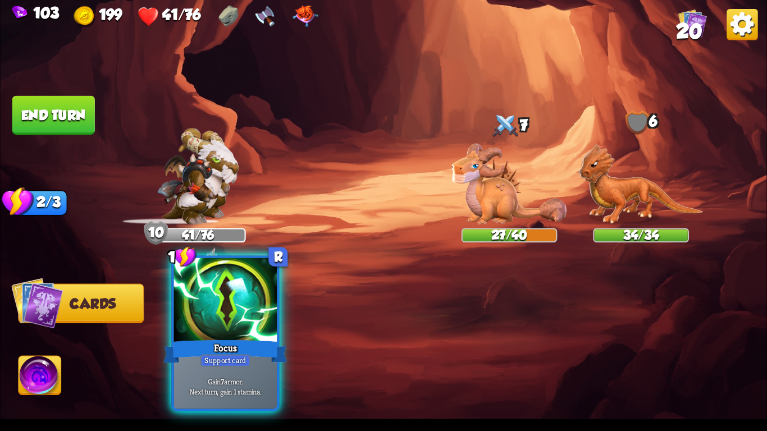
click at [215, 315] on div at bounding box center [225, 301] width 103 height 87
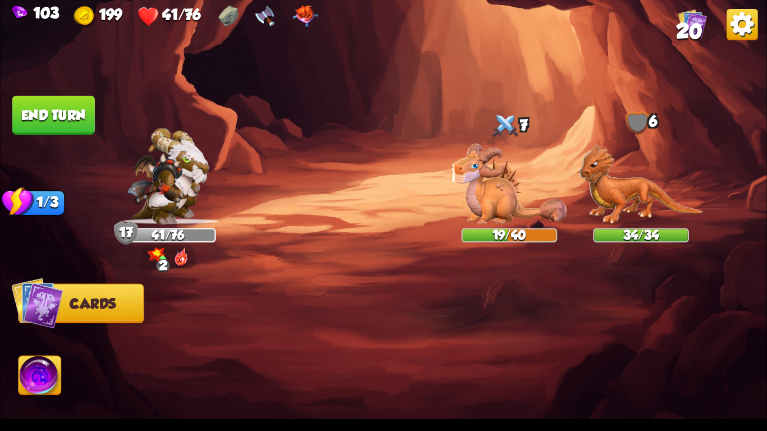
click at [54, 120] on button "End turn" at bounding box center [53, 115] width 83 height 39
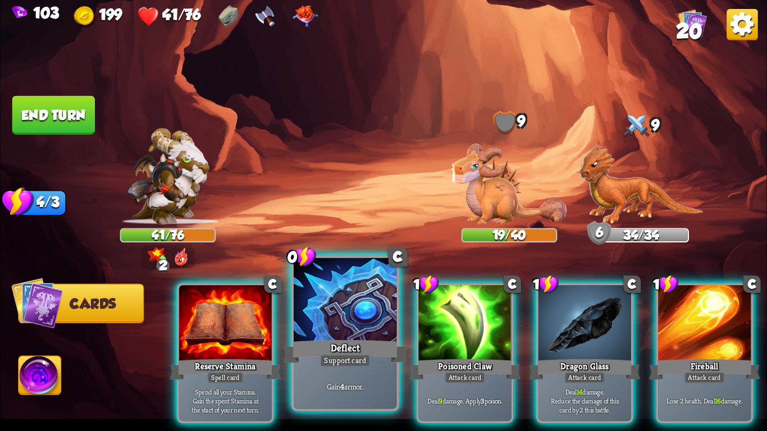
click at [358, 311] on div at bounding box center [345, 301] width 103 height 87
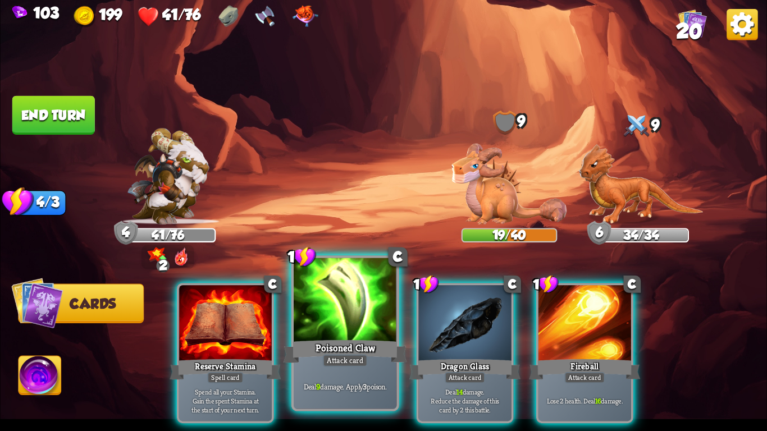
click at [347, 308] on div at bounding box center [345, 301] width 103 height 87
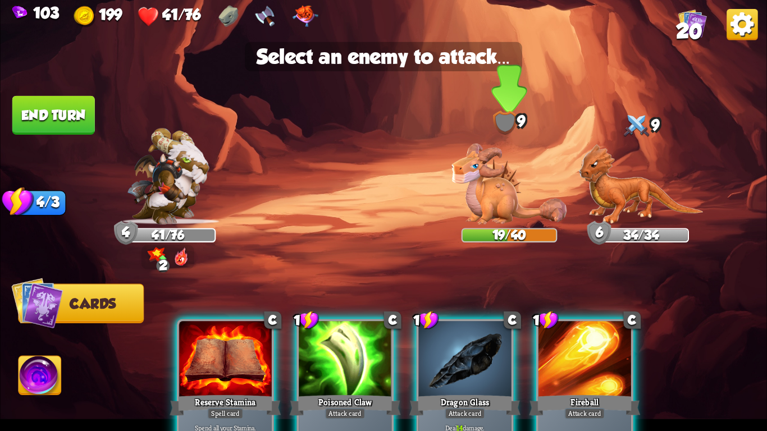
click at [484, 176] on img at bounding box center [509, 184] width 115 height 81
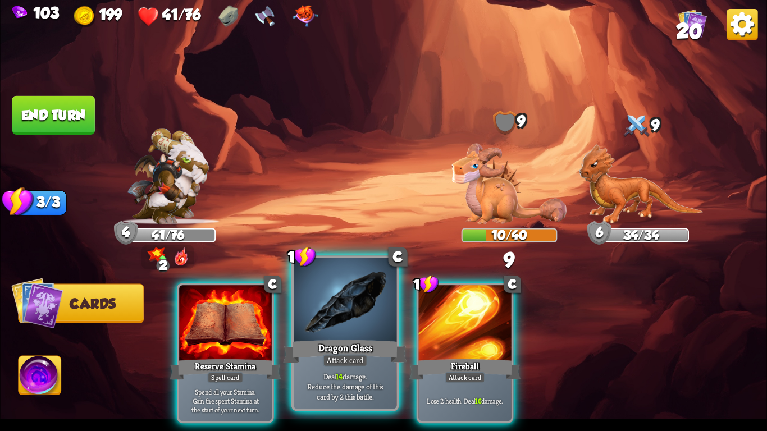
click at [342, 307] on div at bounding box center [345, 301] width 103 height 87
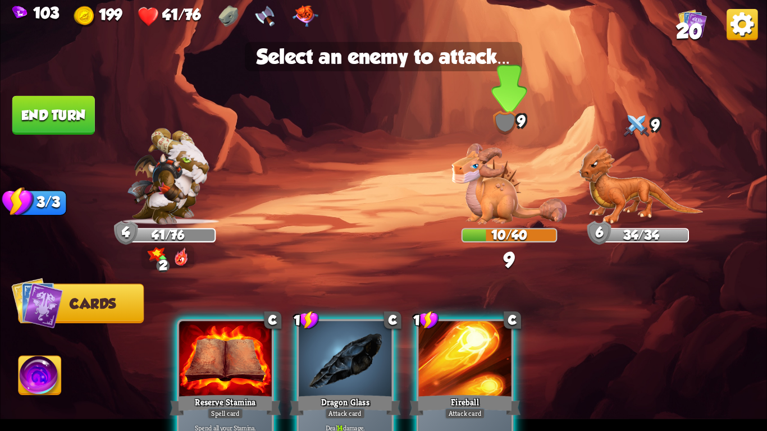
click at [489, 195] on img at bounding box center [509, 184] width 115 height 81
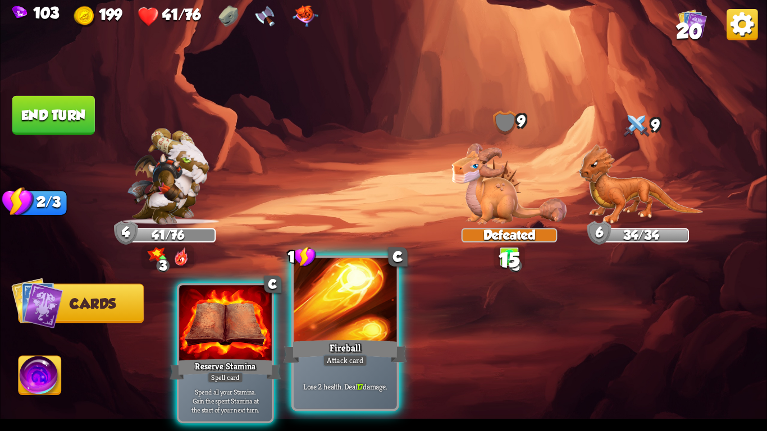
click at [347, 324] on div at bounding box center [345, 301] width 103 height 87
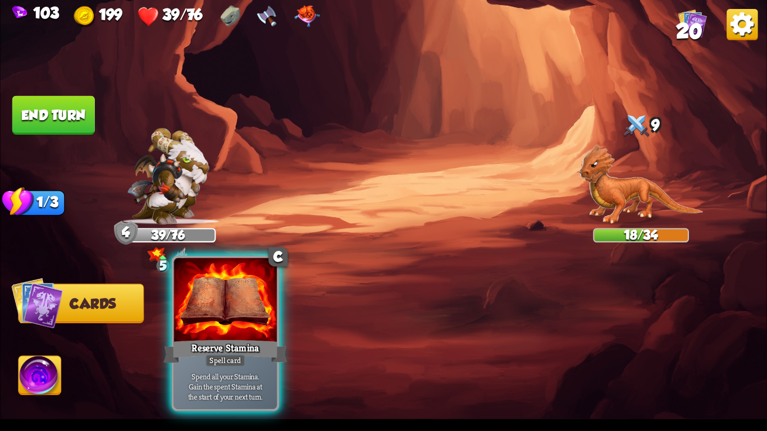
click at [207, 332] on div at bounding box center [225, 301] width 103 height 87
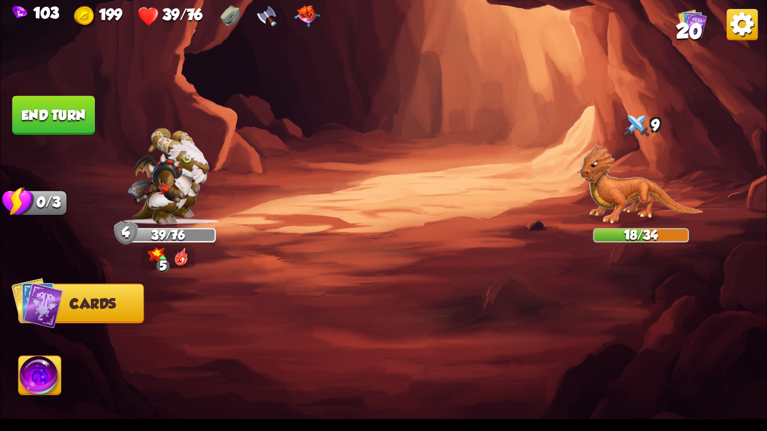
click at [61, 122] on button "End turn" at bounding box center [53, 115] width 83 height 39
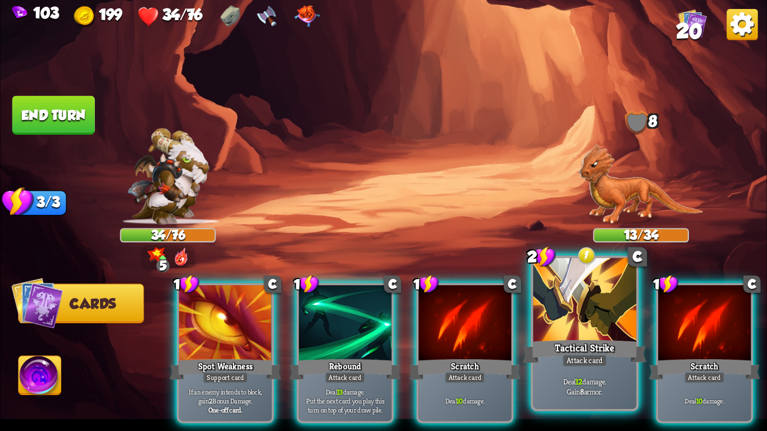
click at [600, 312] on div at bounding box center [585, 301] width 103 height 87
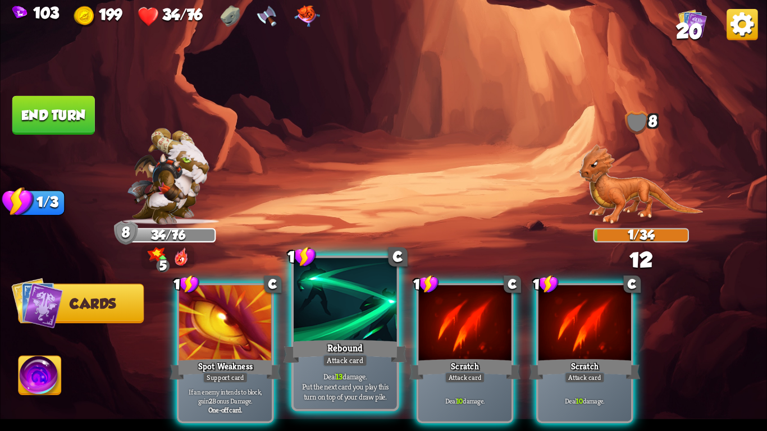
click at [349, 323] on div at bounding box center [345, 301] width 103 height 87
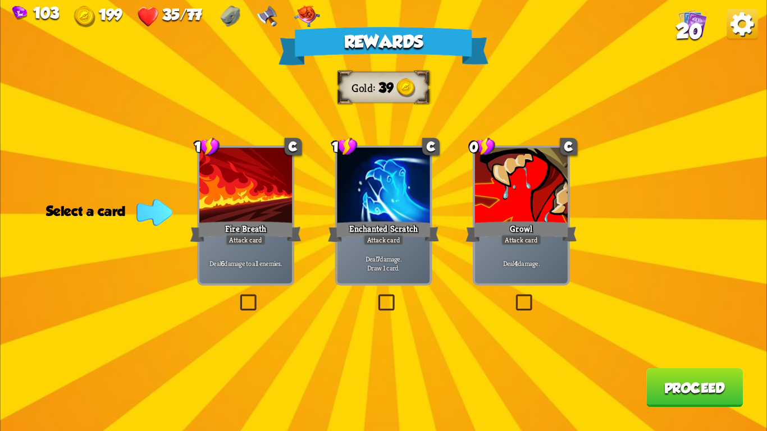
click at [260, 222] on div "Fire Breath" at bounding box center [245, 232] width 111 height 25
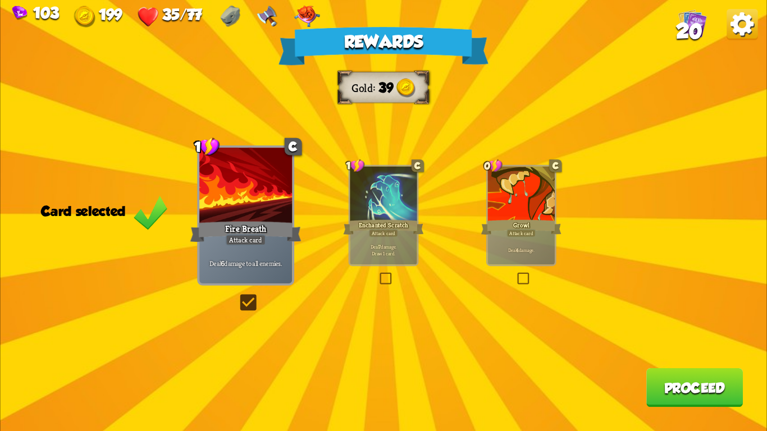
click at [657, 379] on button "Proceed" at bounding box center [695, 387] width 97 height 39
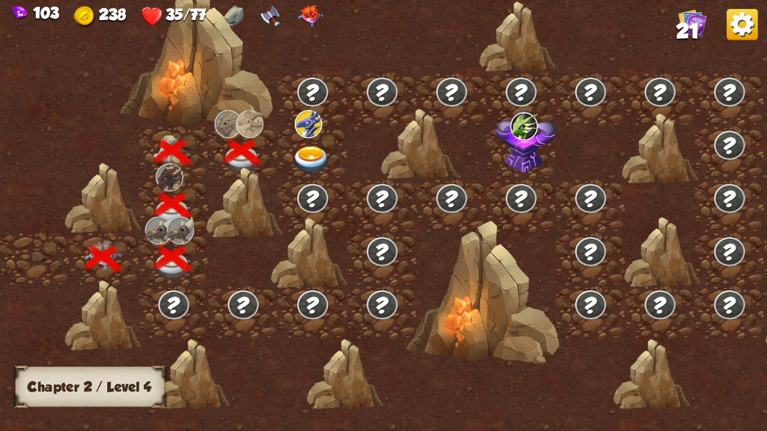
click at [311, 151] on img at bounding box center [312, 160] width 38 height 28
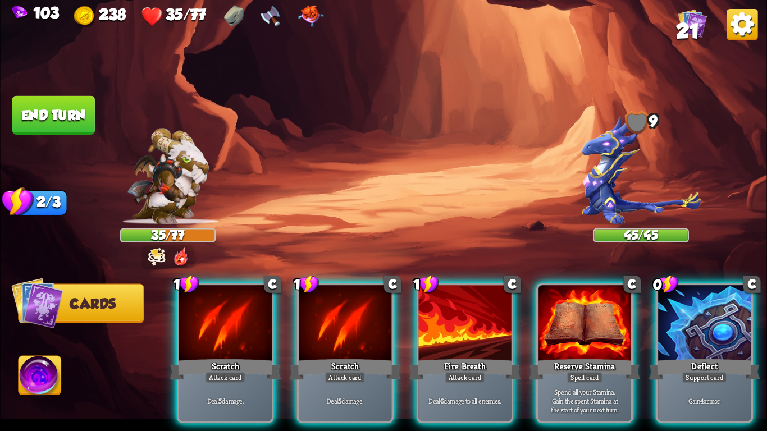
click at [588, 143] on img at bounding box center [641, 170] width 119 height 109
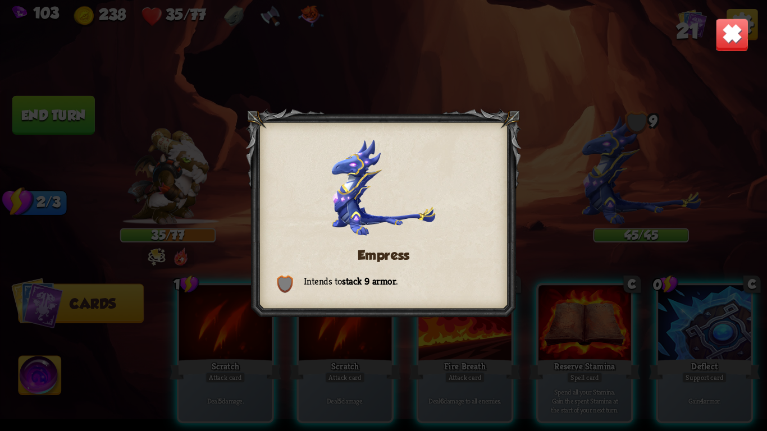
click at [725, 31] on img at bounding box center [733, 35] width 34 height 34
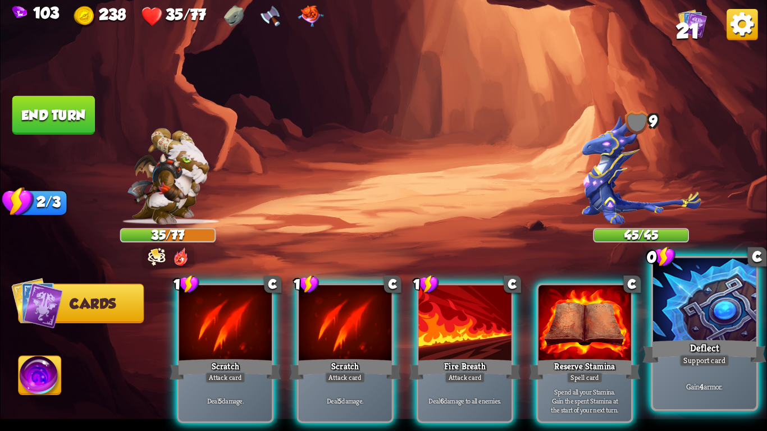
click at [676, 322] on div at bounding box center [704, 301] width 103 height 87
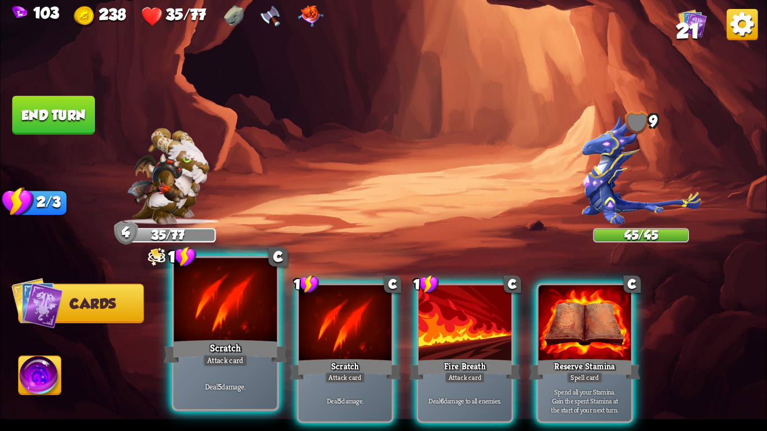
click at [229, 331] on div at bounding box center [225, 301] width 103 height 87
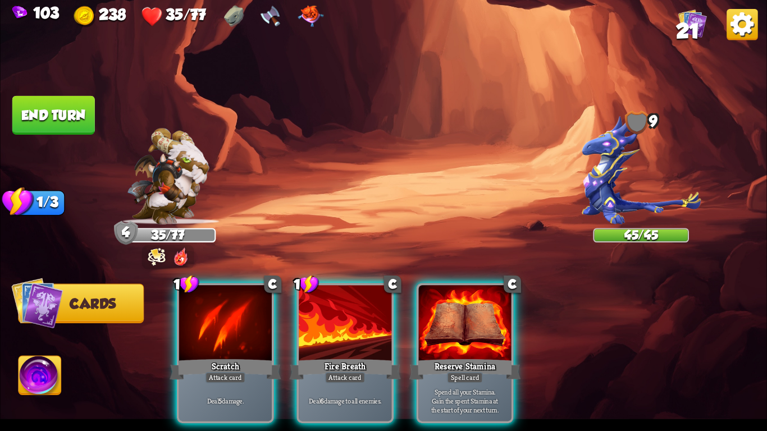
click at [229, 331] on div at bounding box center [225, 324] width 93 height 78
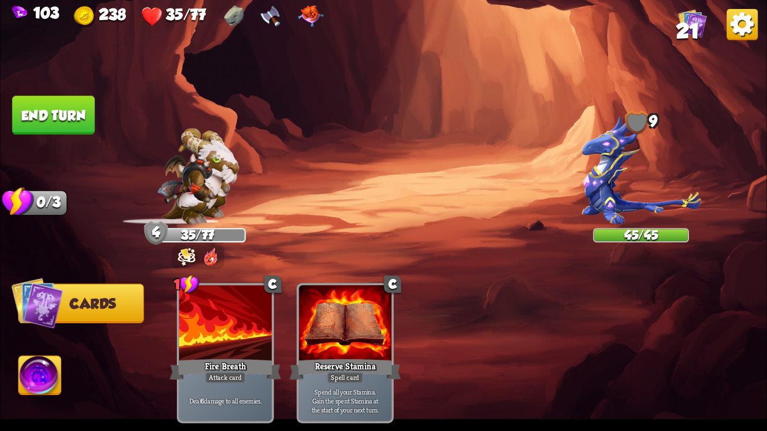
click at [229, 331] on div at bounding box center [225, 324] width 93 height 78
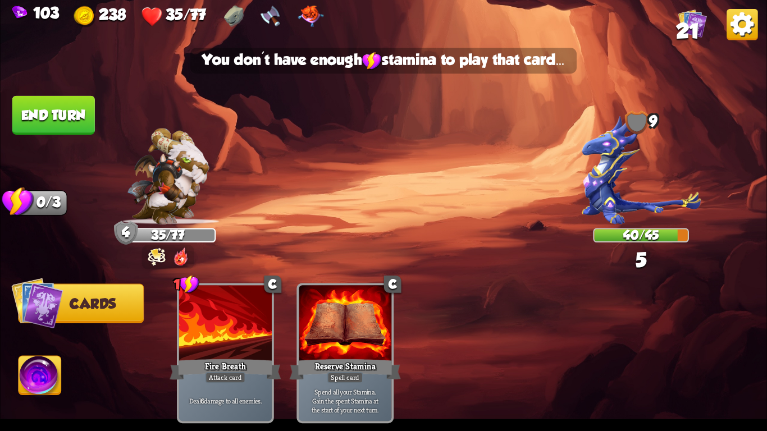
click at [229, 331] on div at bounding box center [225, 324] width 93 height 78
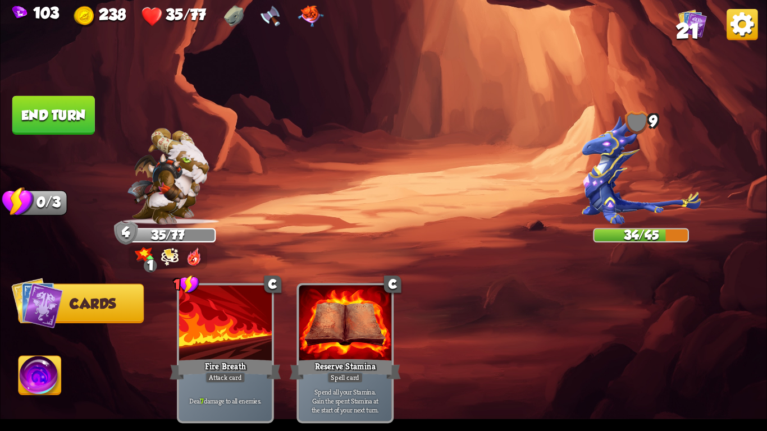
click at [63, 106] on button "End turn" at bounding box center [53, 115] width 83 height 39
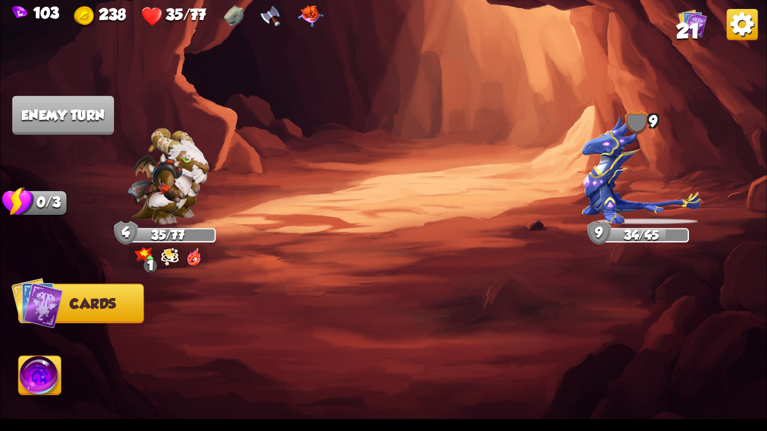
click at [176, 188] on div "Select an enemy to attack... You don't have enough stamina to play that card...…" at bounding box center [383, 215] width 767 height 431
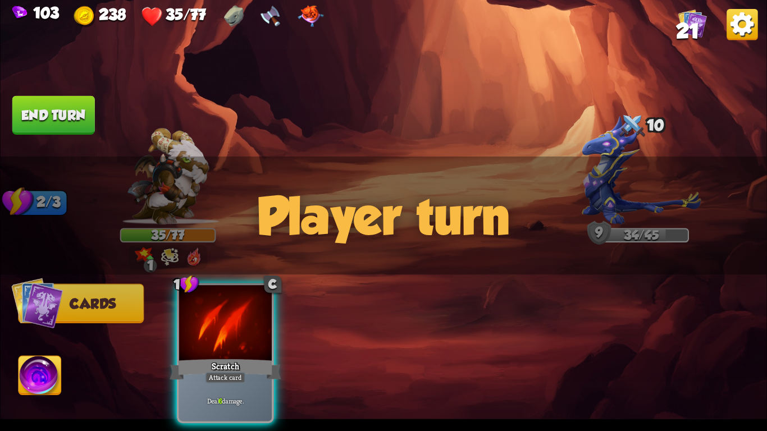
click at [167, 161] on img at bounding box center [168, 176] width 82 height 97
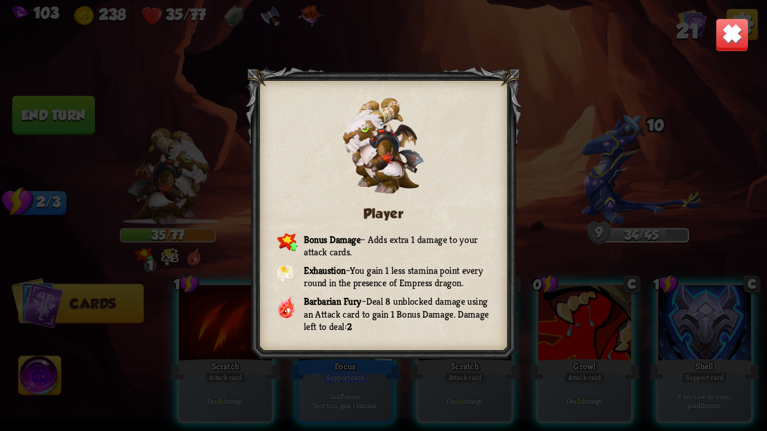
click at [739, 29] on img at bounding box center [733, 35] width 34 height 34
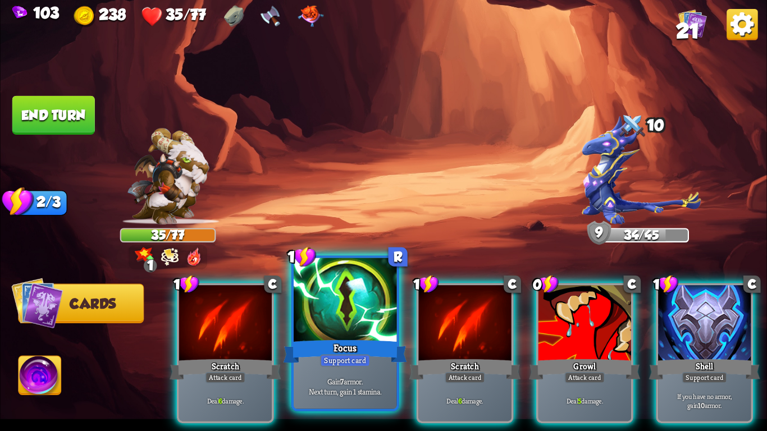
click at [356, 338] on div "Focus" at bounding box center [346, 352] width 124 height 28
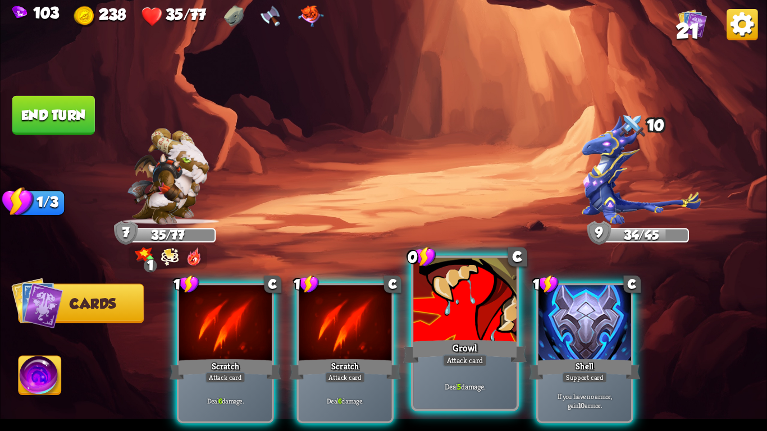
click at [456, 321] on div at bounding box center [464, 301] width 103 height 87
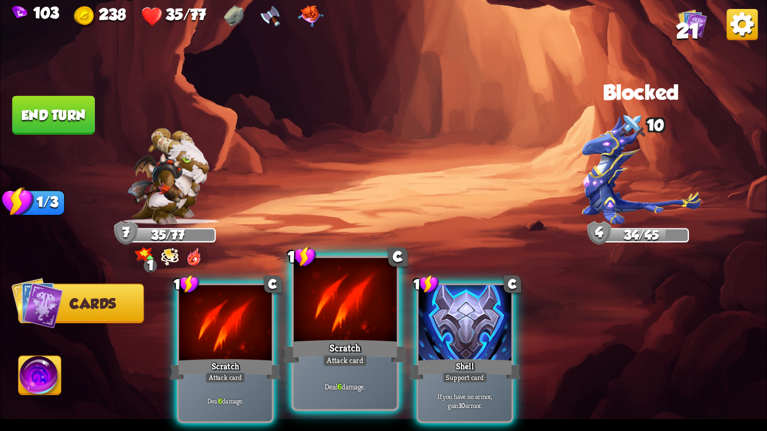
click at [352, 330] on div at bounding box center [345, 301] width 103 height 87
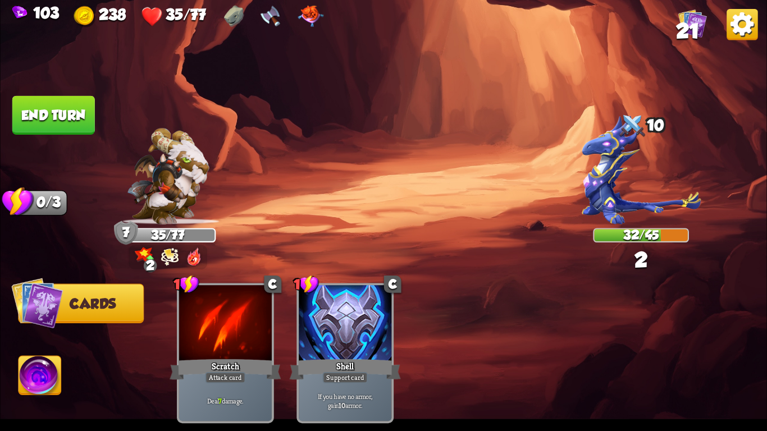
click at [40, 97] on button "End turn" at bounding box center [53, 115] width 83 height 39
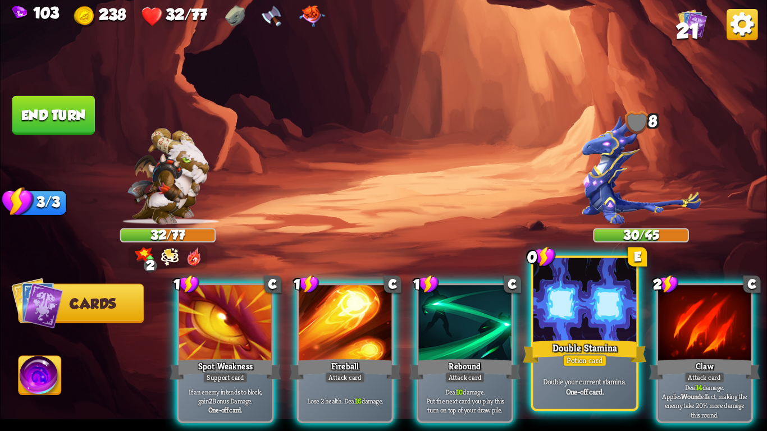
click at [548, 348] on div "Double Stamina" at bounding box center [585, 352] width 124 height 28
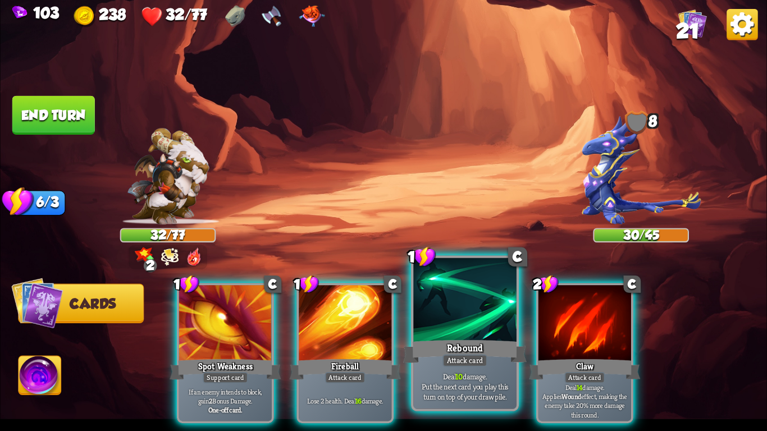
click at [466, 348] on div "Rebound" at bounding box center [465, 352] width 124 height 28
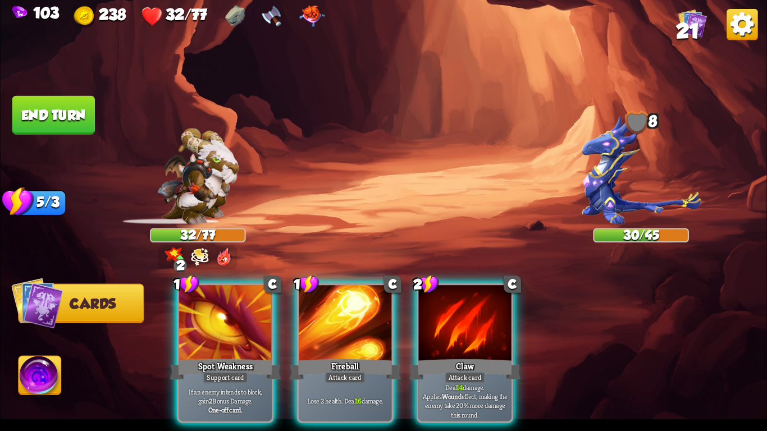
click at [466, 357] on div "Claw" at bounding box center [464, 369] width 111 height 25
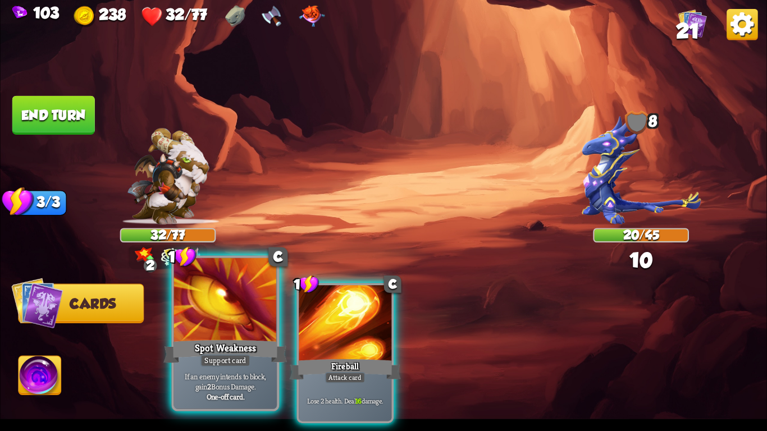
click at [240, 333] on div at bounding box center [225, 301] width 103 height 87
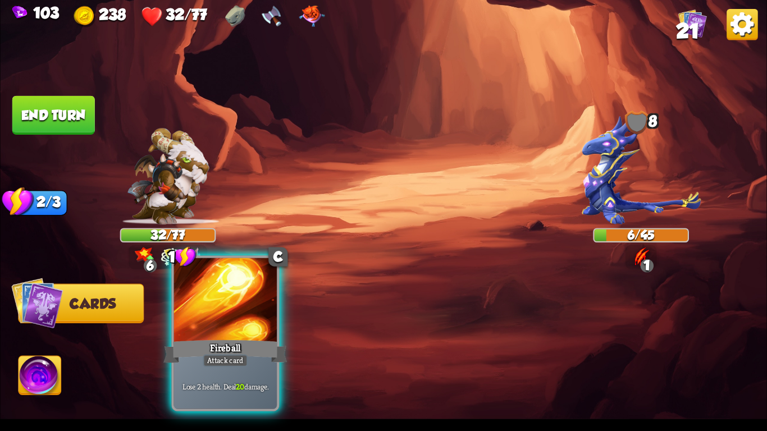
click at [240, 330] on div at bounding box center [225, 301] width 103 height 87
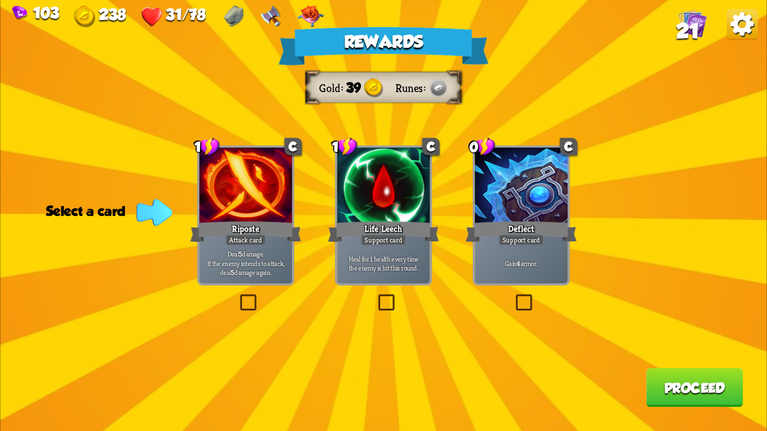
click at [387, 232] on div "Life Leech" at bounding box center [383, 232] width 111 height 25
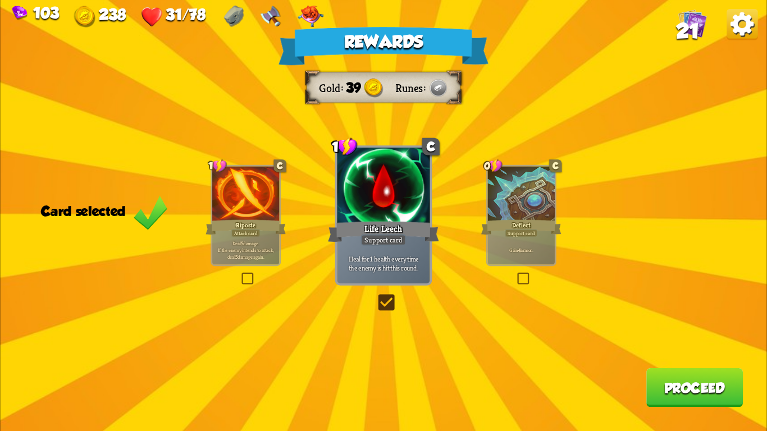
click at [701, 386] on button "Proceed" at bounding box center [695, 387] width 97 height 39
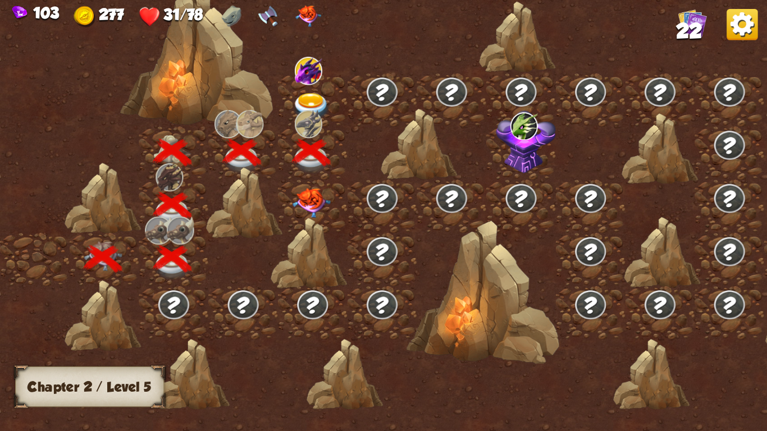
click at [314, 97] on img at bounding box center [312, 107] width 38 height 28
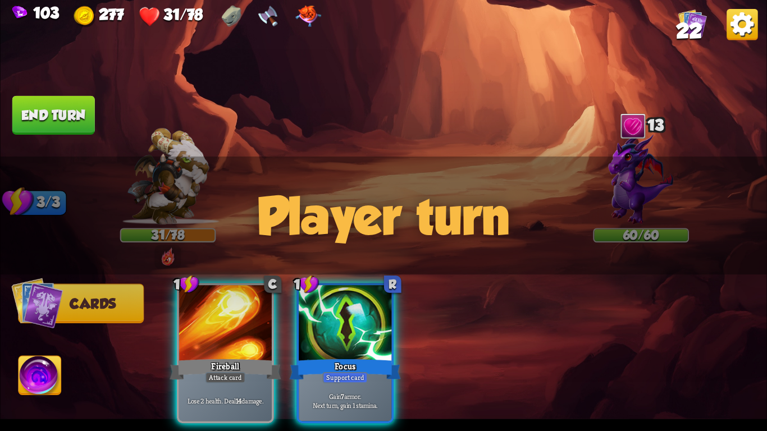
click at [619, 155] on img at bounding box center [641, 179] width 65 height 92
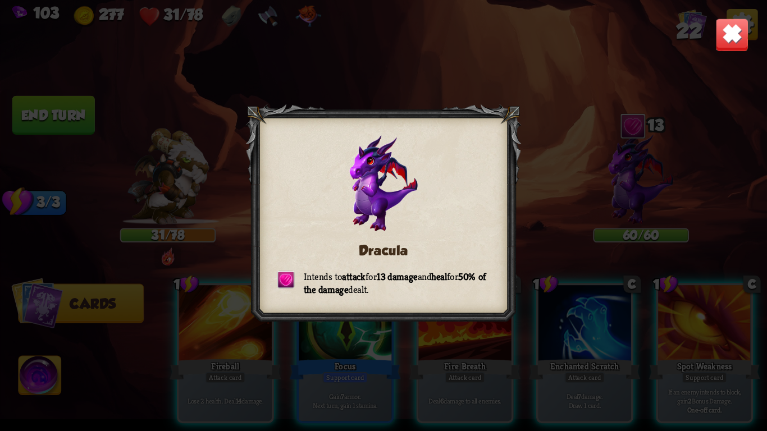
click at [727, 28] on img at bounding box center [733, 35] width 34 height 34
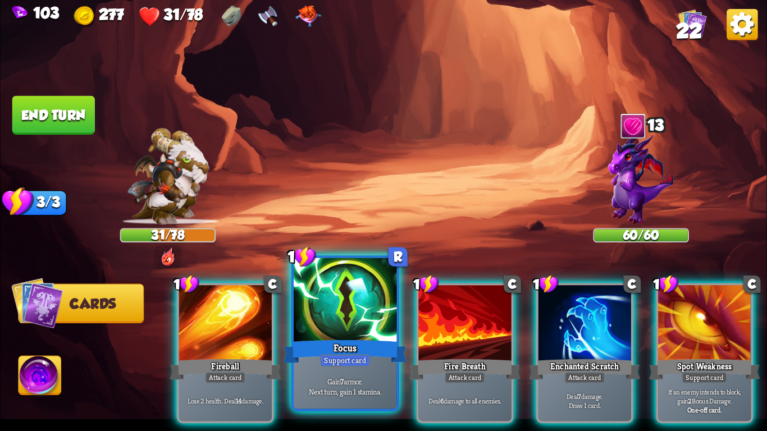
click at [360, 349] on div "Focus" at bounding box center [346, 352] width 124 height 28
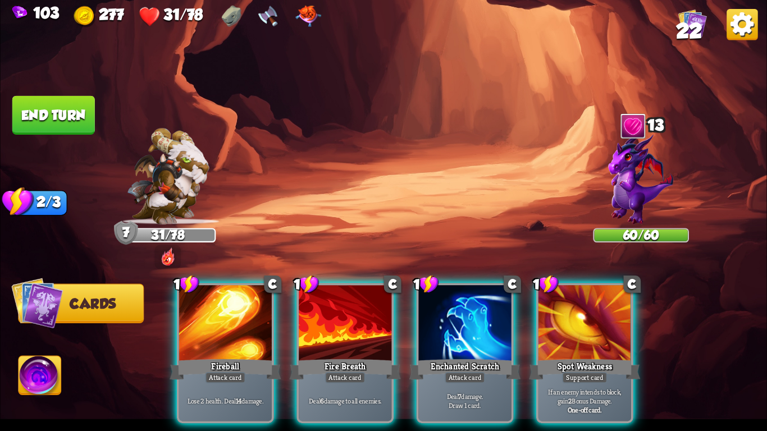
click at [360, 357] on div "Fire Breath" at bounding box center [345, 369] width 111 height 25
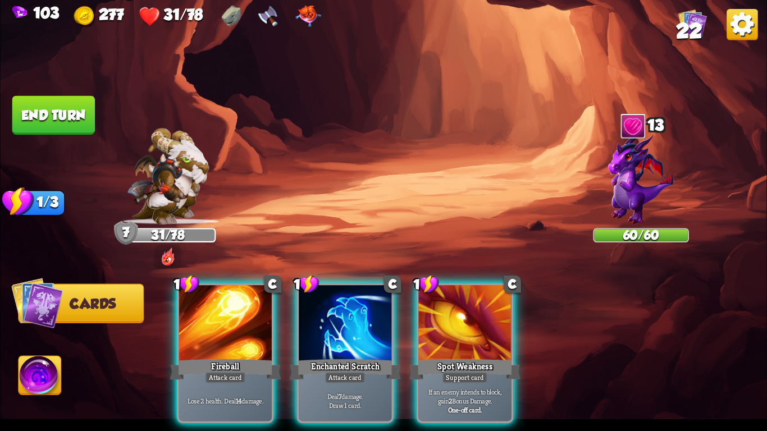
click at [360, 357] on div "Enchanted Scratch" at bounding box center [345, 369] width 111 height 25
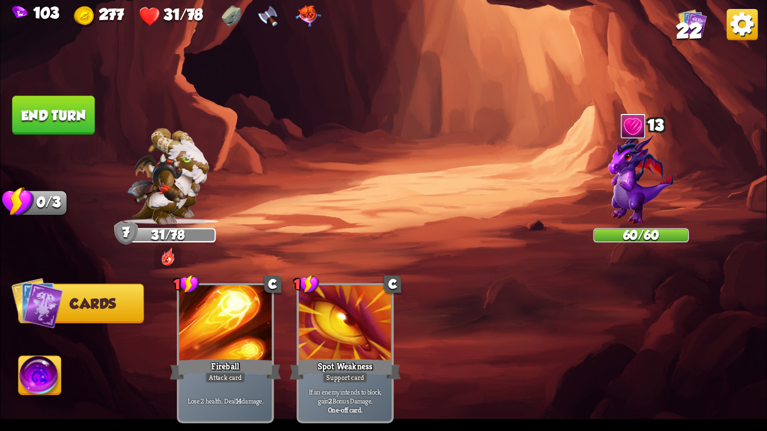
click at [360, 357] on div "Spot Weakness" at bounding box center [345, 369] width 111 height 25
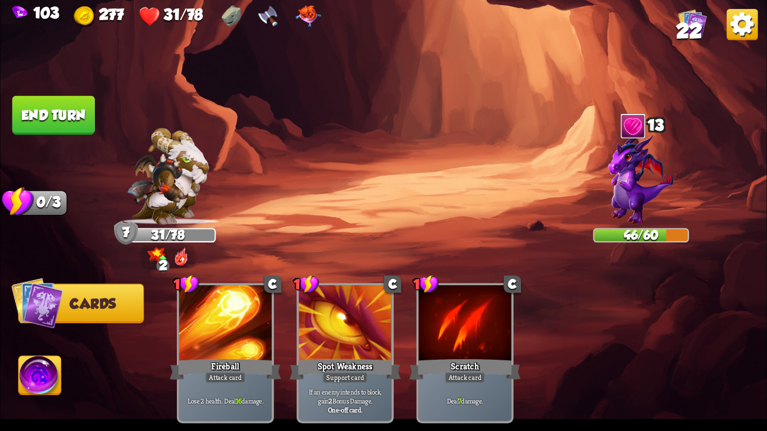
click at [74, 108] on button "End turn" at bounding box center [54, 114] width 84 height 39
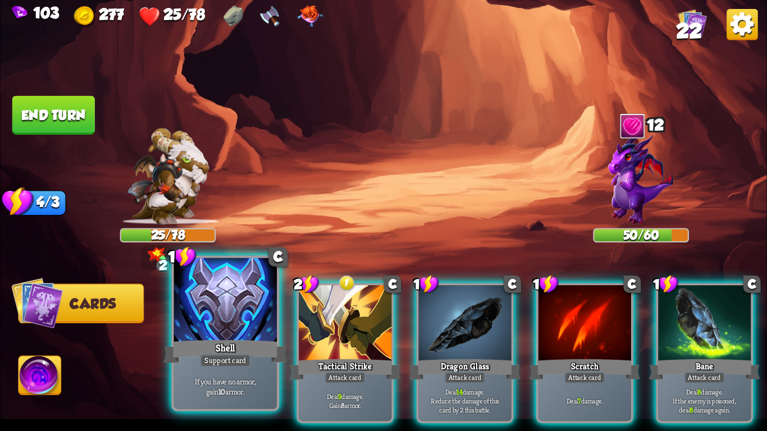
click at [232, 334] on div at bounding box center [225, 301] width 103 height 87
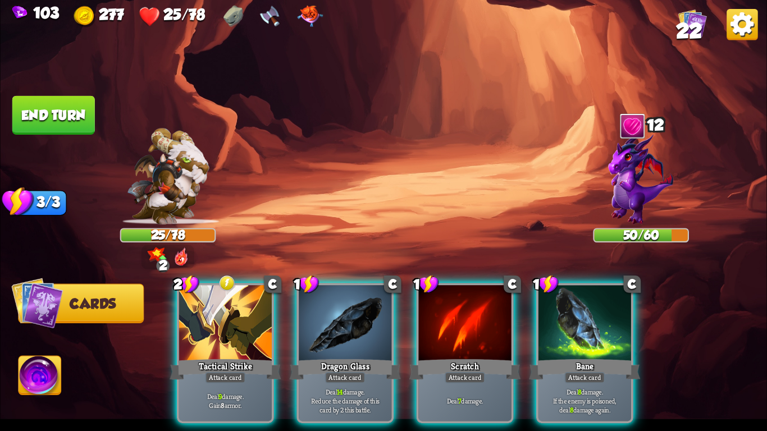
click at [232, 334] on div at bounding box center [225, 324] width 93 height 78
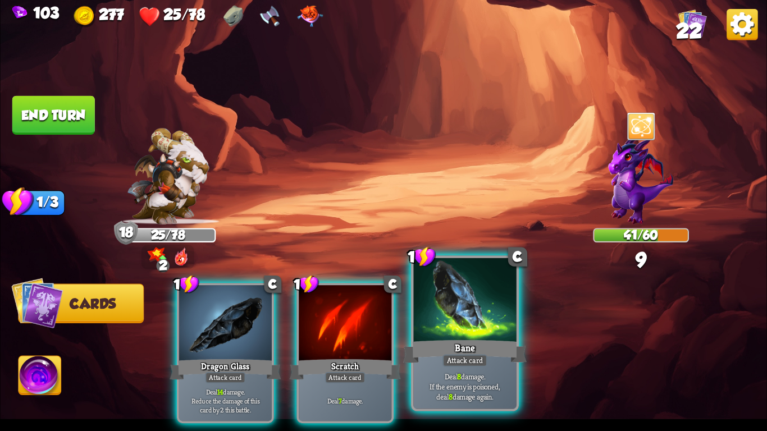
click at [448, 325] on div at bounding box center [464, 301] width 103 height 87
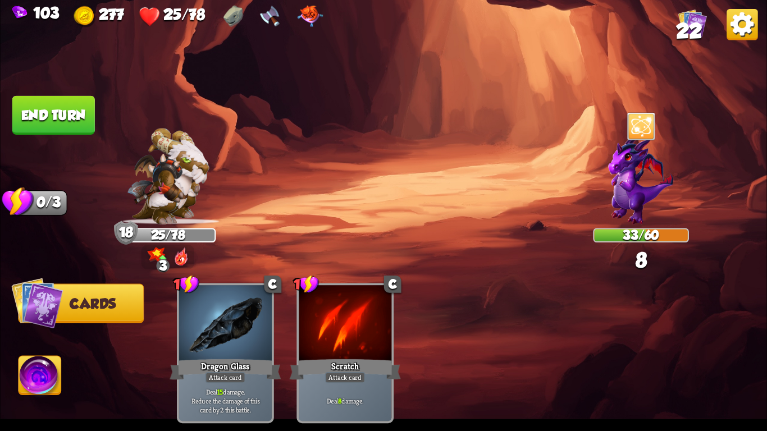
click at [46, 106] on button "End turn" at bounding box center [53, 115] width 83 height 39
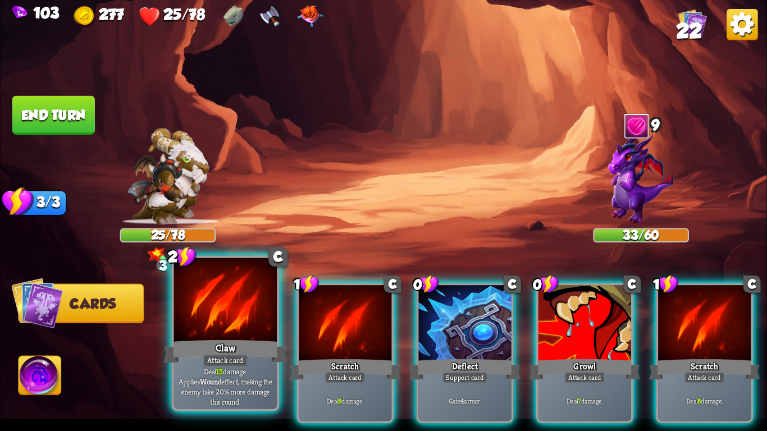
click at [224, 374] on p "Deal 15 damage. Applies Wound effect, making the enemy take 20% more damage thi…" at bounding box center [225, 386] width 98 height 41
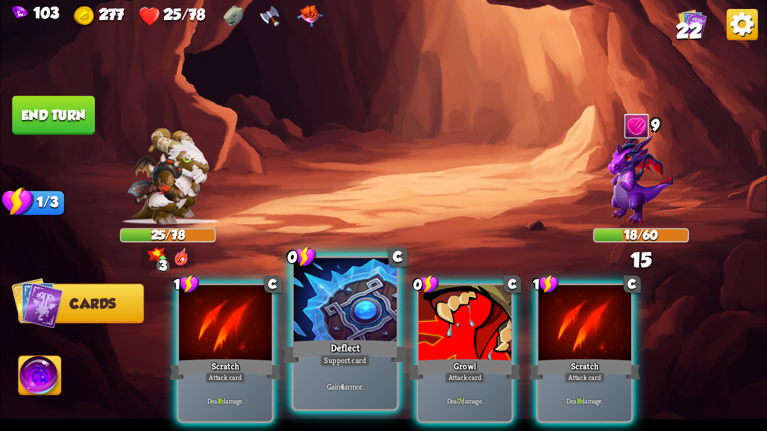
click at [368, 352] on div "Deflect" at bounding box center [346, 352] width 124 height 28
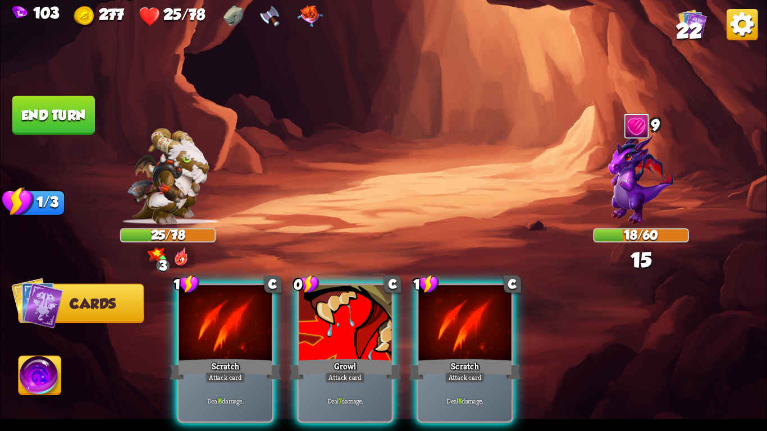
click at [368, 357] on div "Growl" at bounding box center [345, 369] width 111 height 25
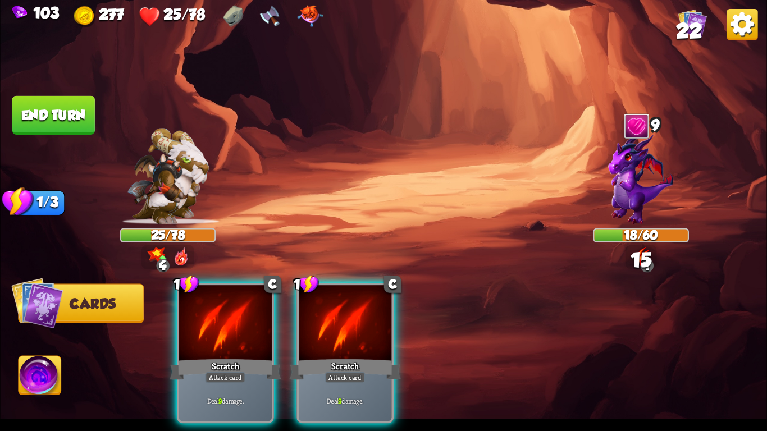
click at [368, 357] on div "Scratch" at bounding box center [345, 369] width 111 height 25
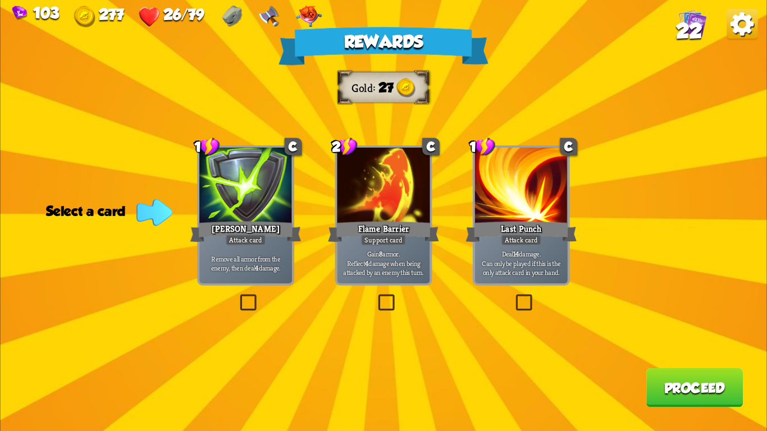
click at [382, 192] on div at bounding box center [383, 187] width 93 height 78
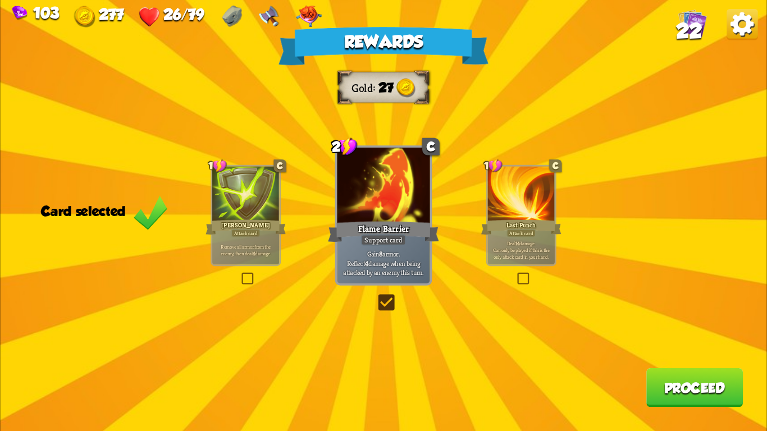
click at [688, 389] on button "Proceed" at bounding box center [695, 387] width 97 height 39
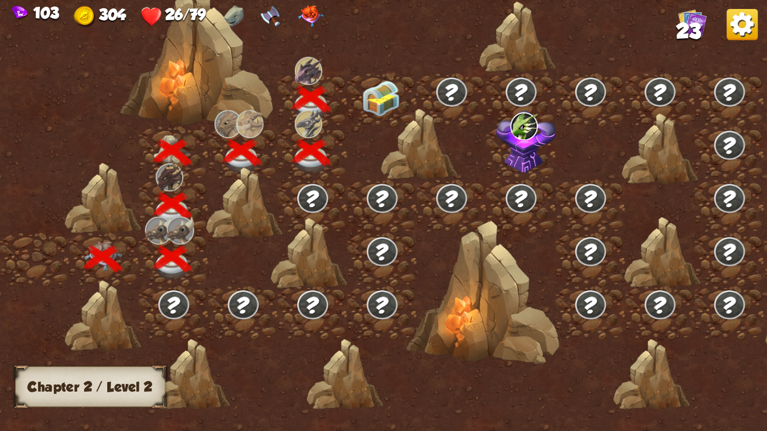
click at [386, 108] on div at bounding box center [419, 144] width 77 height 72
click at [377, 98] on img at bounding box center [381, 98] width 38 height 36
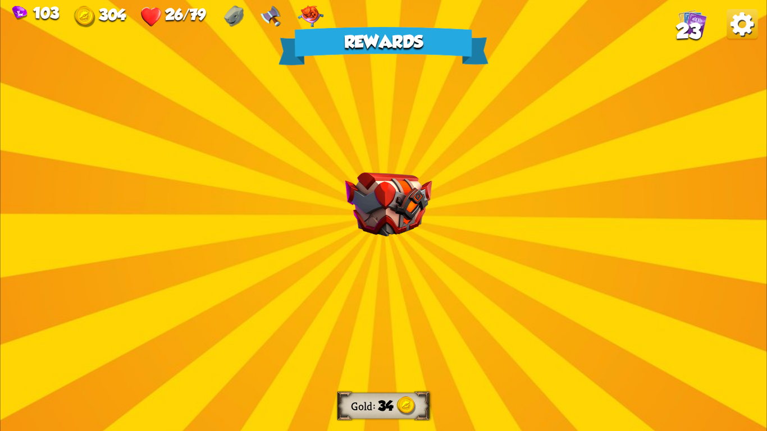
click at [393, 195] on img at bounding box center [388, 204] width 87 height 65
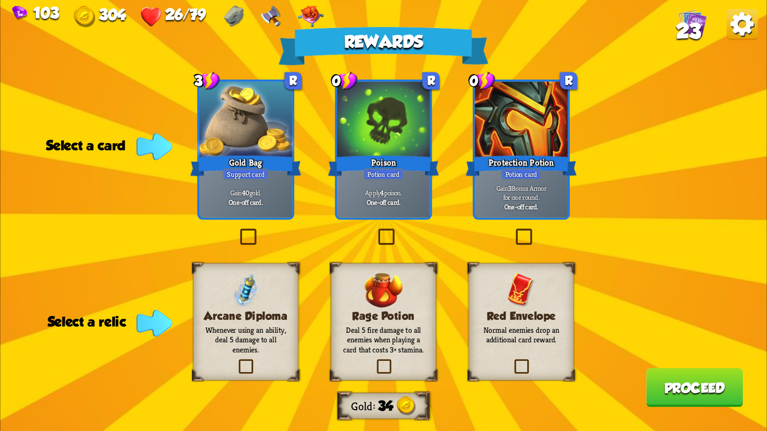
click at [362, 157] on div "Poison" at bounding box center [383, 165] width 111 height 25
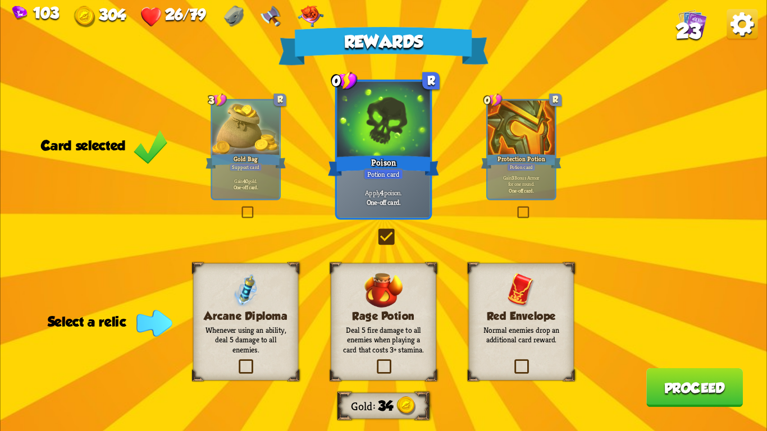
click at [221, 346] on p "Whenever using an ability, deal 5 damage to all enemies." at bounding box center [245, 340] width 85 height 30
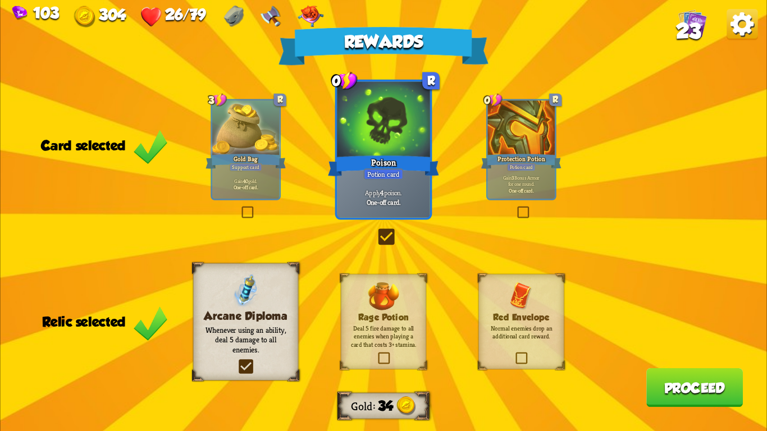
click at [653, 389] on button "Proceed" at bounding box center [695, 387] width 97 height 39
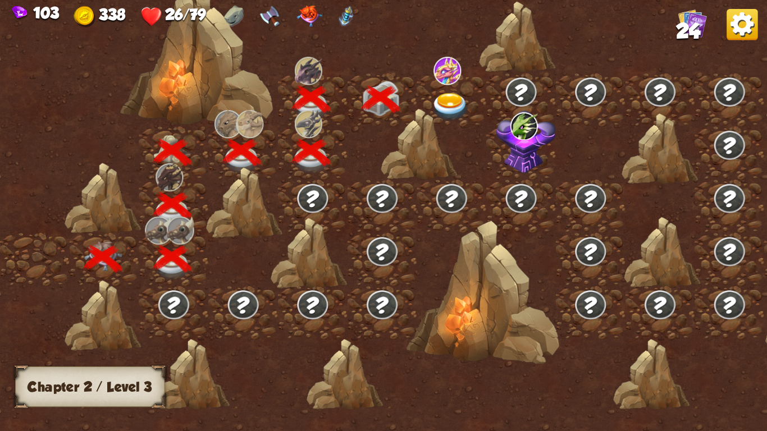
click at [458, 106] on img at bounding box center [450, 107] width 38 height 28
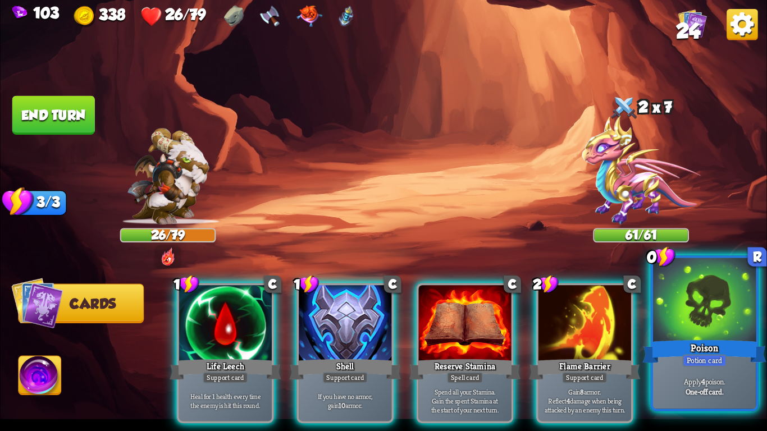
click at [734, 323] on div at bounding box center [704, 301] width 103 height 87
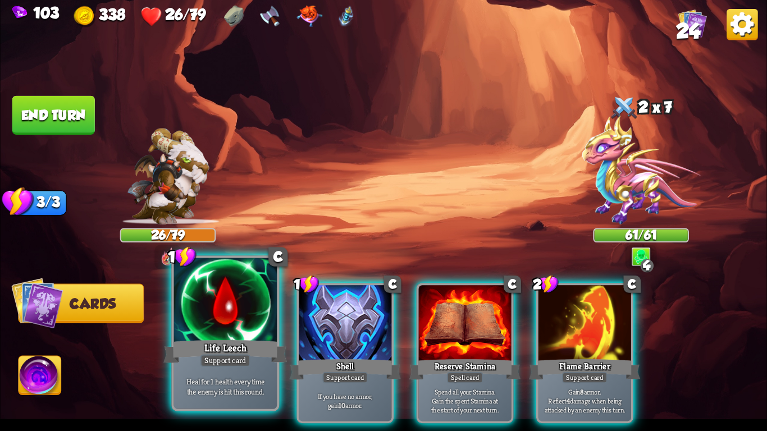
click at [213, 347] on div "Life Leech" at bounding box center [225, 352] width 124 height 28
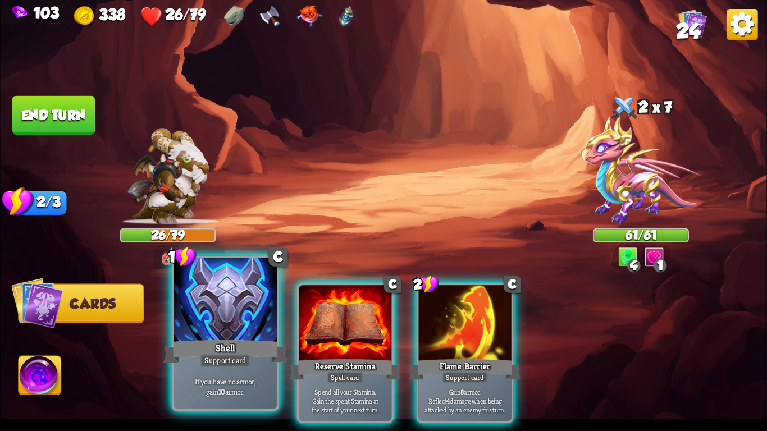
click at [242, 344] on div "Shell" at bounding box center [225, 352] width 124 height 28
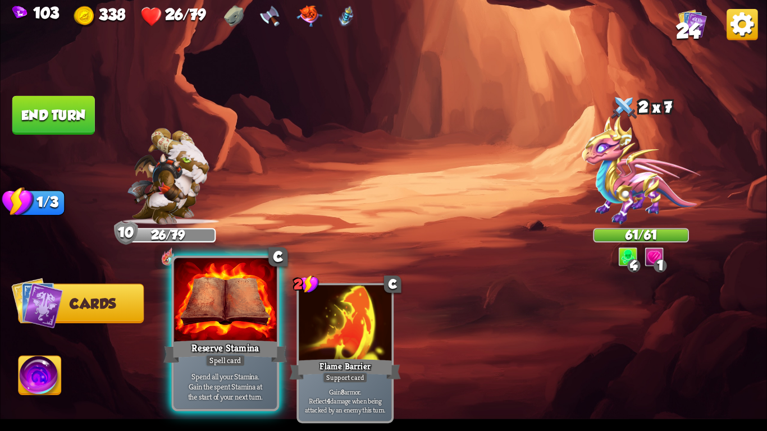
click at [240, 336] on div at bounding box center [225, 301] width 103 height 87
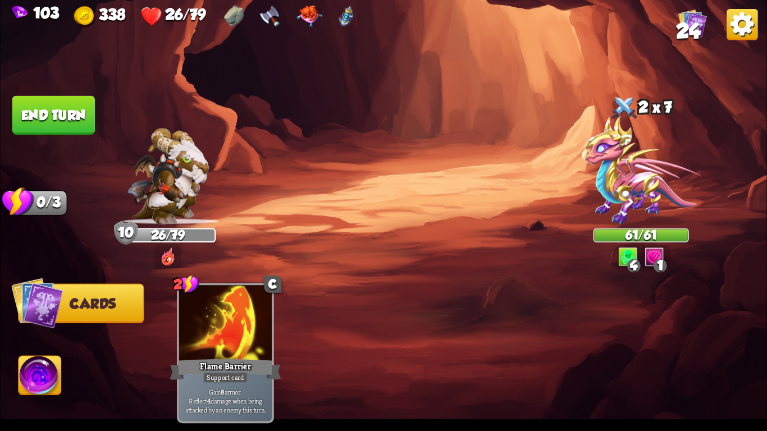
click at [80, 121] on button "End turn" at bounding box center [53, 115] width 83 height 39
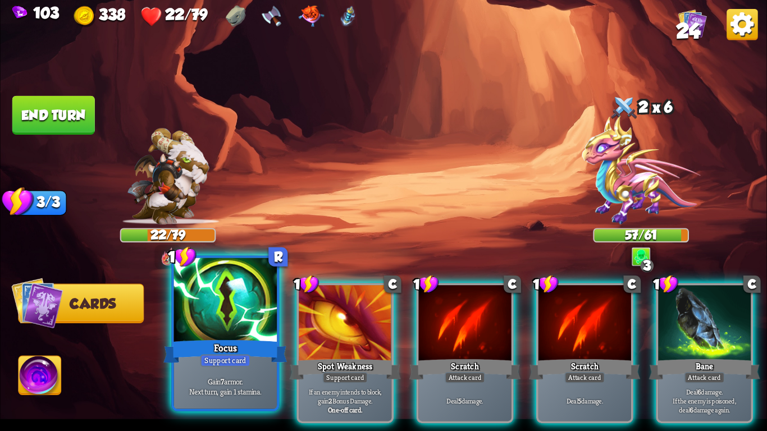
click at [202, 294] on div at bounding box center [225, 301] width 103 height 87
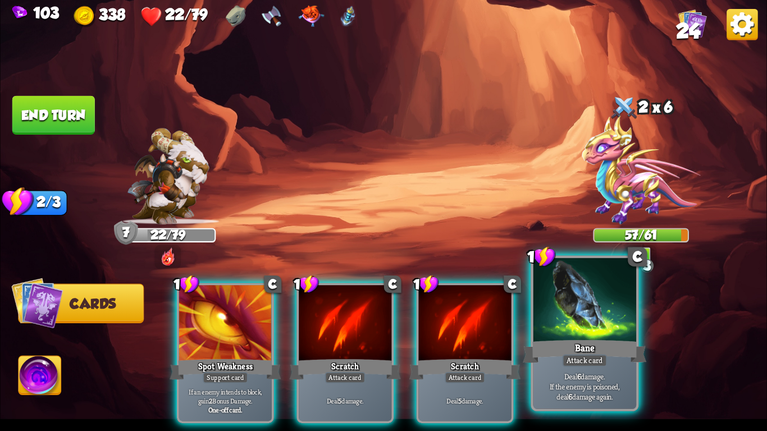
click at [609, 325] on div at bounding box center [585, 301] width 103 height 87
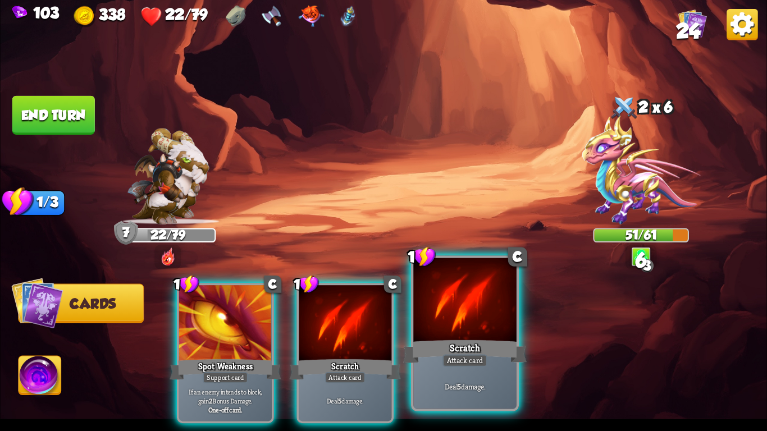
click at [440, 356] on div "Scratch" at bounding box center [465, 352] width 124 height 28
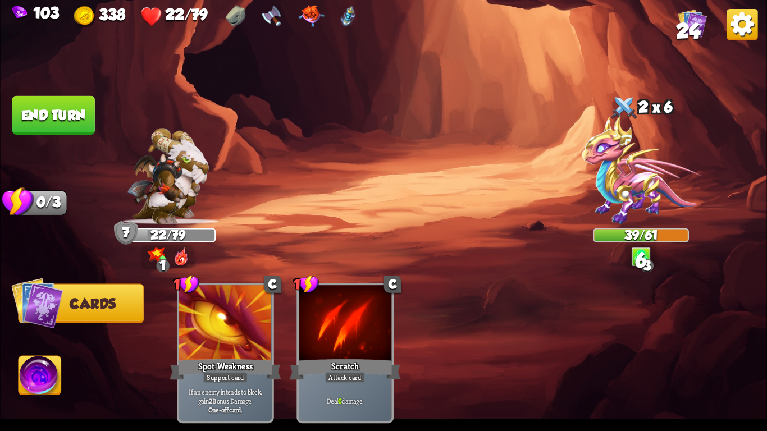
click at [47, 92] on img at bounding box center [383, 215] width 767 height 431
click at [54, 111] on button "End turn" at bounding box center [53, 115] width 85 height 40
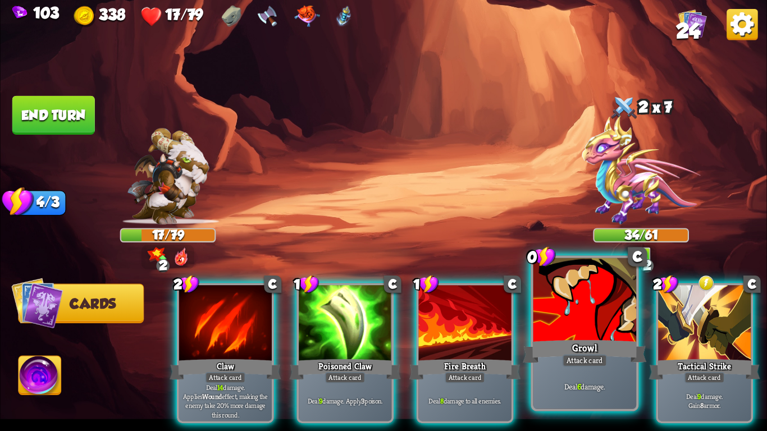
click at [554, 326] on div at bounding box center [585, 301] width 103 height 87
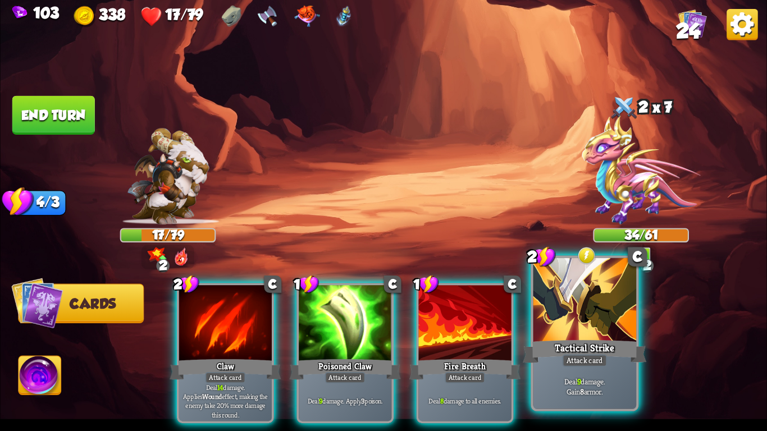
click at [554, 326] on div at bounding box center [585, 301] width 103 height 87
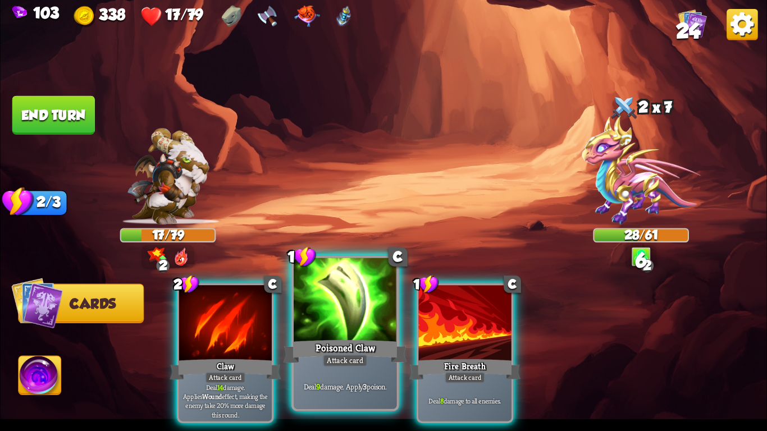
click at [368, 318] on div at bounding box center [345, 301] width 103 height 87
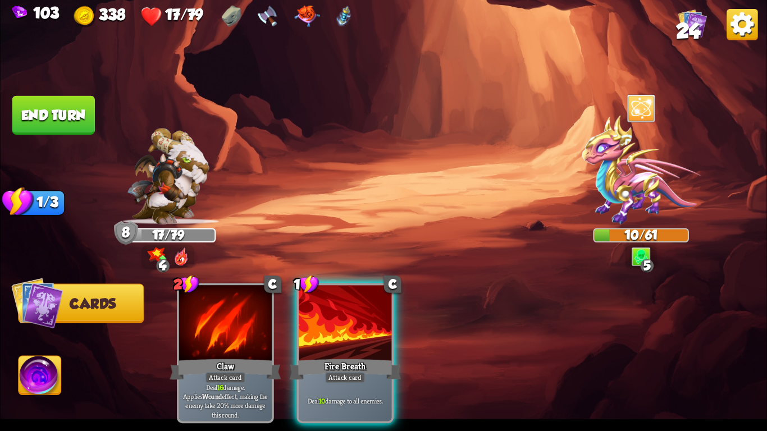
click at [61, 124] on button "End turn" at bounding box center [53, 115] width 83 height 39
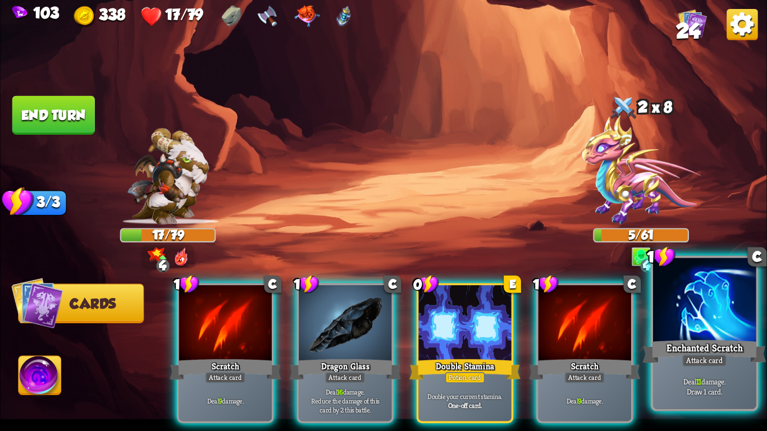
click at [663, 340] on div "Enchanted Scratch" at bounding box center [705, 352] width 124 height 28
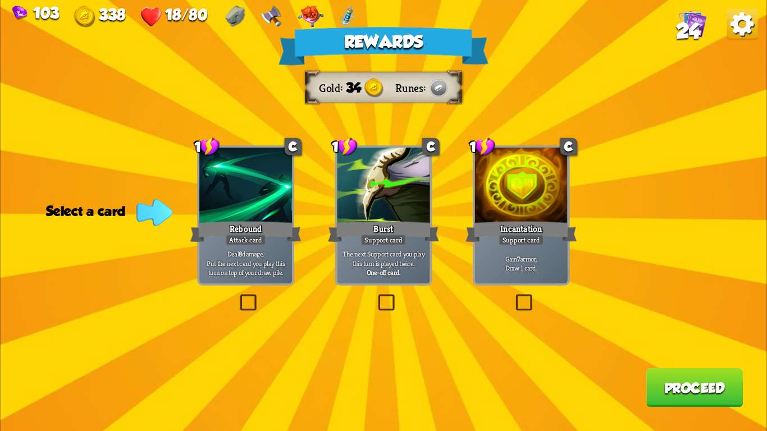
click at [500, 190] on div at bounding box center [521, 187] width 93 height 78
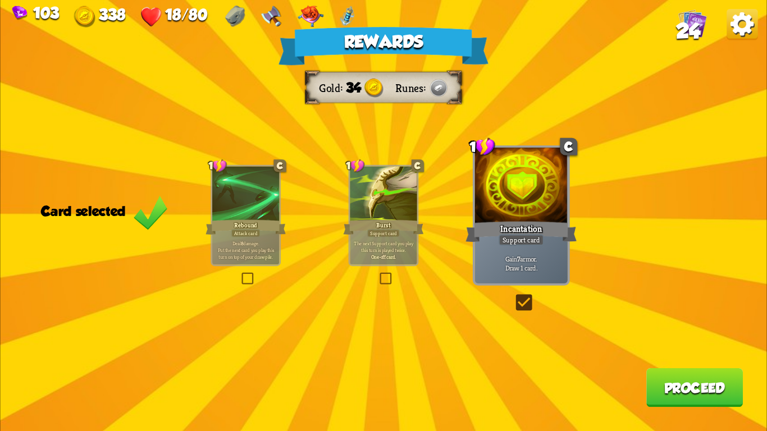
click at [693, 397] on button "Proceed" at bounding box center [695, 387] width 97 height 39
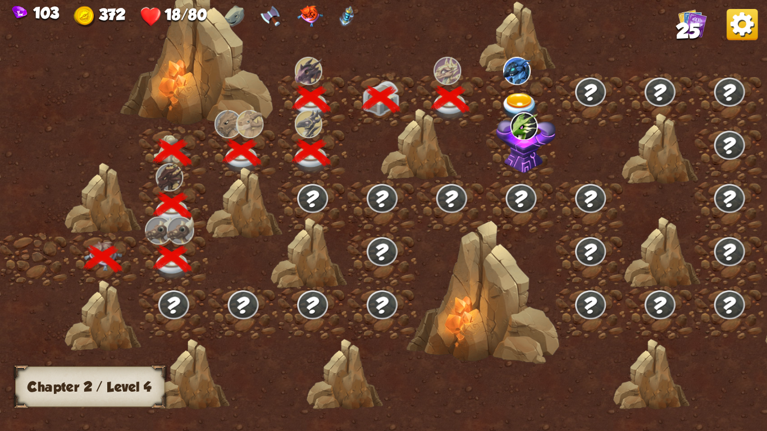
click at [522, 136] on img at bounding box center [525, 126] width 28 height 28
click at [515, 90] on div at bounding box center [521, 100] width 70 height 53
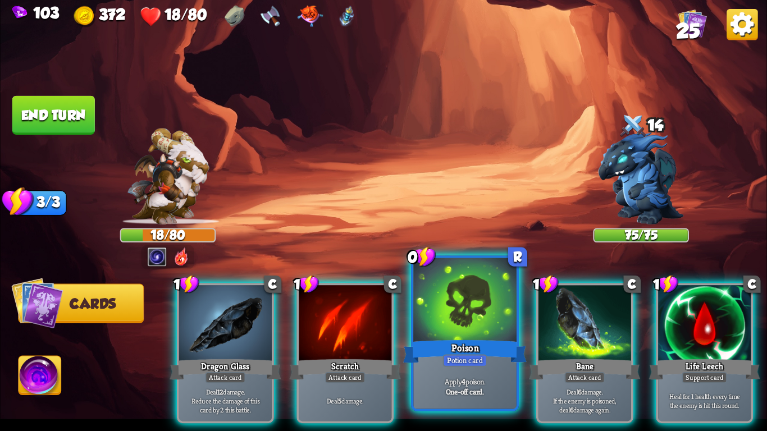
click at [439, 339] on div "Poison" at bounding box center [465, 352] width 124 height 28
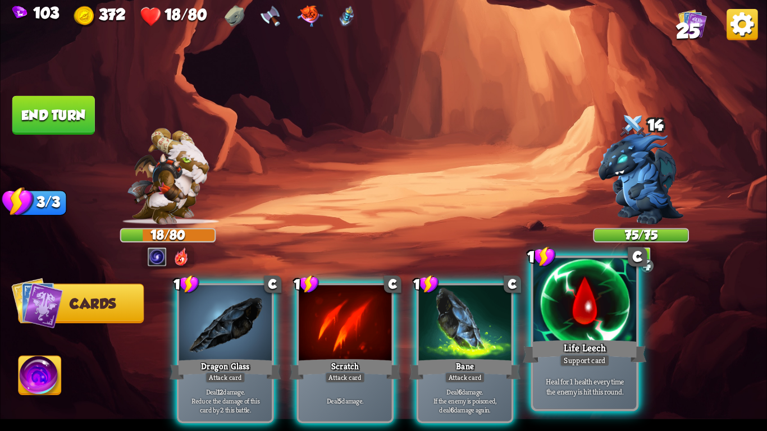
click at [540, 336] on div at bounding box center [585, 301] width 103 height 87
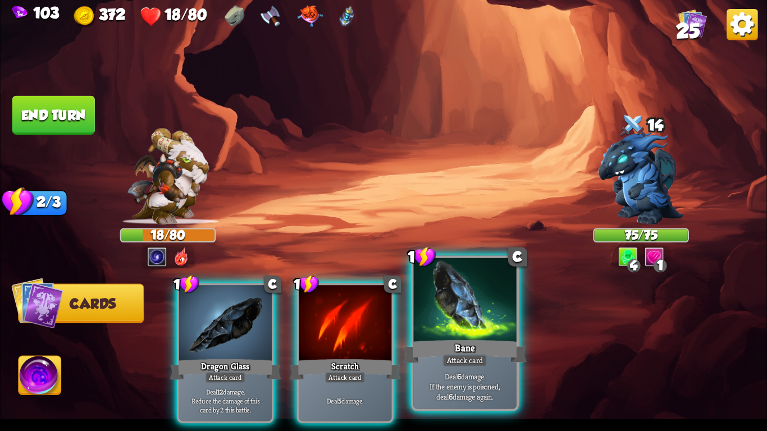
click at [462, 349] on div "Bane" at bounding box center [465, 352] width 124 height 28
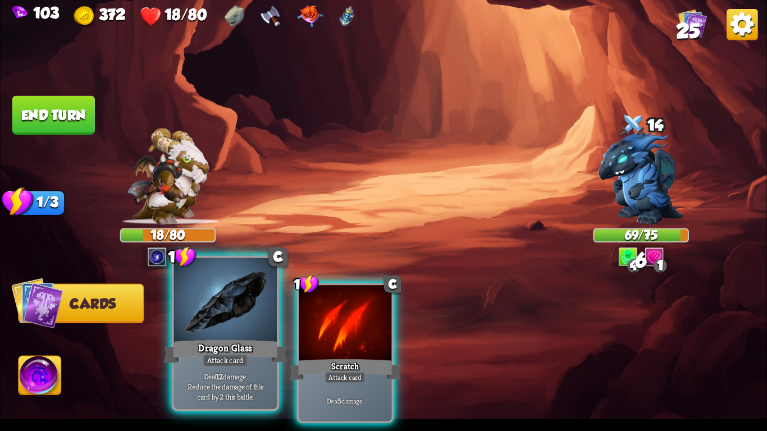
click at [228, 329] on div at bounding box center [225, 301] width 103 height 87
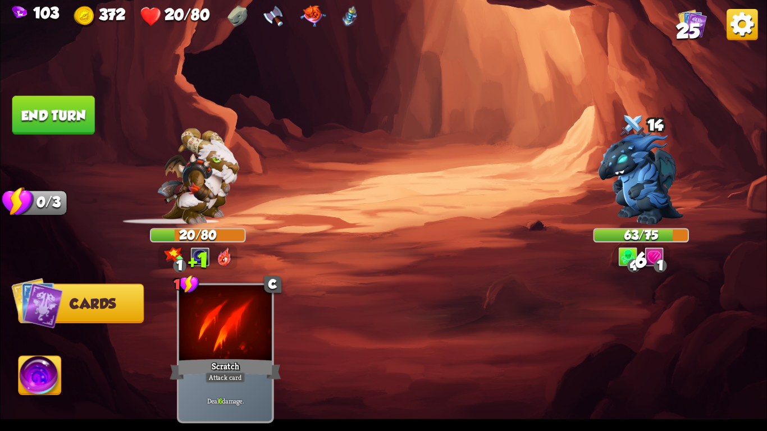
click at [157, 175] on img at bounding box center [198, 176] width 82 height 97
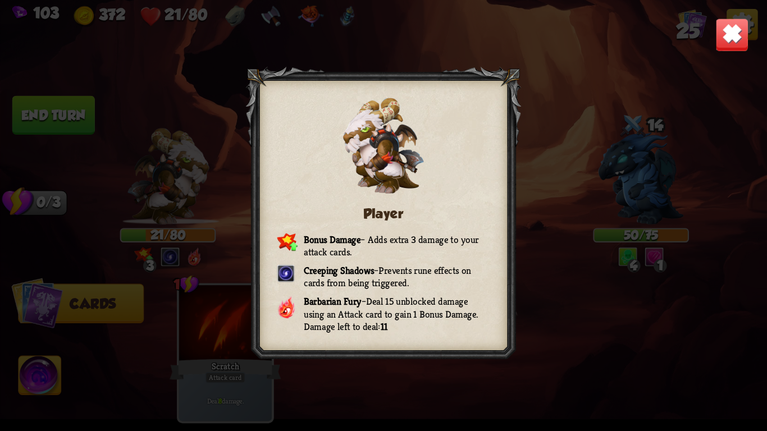
click at [737, 24] on img at bounding box center [733, 35] width 34 height 34
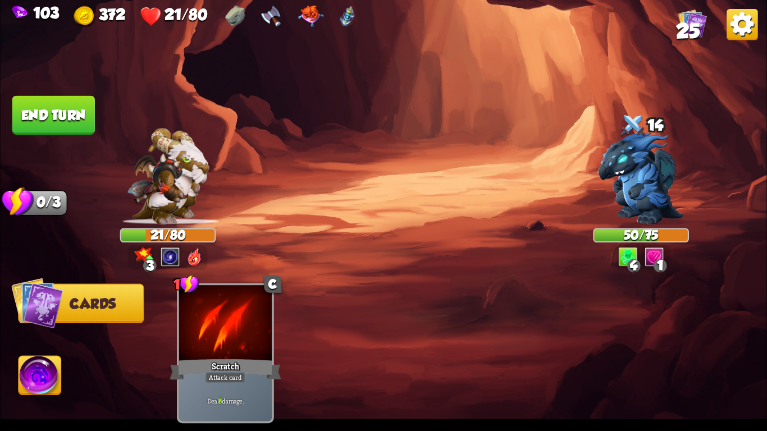
click at [46, 106] on button "End turn" at bounding box center [53, 115] width 83 height 39
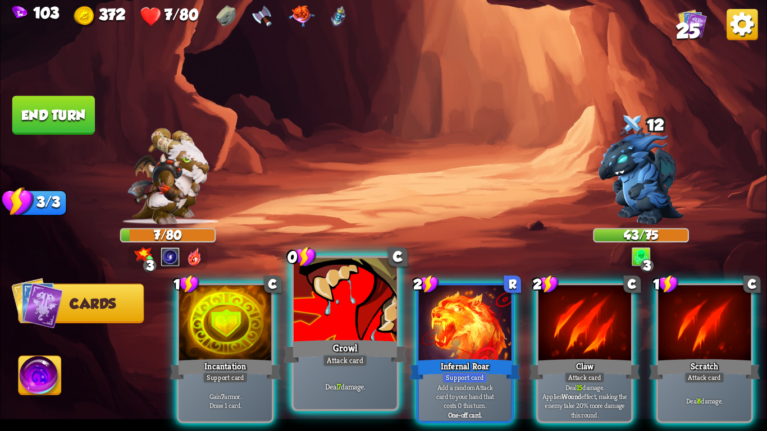
click at [348, 318] on div at bounding box center [345, 301] width 103 height 87
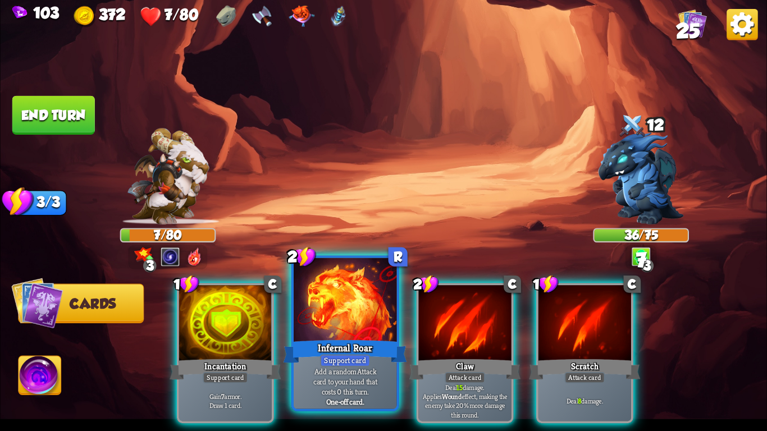
click at [348, 318] on div at bounding box center [345, 301] width 103 height 87
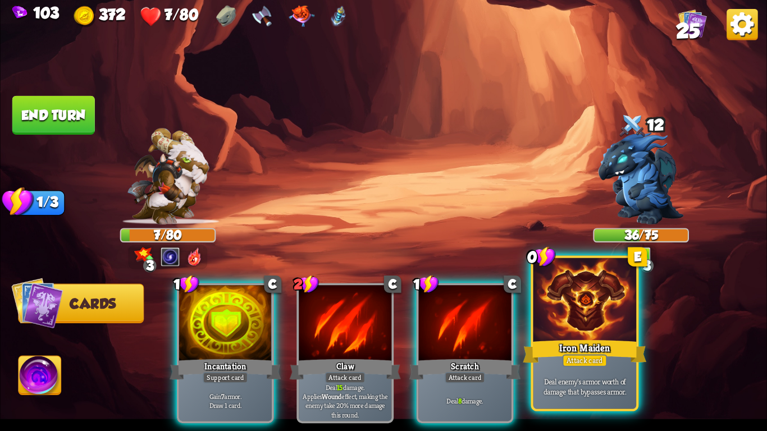
click at [602, 310] on div at bounding box center [585, 301] width 103 height 87
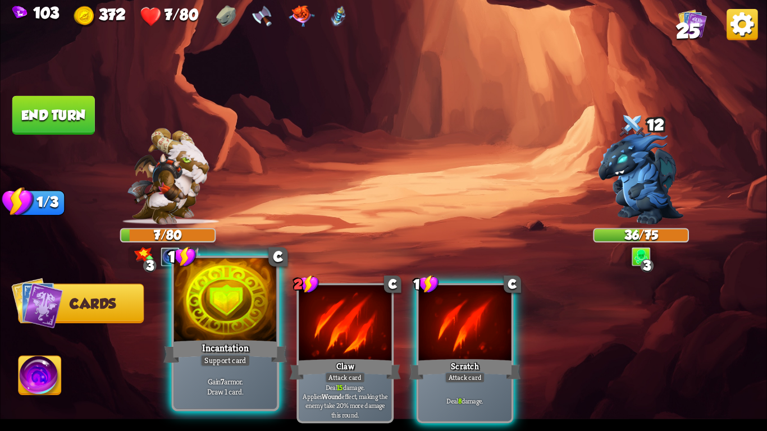
click at [200, 331] on div at bounding box center [225, 301] width 103 height 87
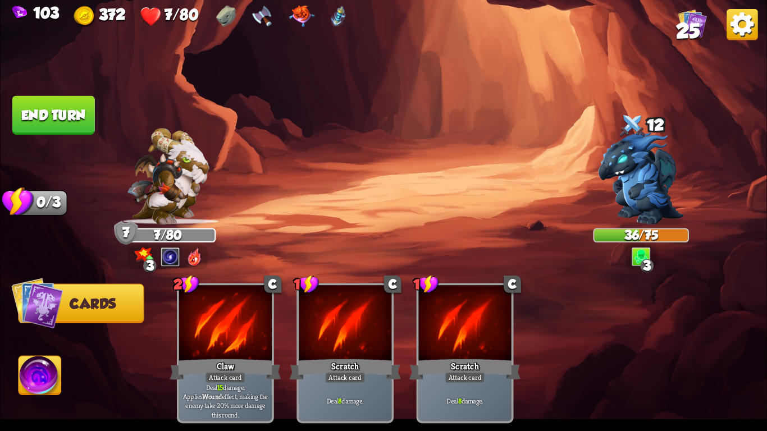
click at [63, 116] on button "End turn" at bounding box center [53, 115] width 83 height 39
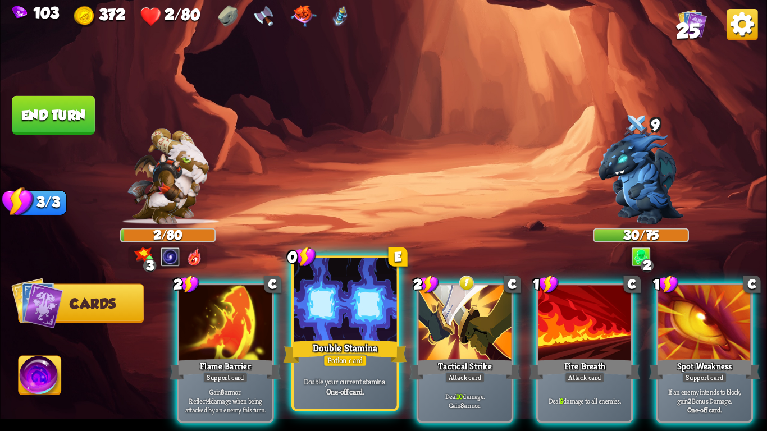
click at [315, 324] on div at bounding box center [345, 301] width 103 height 87
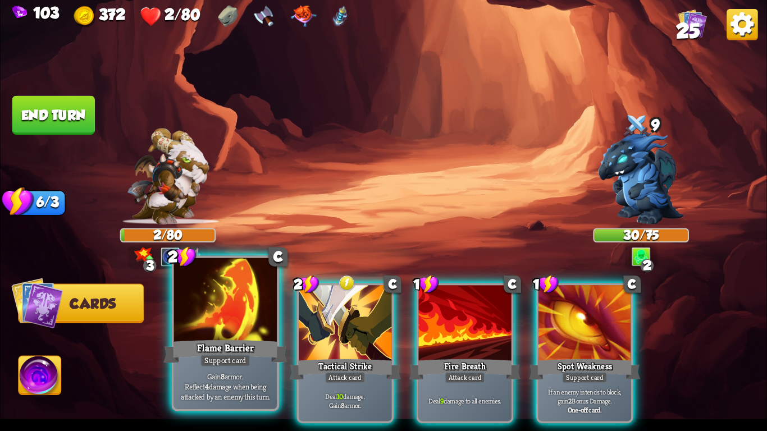
click at [231, 318] on div at bounding box center [225, 301] width 103 height 87
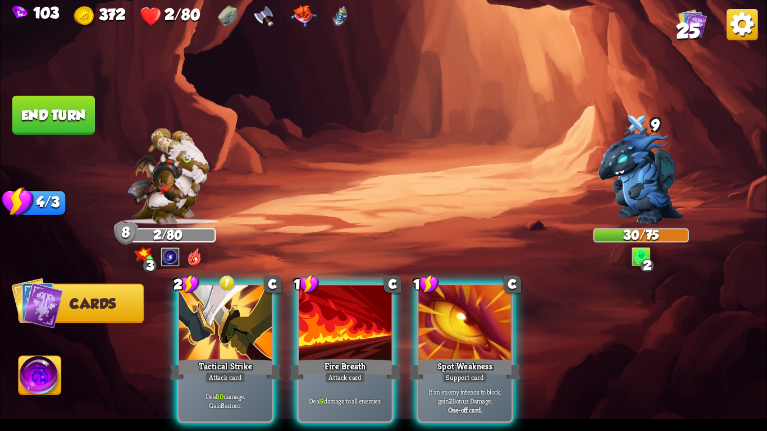
click at [231, 318] on div at bounding box center [225, 324] width 93 height 78
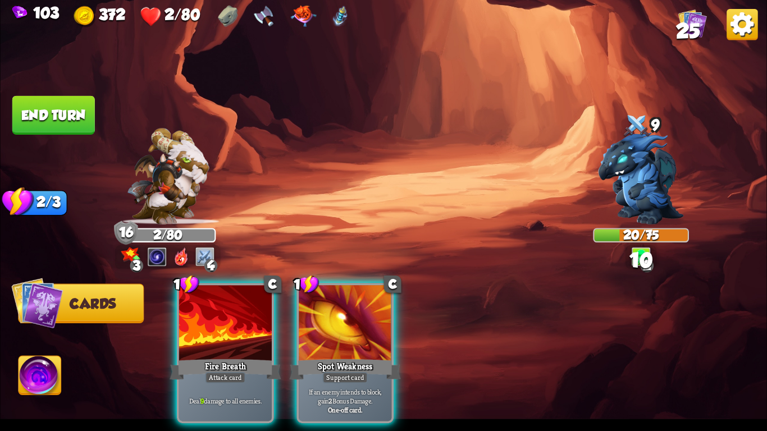
click at [231, 318] on div at bounding box center [225, 324] width 93 height 78
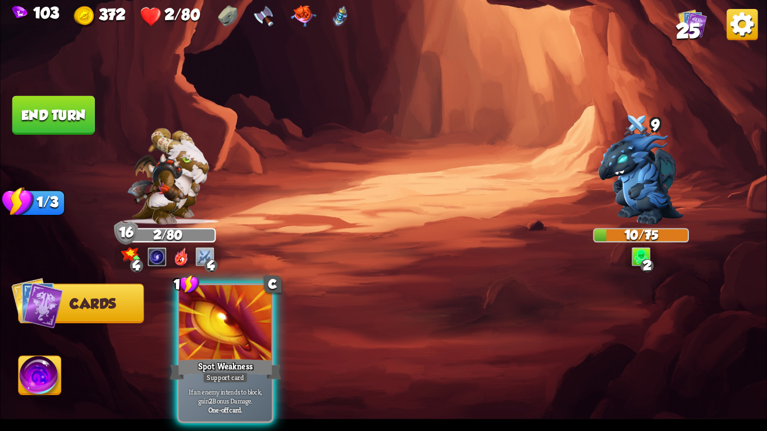
click at [33, 371] on img at bounding box center [40, 378] width 43 height 43
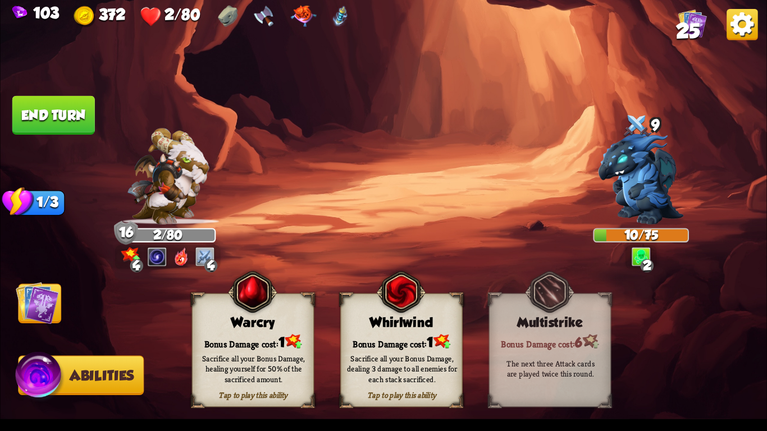
click at [398, 362] on div "Sacrifice all your Bonus Damage, dealing 3 damage to all enemies for each stack…" at bounding box center [402, 369] width 110 height 30
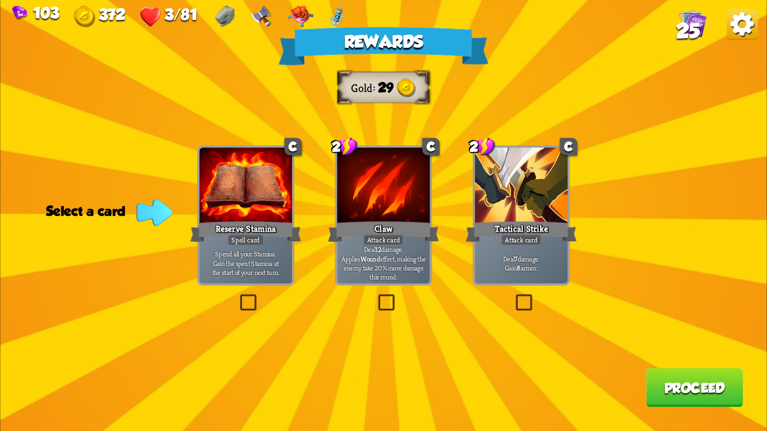
click at [503, 208] on div at bounding box center [521, 187] width 93 height 78
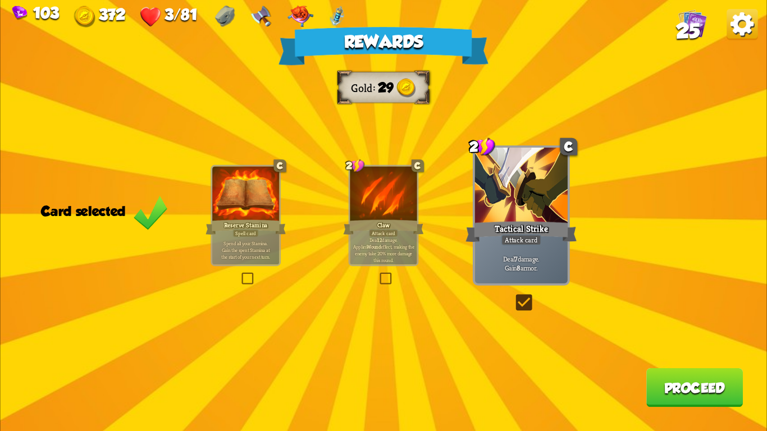
click at [708, 384] on button "Proceed" at bounding box center [695, 387] width 97 height 39
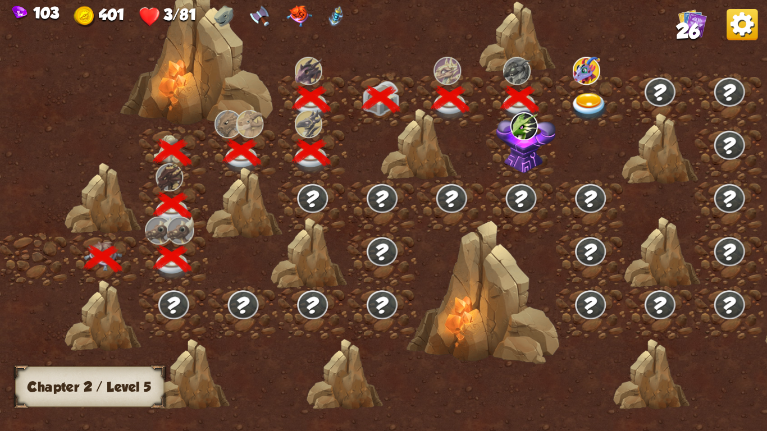
click at [520, 144] on img at bounding box center [527, 142] width 60 height 63
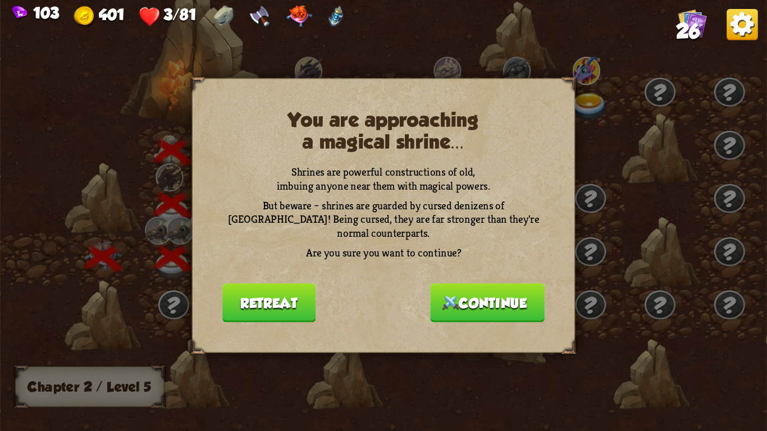
click at [262, 284] on button "Retreat" at bounding box center [268, 303] width 93 height 39
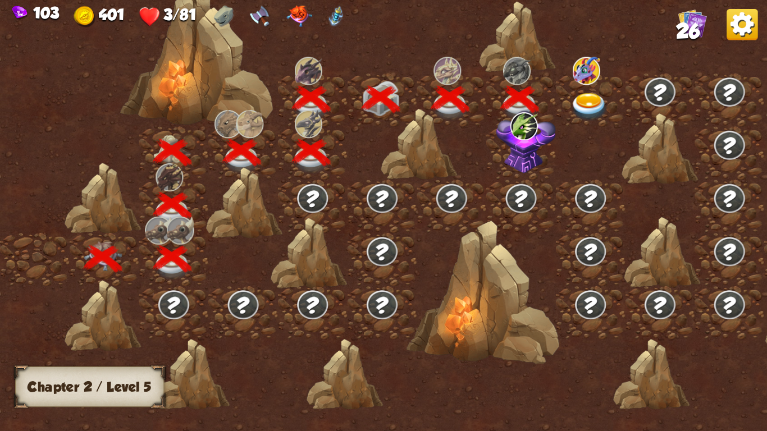
click at [583, 100] on img at bounding box center [590, 107] width 38 height 28
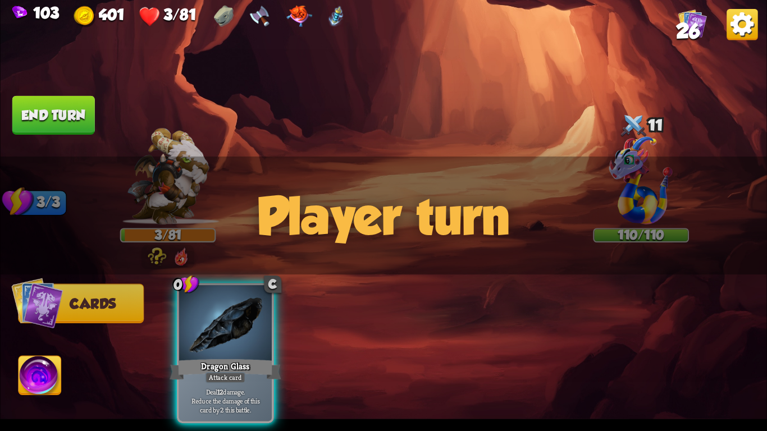
click at [156, 146] on img at bounding box center [168, 176] width 82 height 97
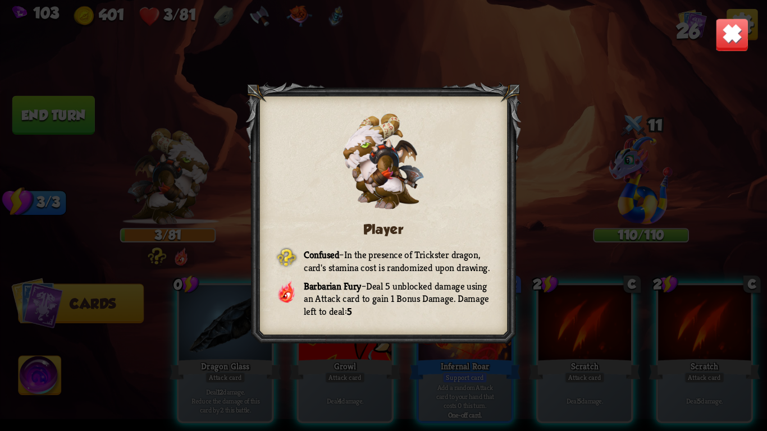
click at [738, 20] on img at bounding box center [733, 35] width 34 height 34
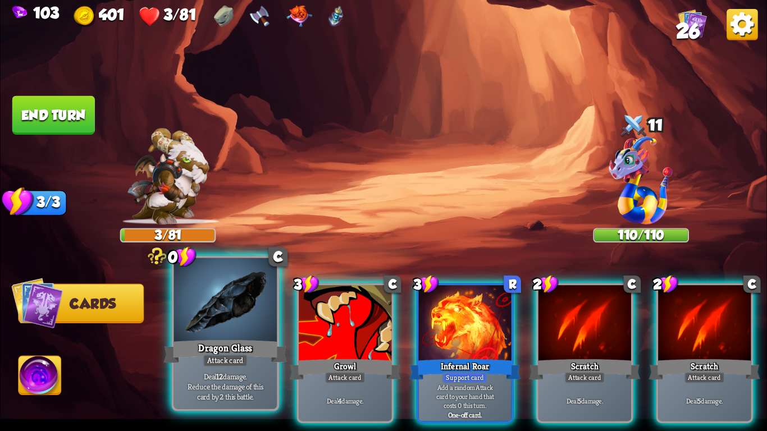
click at [185, 374] on p "Deal 12 damage. Reduce the damage of this card by 2 this battle." at bounding box center [225, 386] width 98 height 30
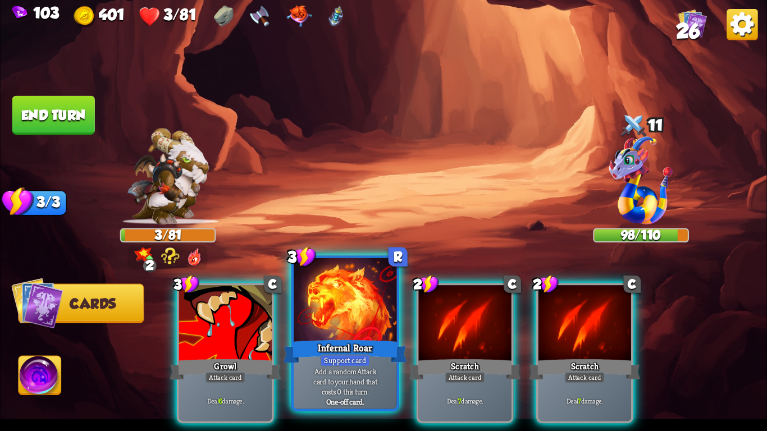
click at [336, 313] on div at bounding box center [345, 301] width 103 height 87
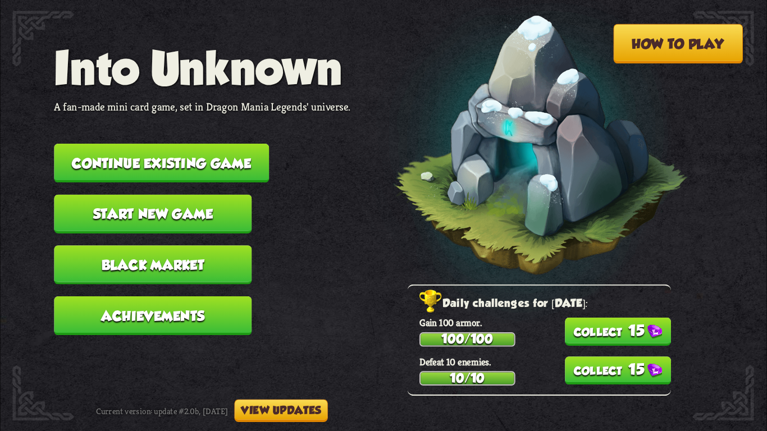
click at [212, 144] on button "Continue existing game" at bounding box center [161, 163] width 215 height 39
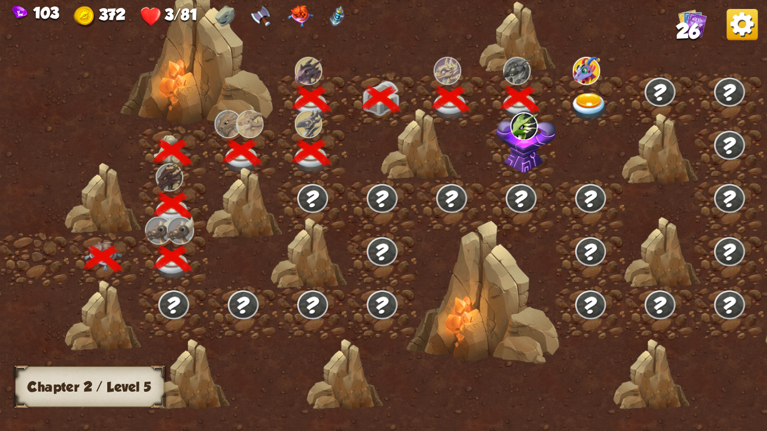
click at [587, 102] on img at bounding box center [590, 107] width 38 height 28
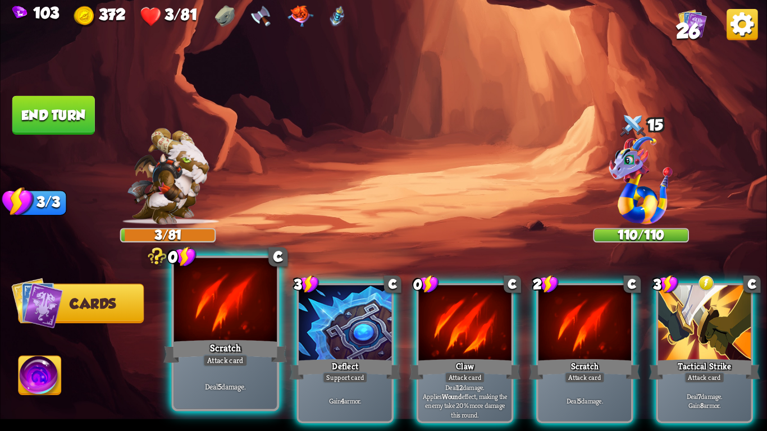
click at [232, 352] on div "Scratch" at bounding box center [225, 352] width 124 height 28
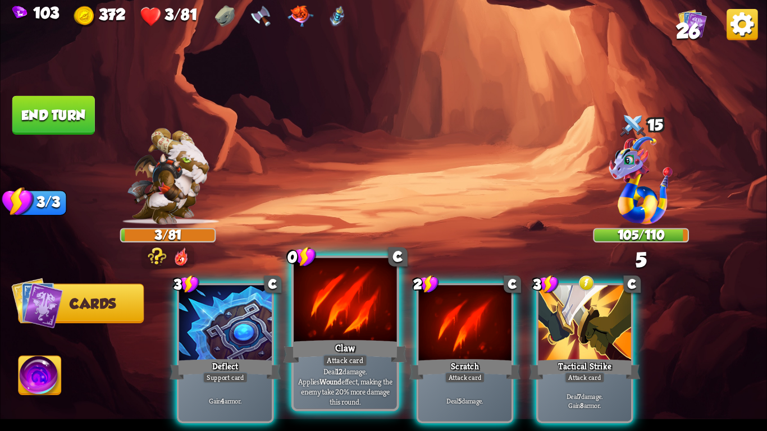
click at [326, 340] on div "Claw" at bounding box center [346, 352] width 124 height 28
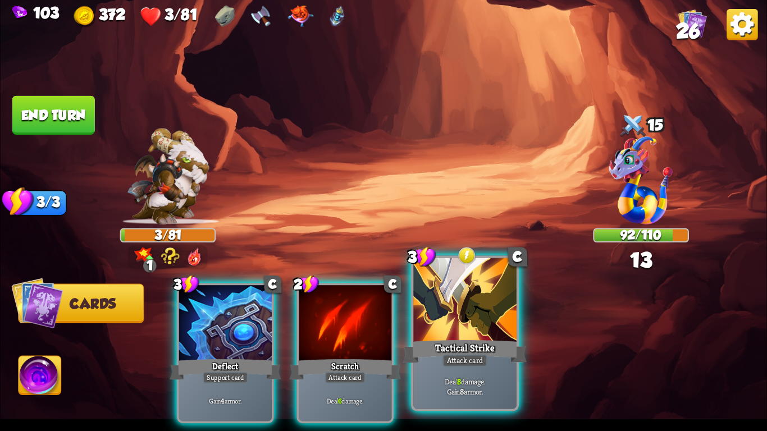
click at [447, 327] on div at bounding box center [464, 301] width 103 height 87
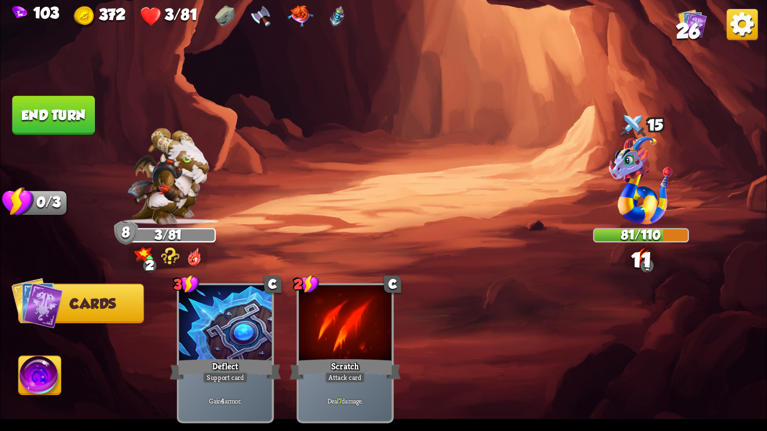
click at [40, 115] on button "End turn" at bounding box center [53, 115] width 84 height 40
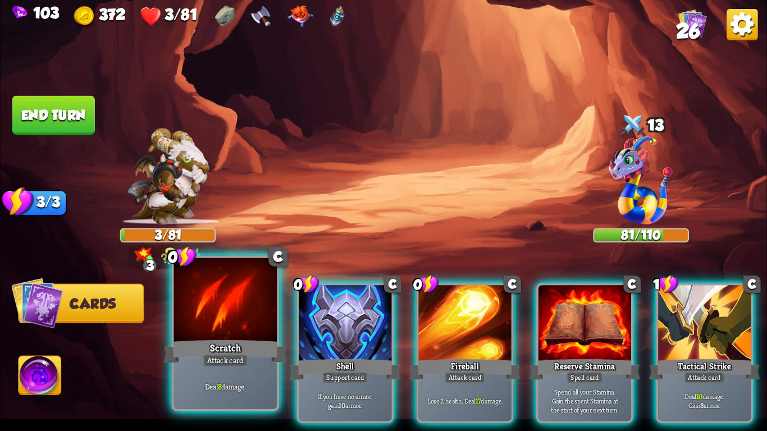
click at [205, 327] on div at bounding box center [225, 301] width 103 height 87
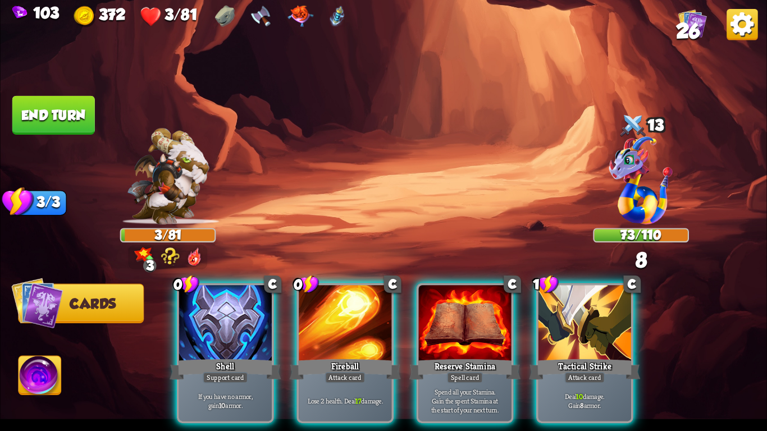
click at [205, 327] on div at bounding box center [225, 324] width 93 height 78
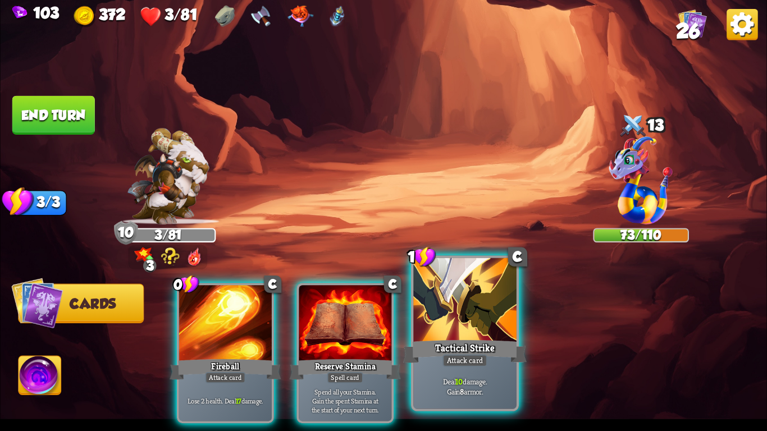
click at [433, 322] on div at bounding box center [464, 301] width 103 height 87
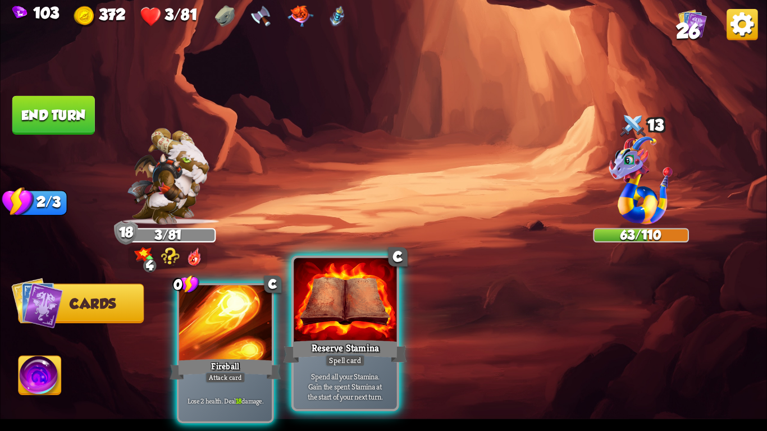
click at [315, 315] on div at bounding box center [345, 301] width 103 height 87
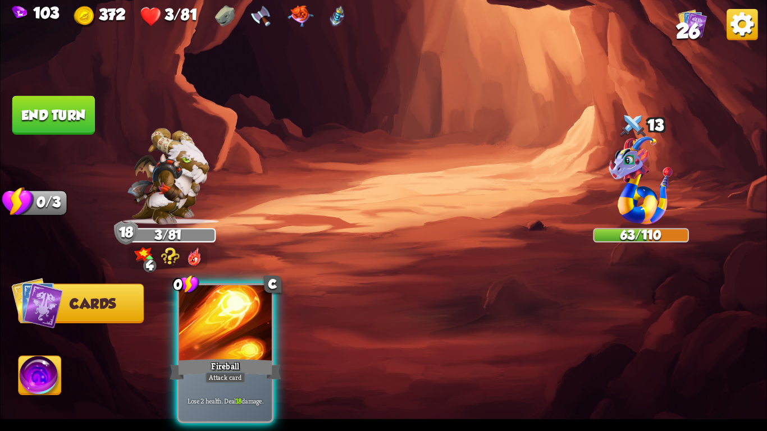
click at [63, 114] on button "End turn" at bounding box center [53, 115] width 83 height 39
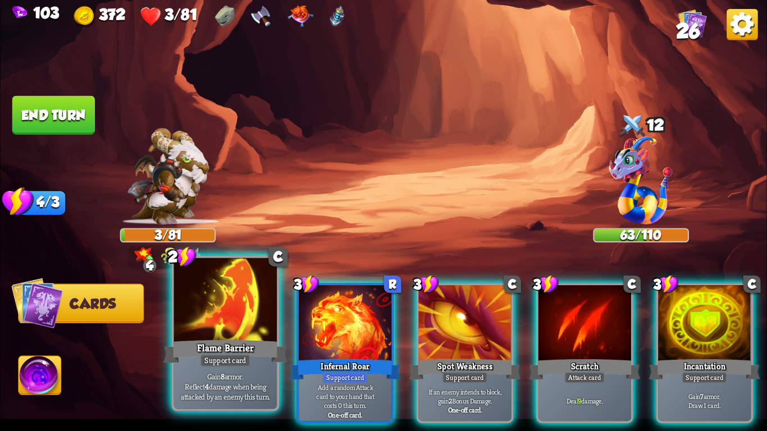
click at [231, 307] on div at bounding box center [225, 301] width 103 height 87
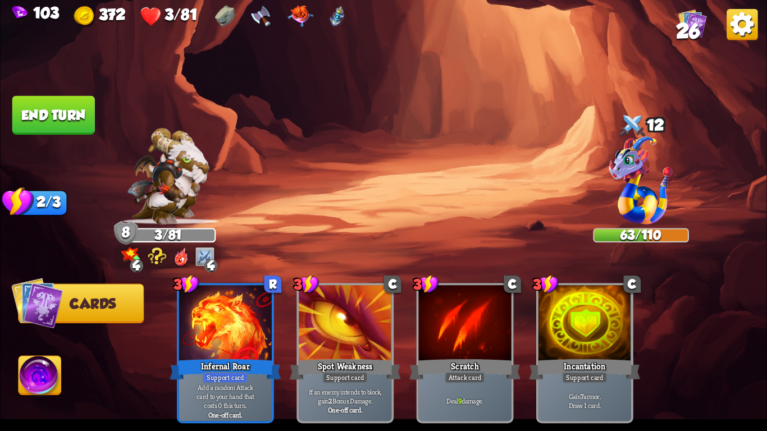
click at [35, 111] on button "End turn" at bounding box center [53, 115] width 83 height 39
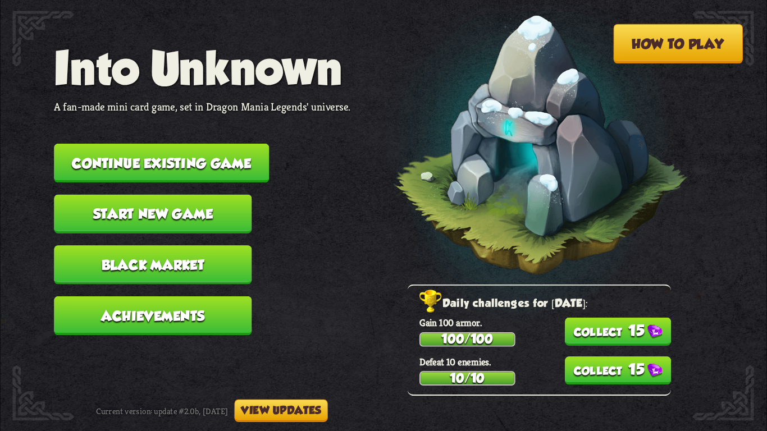
click at [138, 157] on button "Continue existing game" at bounding box center [161, 163] width 215 height 39
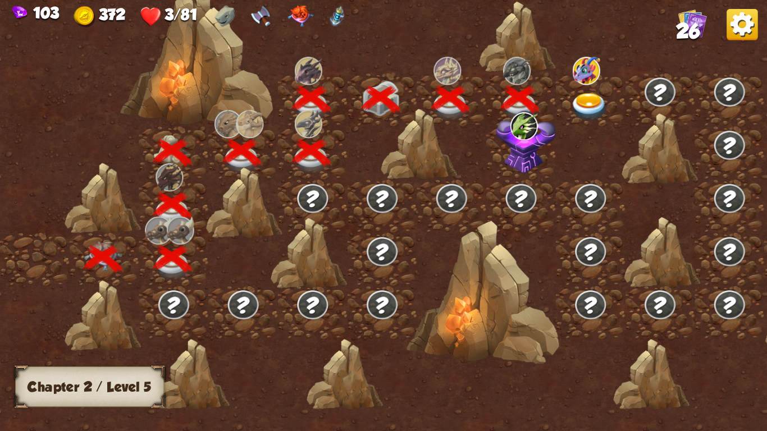
click at [587, 101] on img at bounding box center [590, 107] width 38 height 28
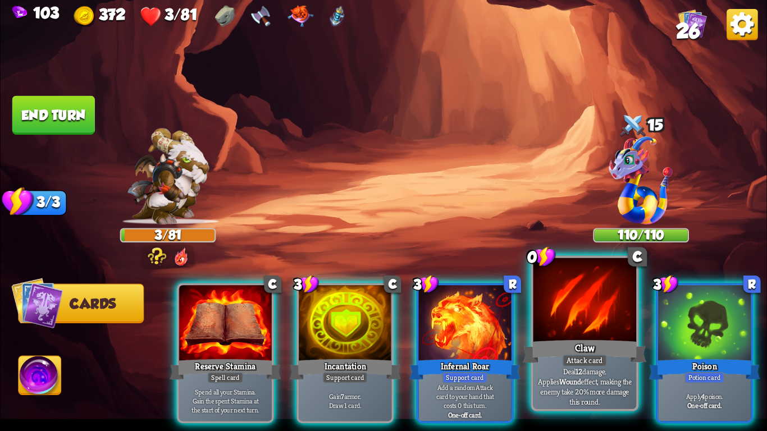
click at [587, 305] on div at bounding box center [585, 301] width 103 height 87
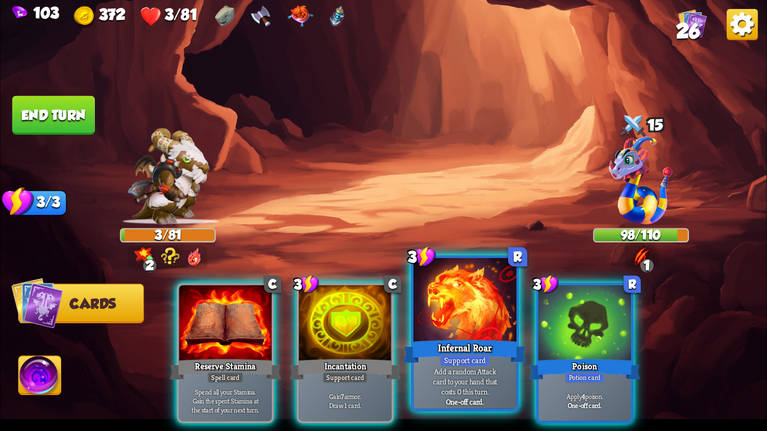
click at [459, 322] on div at bounding box center [464, 301] width 103 height 87
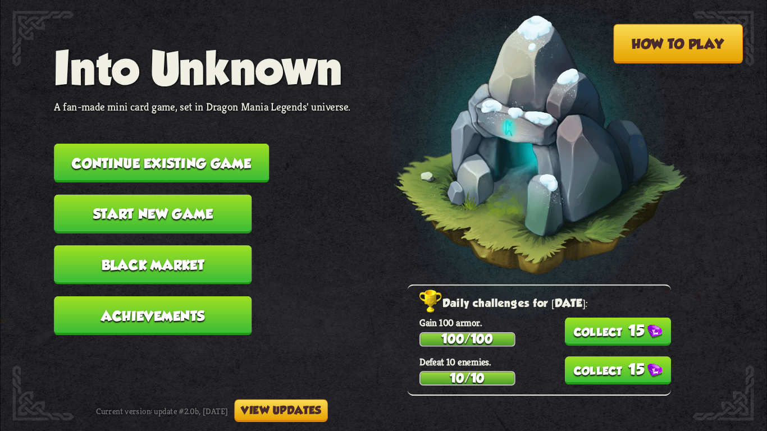
click at [147, 147] on button "Continue existing game" at bounding box center [161, 163] width 215 height 39
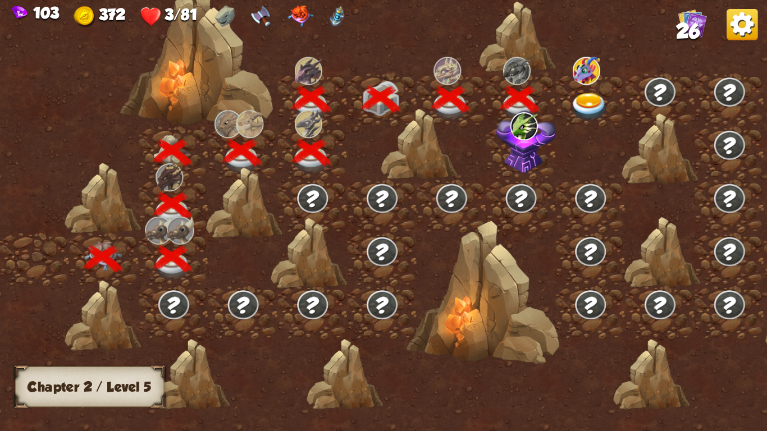
click at [581, 105] on img at bounding box center [590, 107] width 38 height 28
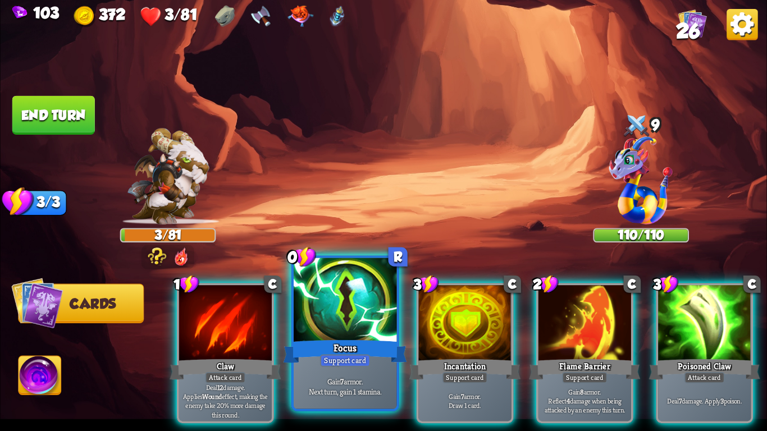
click at [341, 345] on div "Focus" at bounding box center [346, 352] width 124 height 28
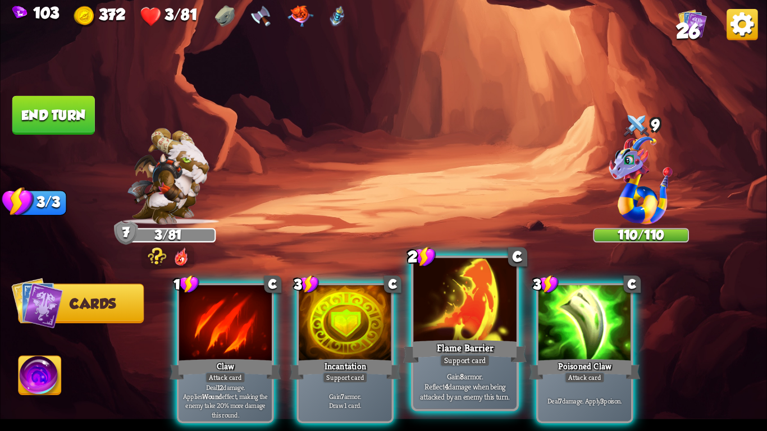
click at [444, 318] on div at bounding box center [464, 301] width 103 height 87
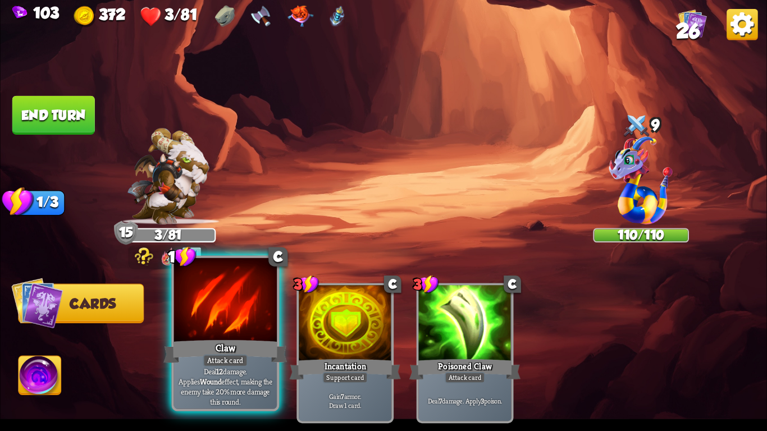
click at [217, 339] on div "Claw" at bounding box center [225, 352] width 124 height 28
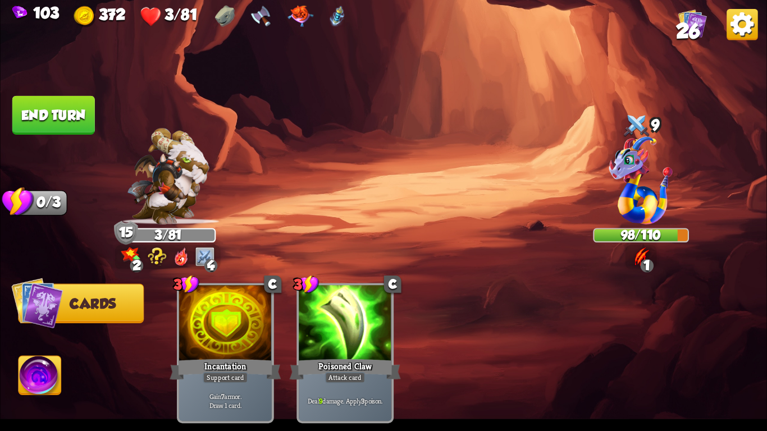
click at [43, 101] on button "End turn" at bounding box center [53, 115] width 83 height 39
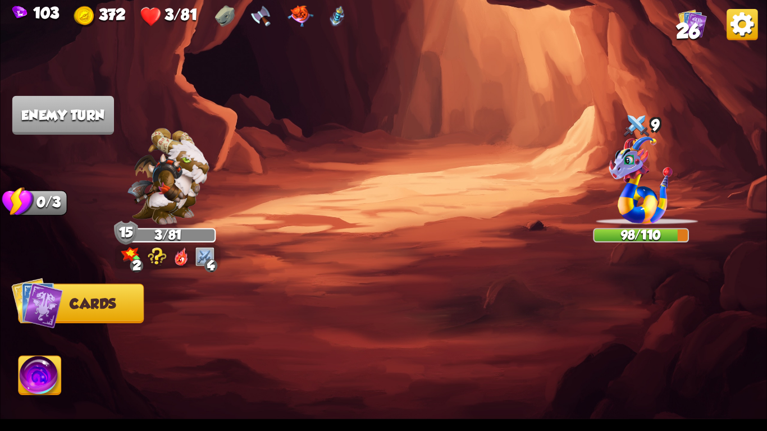
click at [153, 138] on img at bounding box center [168, 176] width 82 height 97
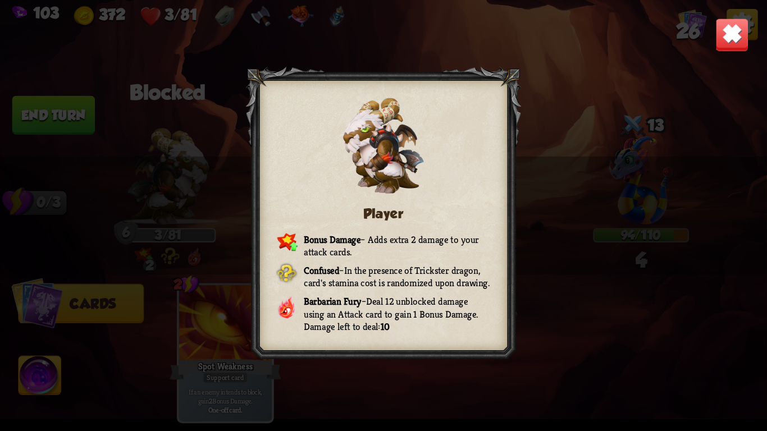
click at [724, 31] on img at bounding box center [733, 35] width 34 height 34
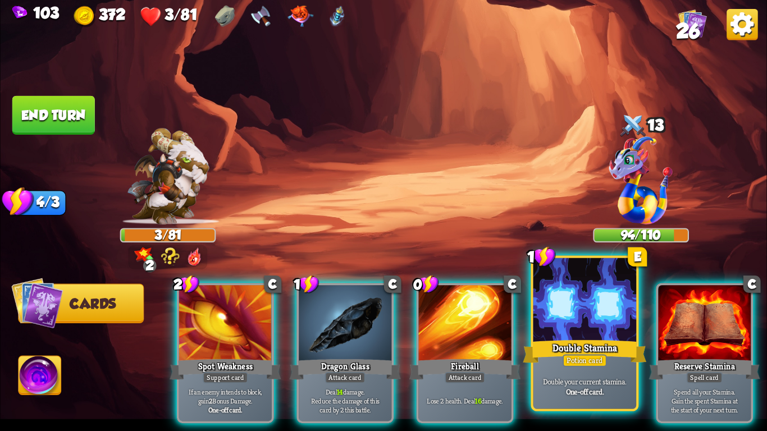
click at [566, 304] on div at bounding box center [585, 301] width 103 height 87
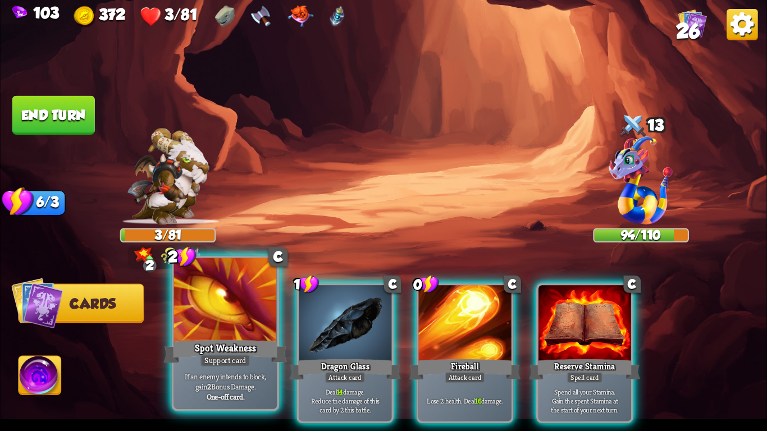
click at [227, 328] on div at bounding box center [225, 301] width 103 height 87
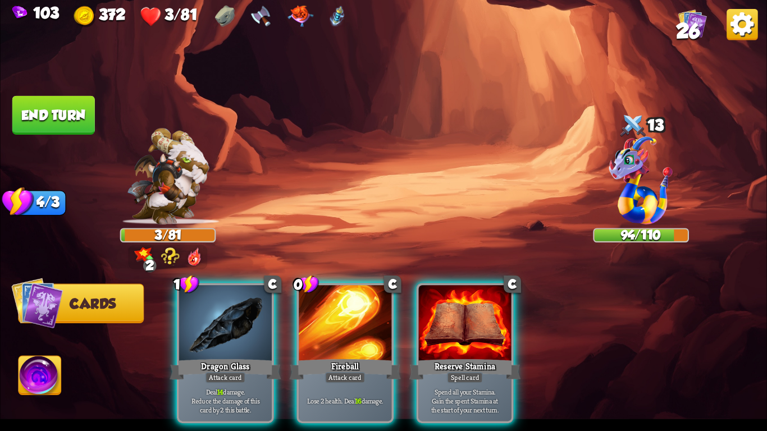
click at [227, 328] on div at bounding box center [225, 324] width 93 height 78
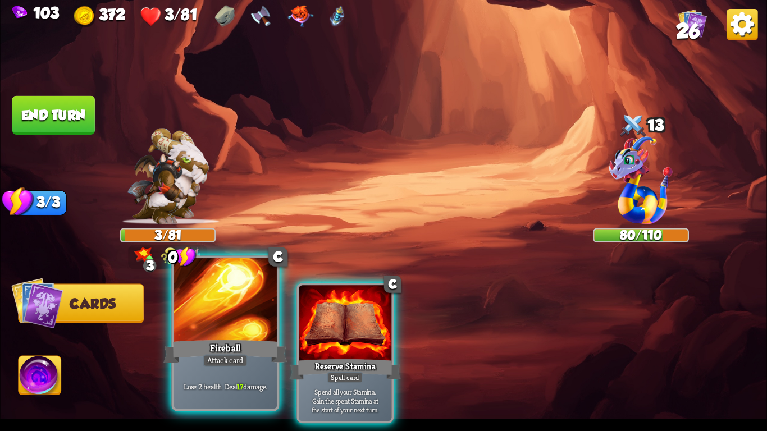
click at [215, 309] on div at bounding box center [225, 301] width 103 height 87
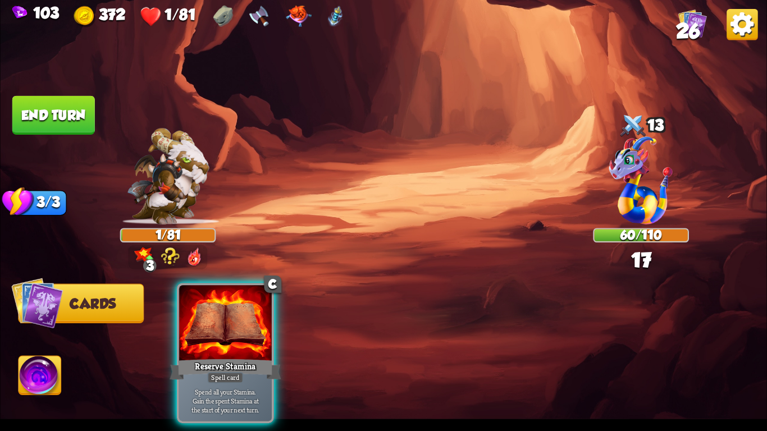
click at [39, 375] on img at bounding box center [40, 378] width 43 height 43
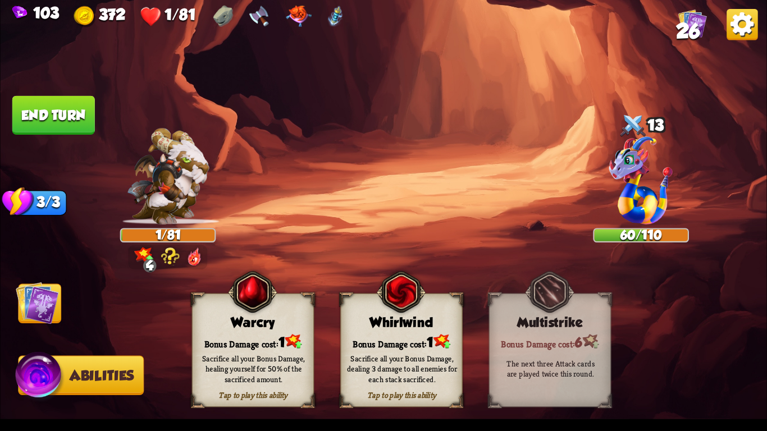
click at [219, 314] on div "Tap to play this ability Warcry Bonus Damage cost: 1 Sacrifice all your Bonus D…" at bounding box center [253, 351] width 122 height 114
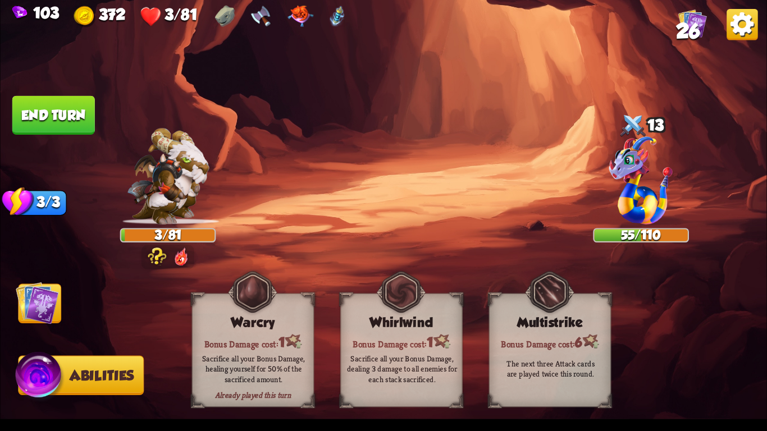
click at [33, 381] on img at bounding box center [40, 378] width 51 height 52
click at [29, 306] on img at bounding box center [37, 302] width 43 height 43
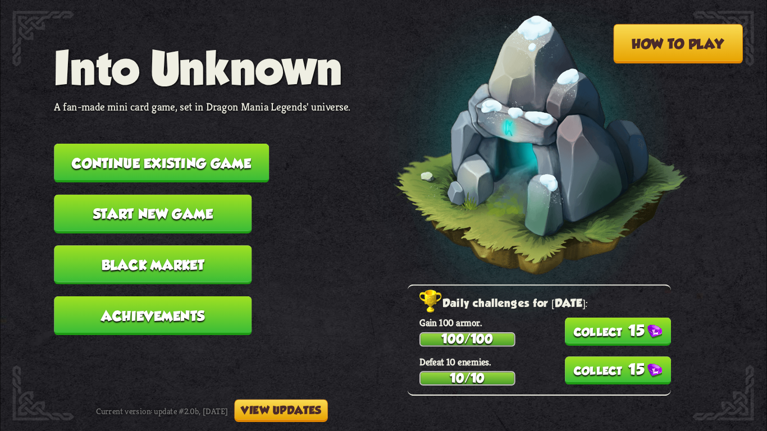
click at [615, 326] on button "15" at bounding box center [618, 332] width 106 height 28
click at [608, 359] on button "15" at bounding box center [618, 371] width 106 height 28
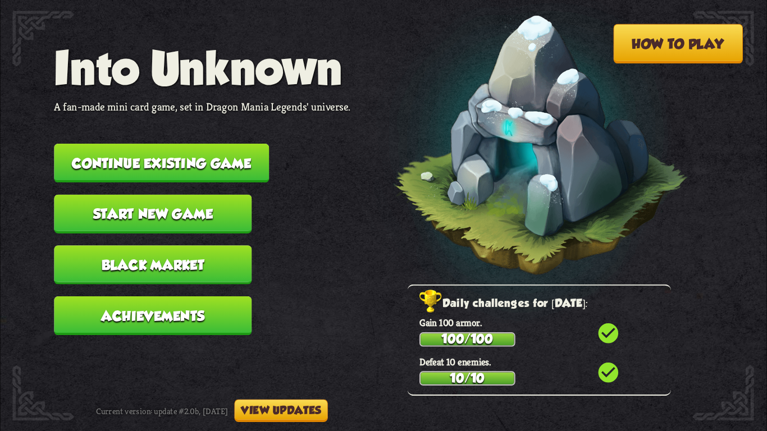
click at [170, 147] on button "Continue existing game" at bounding box center [161, 163] width 215 height 39
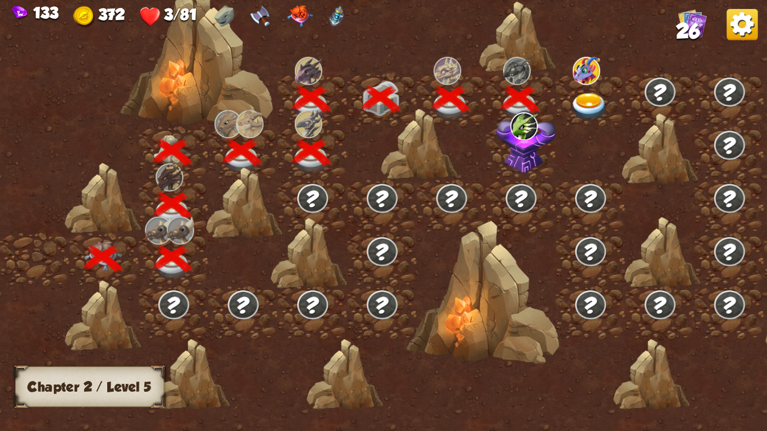
click at [577, 104] on img at bounding box center [590, 107] width 38 height 28
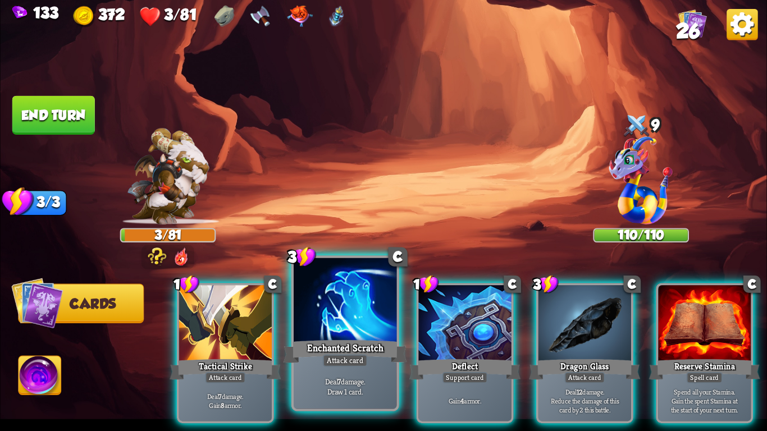
click at [338, 306] on div at bounding box center [345, 301] width 103 height 87
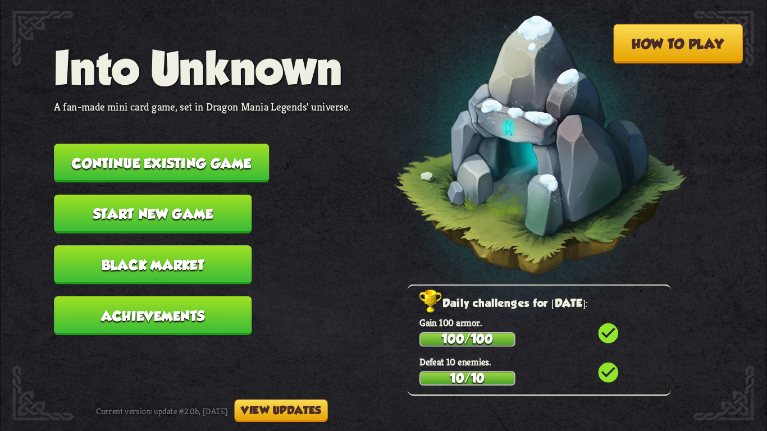
click at [211, 150] on button "Continue existing game" at bounding box center [161, 163] width 215 height 39
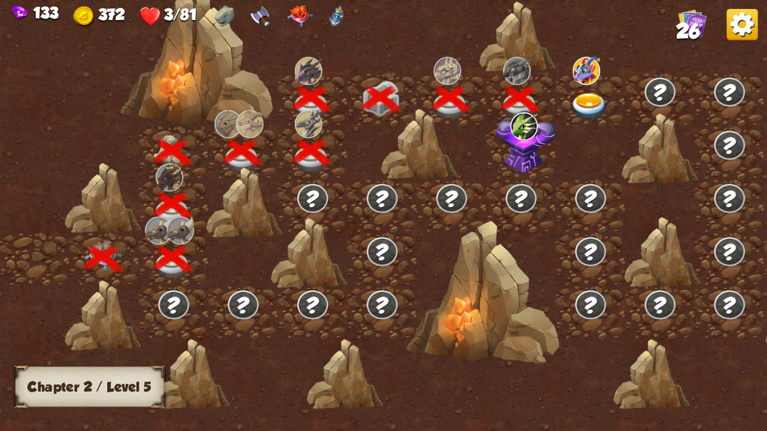
click at [593, 98] on img at bounding box center [590, 107] width 38 height 28
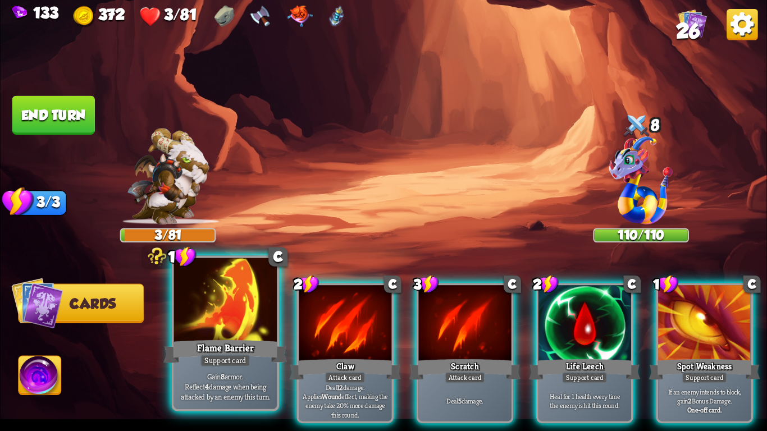
click at [258, 290] on div at bounding box center [225, 301] width 103 height 87
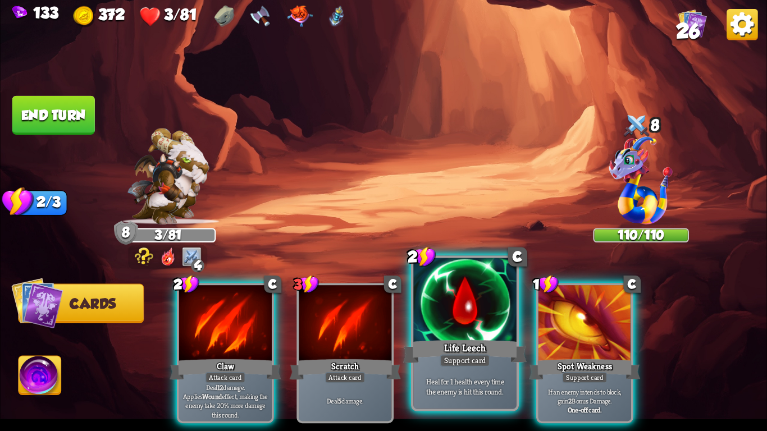
click at [438, 340] on div "Life Leech" at bounding box center [465, 352] width 124 height 28
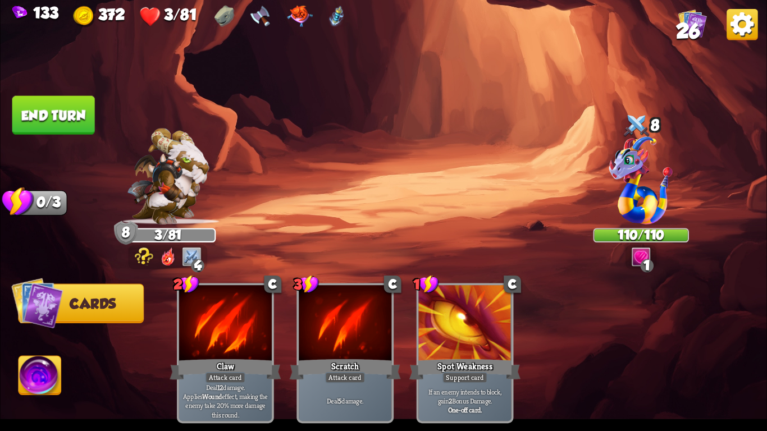
click at [68, 96] on button "End turn" at bounding box center [53, 115] width 83 height 39
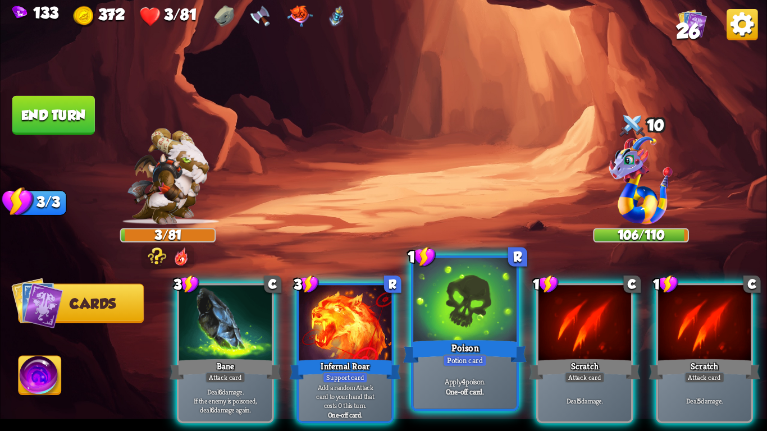
click at [453, 334] on div at bounding box center [464, 301] width 103 height 87
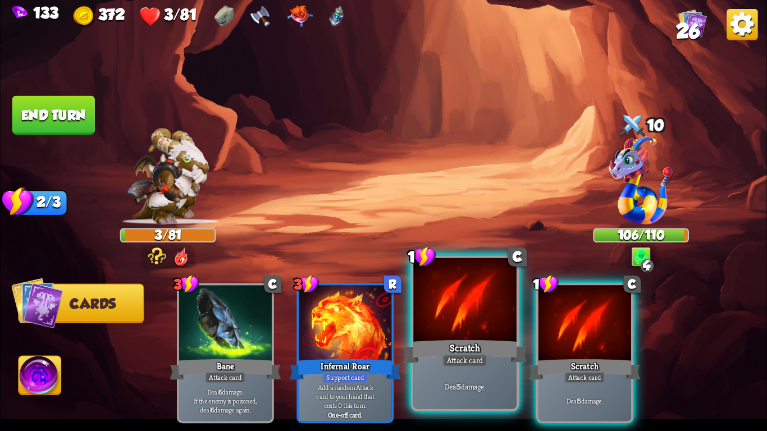
click at [459, 334] on div at bounding box center [464, 301] width 103 height 87
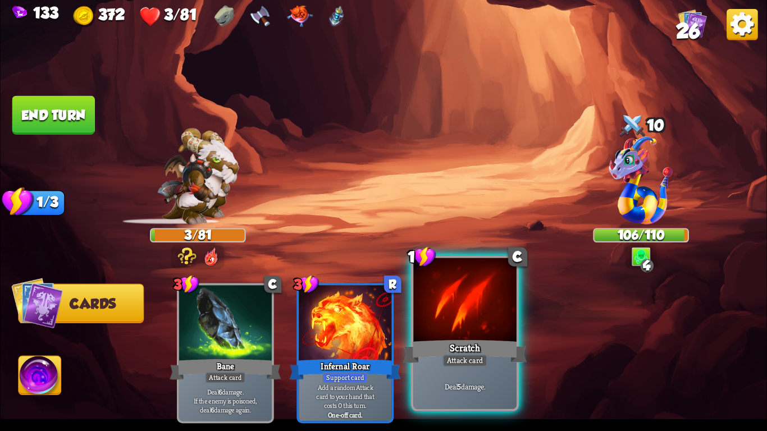
click at [476, 336] on div at bounding box center [464, 301] width 103 height 87
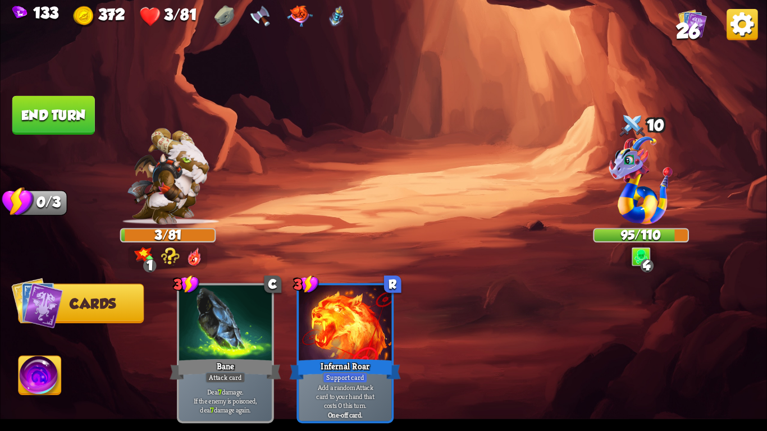
click at [37, 103] on button "End turn" at bounding box center [53, 115] width 83 height 39
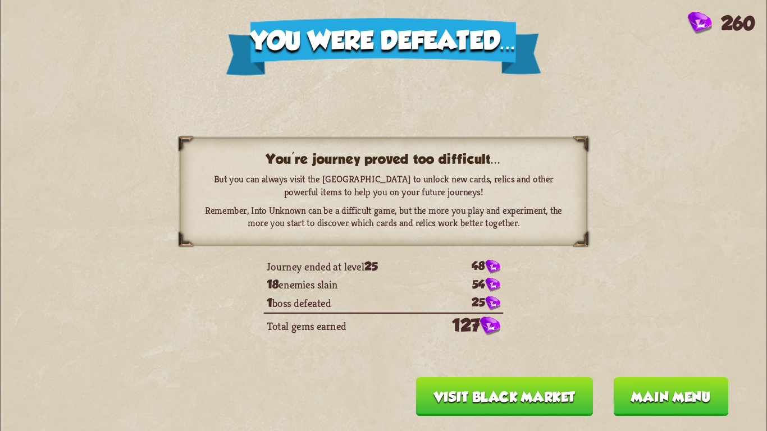
click at [643, 387] on button "Main menu" at bounding box center [670, 396] width 115 height 39
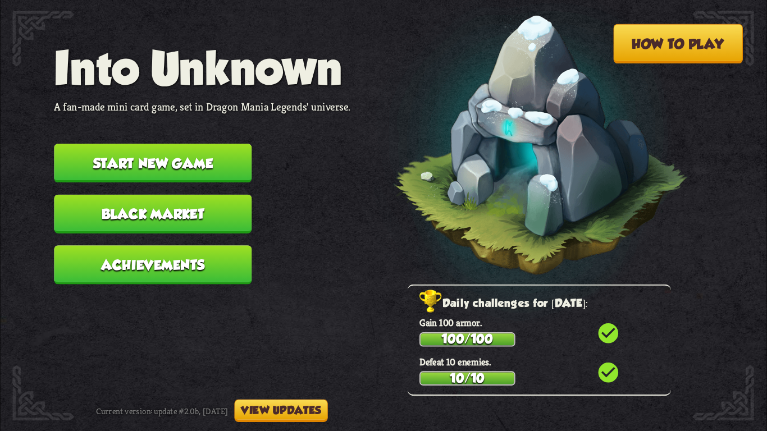
click at [141, 196] on button "Black Market" at bounding box center [153, 214] width 198 height 39
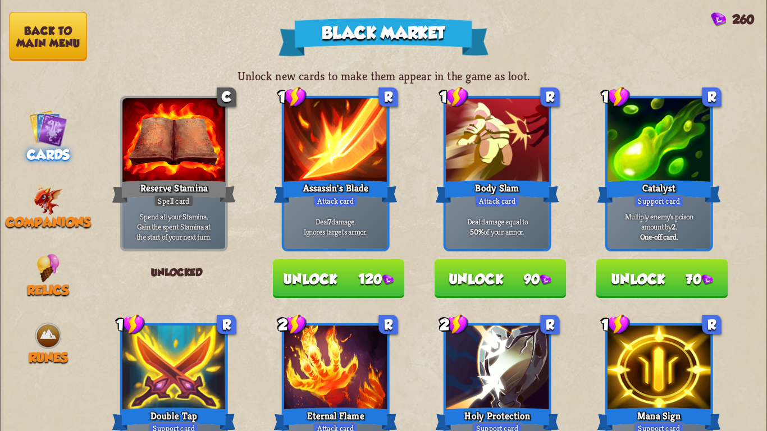
click at [345, 272] on button "Unlock 120" at bounding box center [339, 279] width 132 height 39
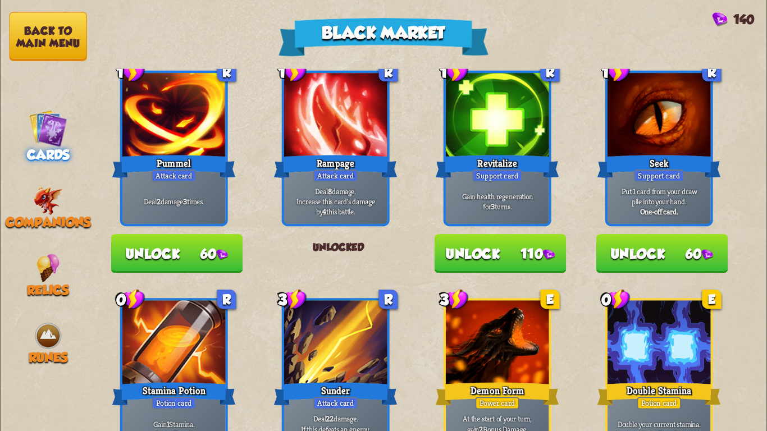
scroll to position [451, 0]
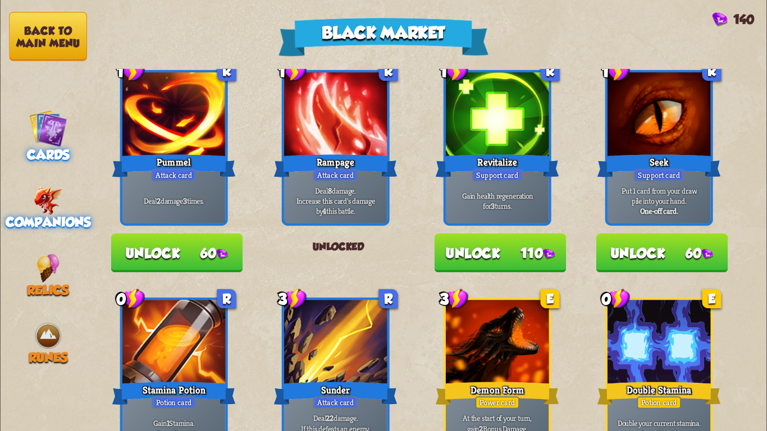
click at [27, 188] on div "Companions" at bounding box center [48, 208] width 96 height 44
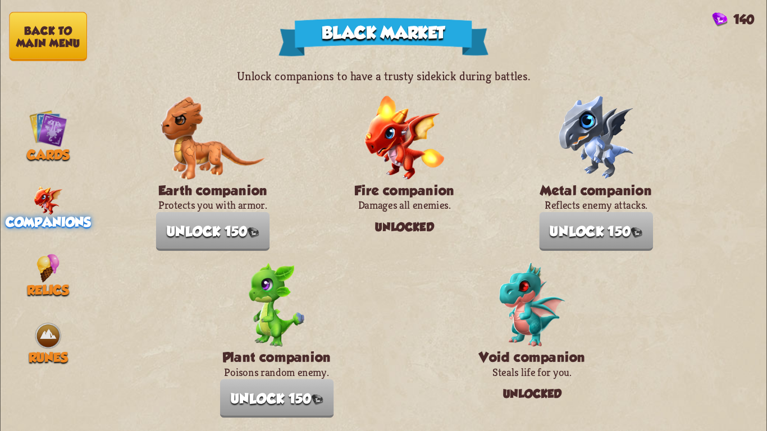
click at [184, 133] on img at bounding box center [213, 138] width 105 height 84
click at [37, 254] on img at bounding box center [48, 268] width 23 height 29
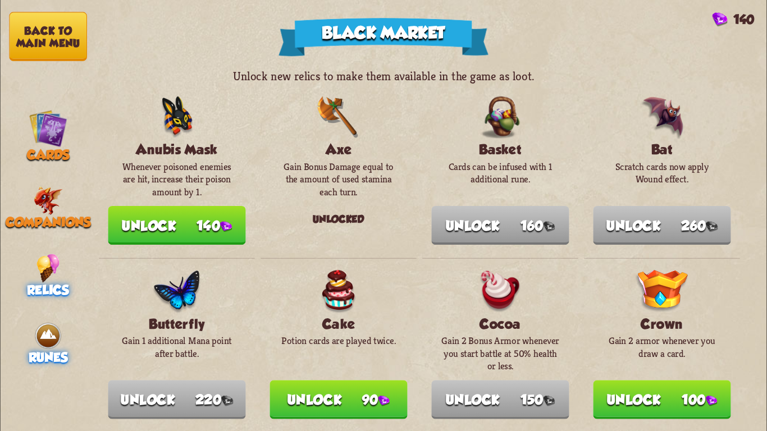
click at [52, 334] on img at bounding box center [48, 336] width 29 height 29
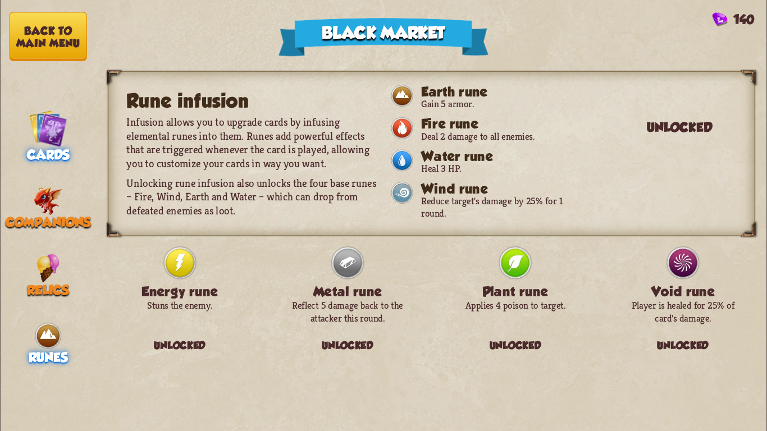
click at [49, 113] on img at bounding box center [48, 128] width 38 height 38
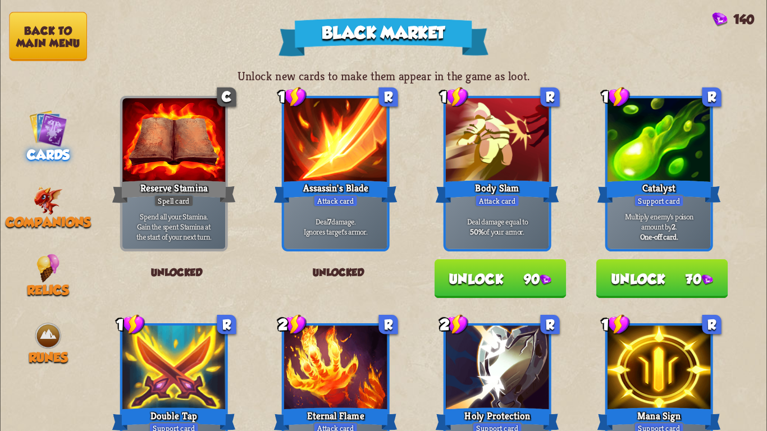
click at [37, 31] on button "Back to main menu" at bounding box center [48, 36] width 78 height 49
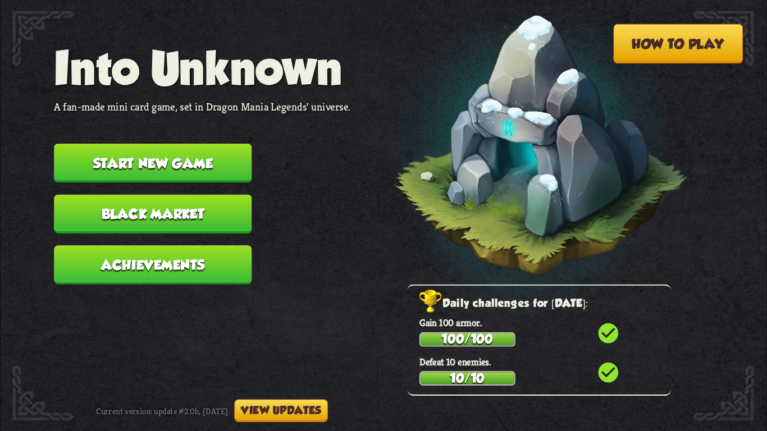
click at [143, 152] on button "Start new game" at bounding box center [153, 163] width 198 height 39
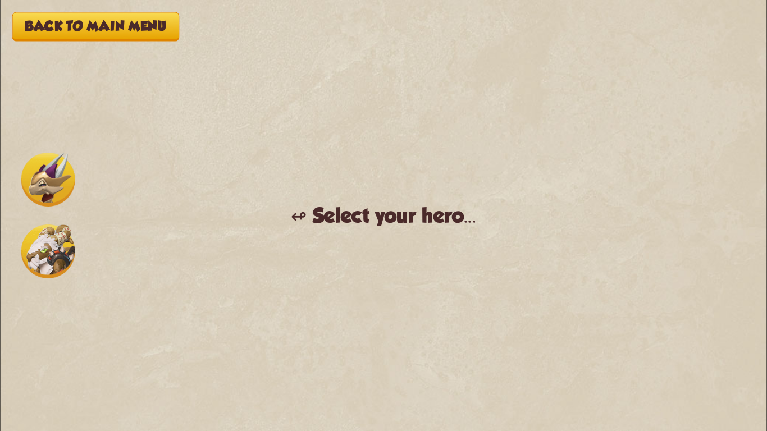
click at [51, 241] on img at bounding box center [48, 252] width 54 height 54
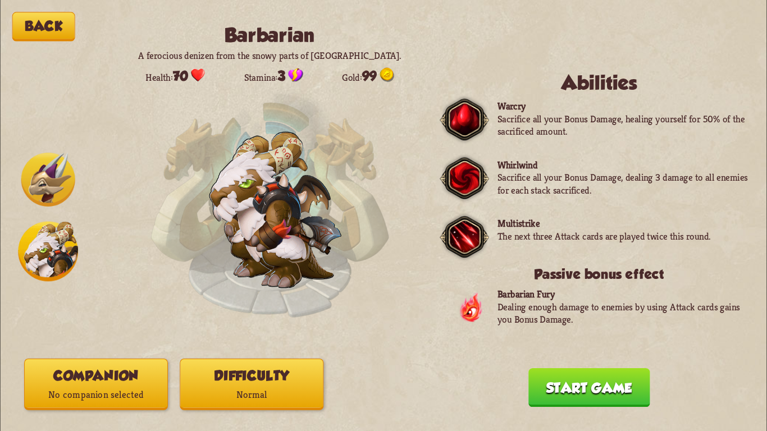
click at [45, 202] on img at bounding box center [48, 180] width 54 height 54
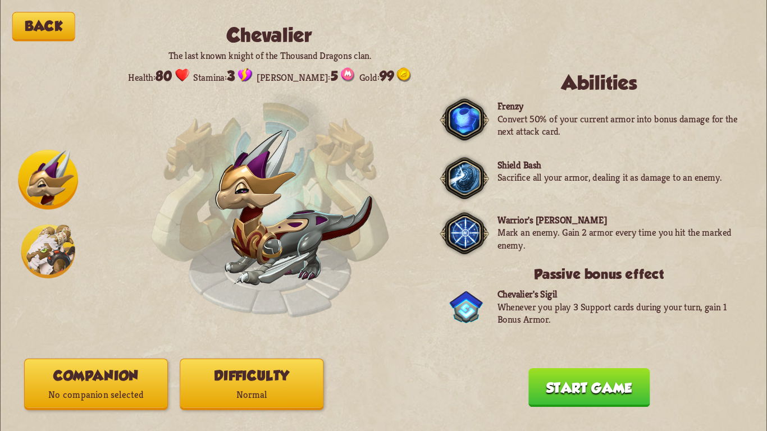
click at [47, 274] on img at bounding box center [48, 252] width 54 height 54
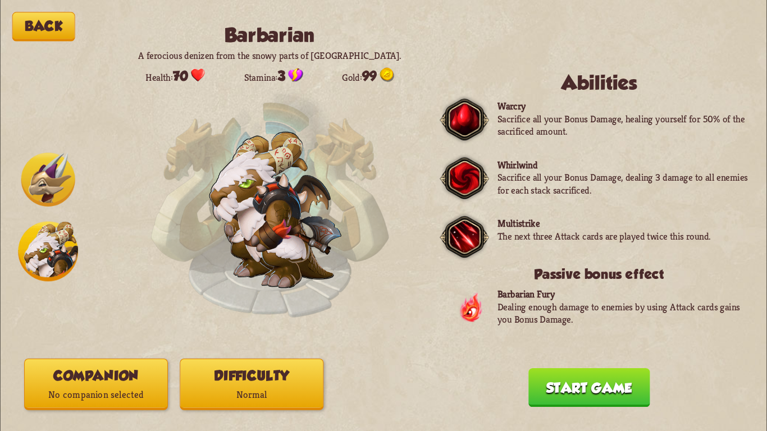
click at [242, 380] on button "Difficulty Normal" at bounding box center [252, 385] width 144 height 52
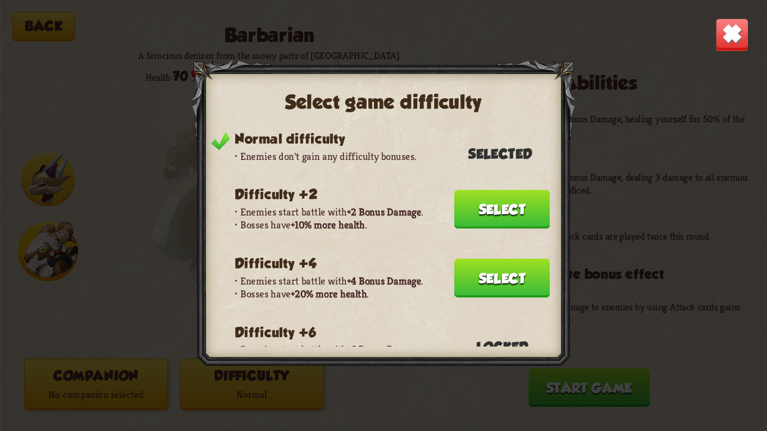
click at [465, 267] on button "Select" at bounding box center [502, 278] width 96 height 39
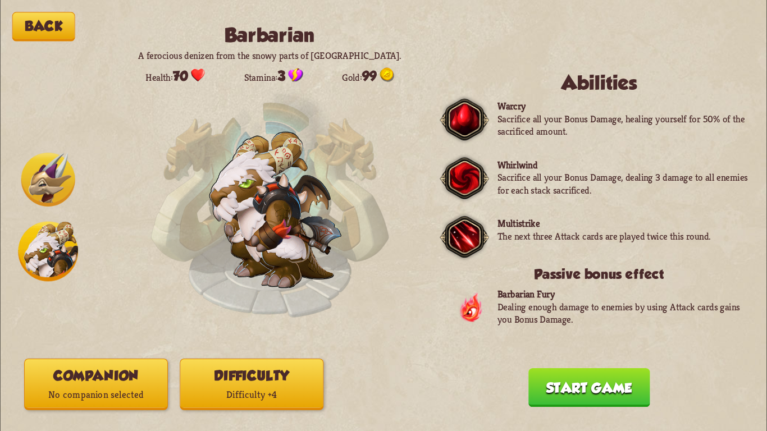
click at [274, 383] on button "Difficulty Difficulty +4" at bounding box center [252, 385] width 144 height 52
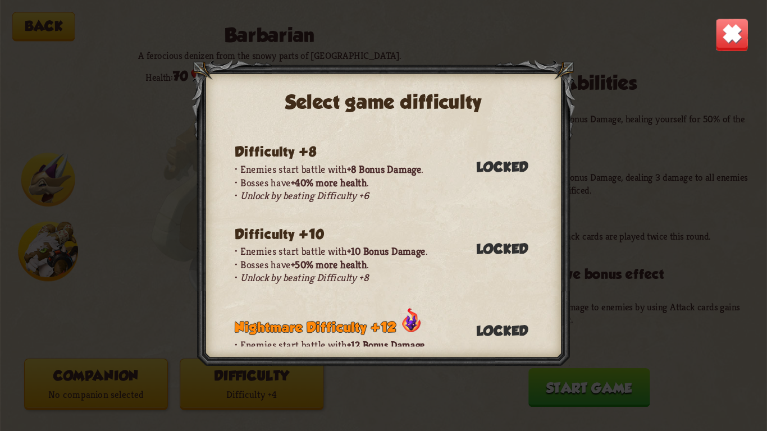
scroll to position [1165, 0]
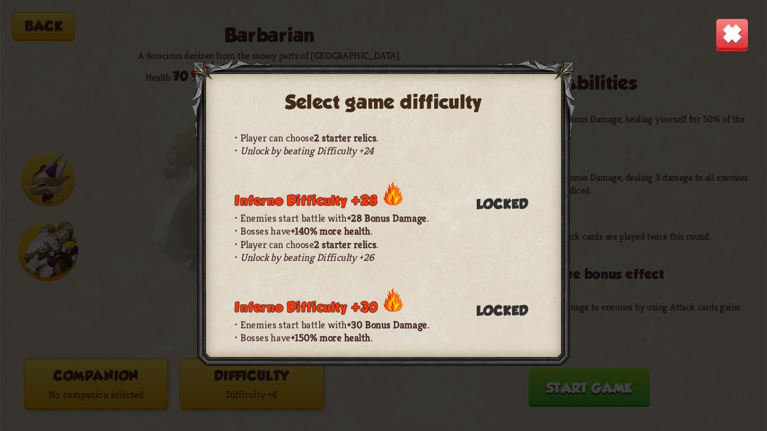
click at [734, 29] on img at bounding box center [733, 35] width 34 height 34
